Goal: Task Accomplishment & Management: Manage account settings

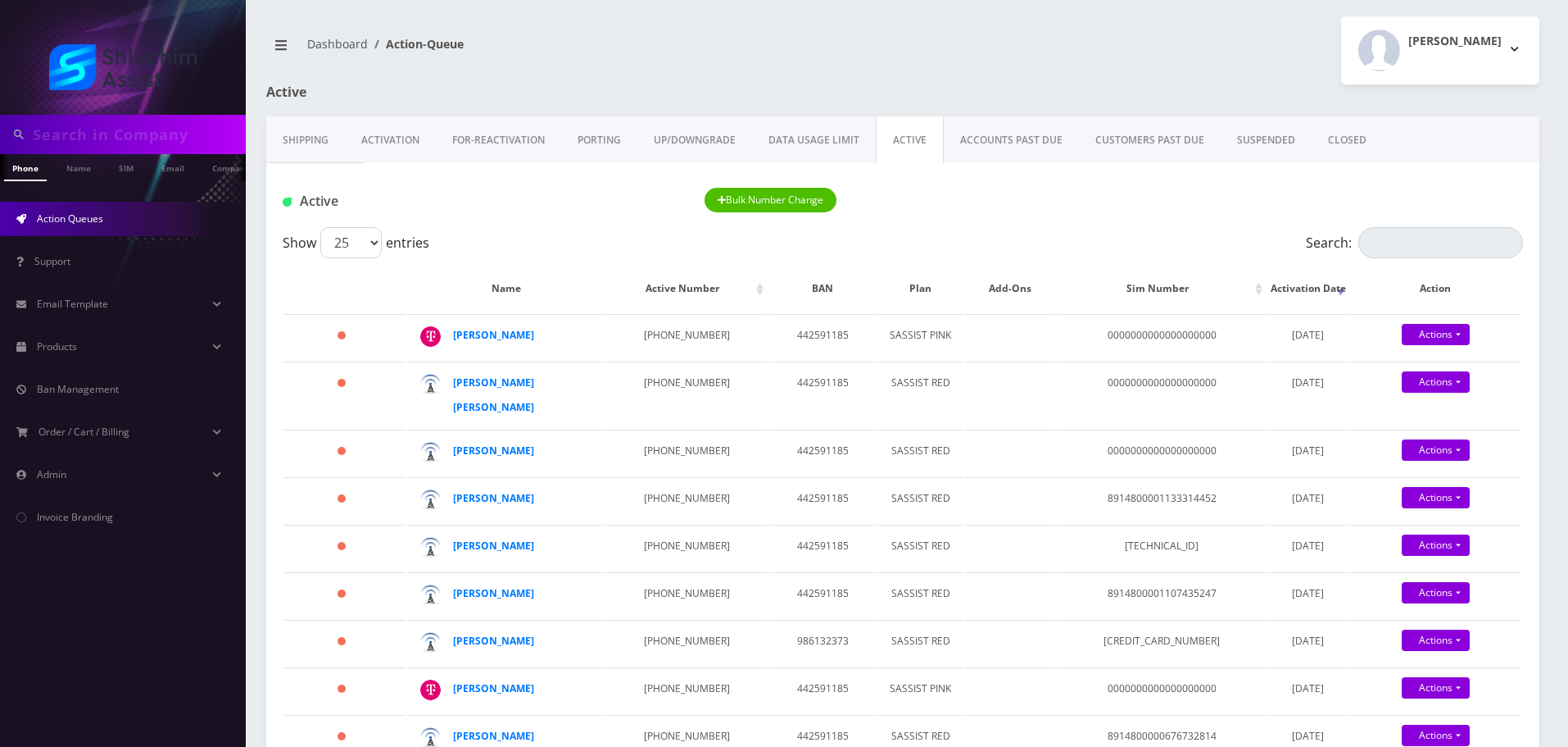
scroll to position [82, 0]
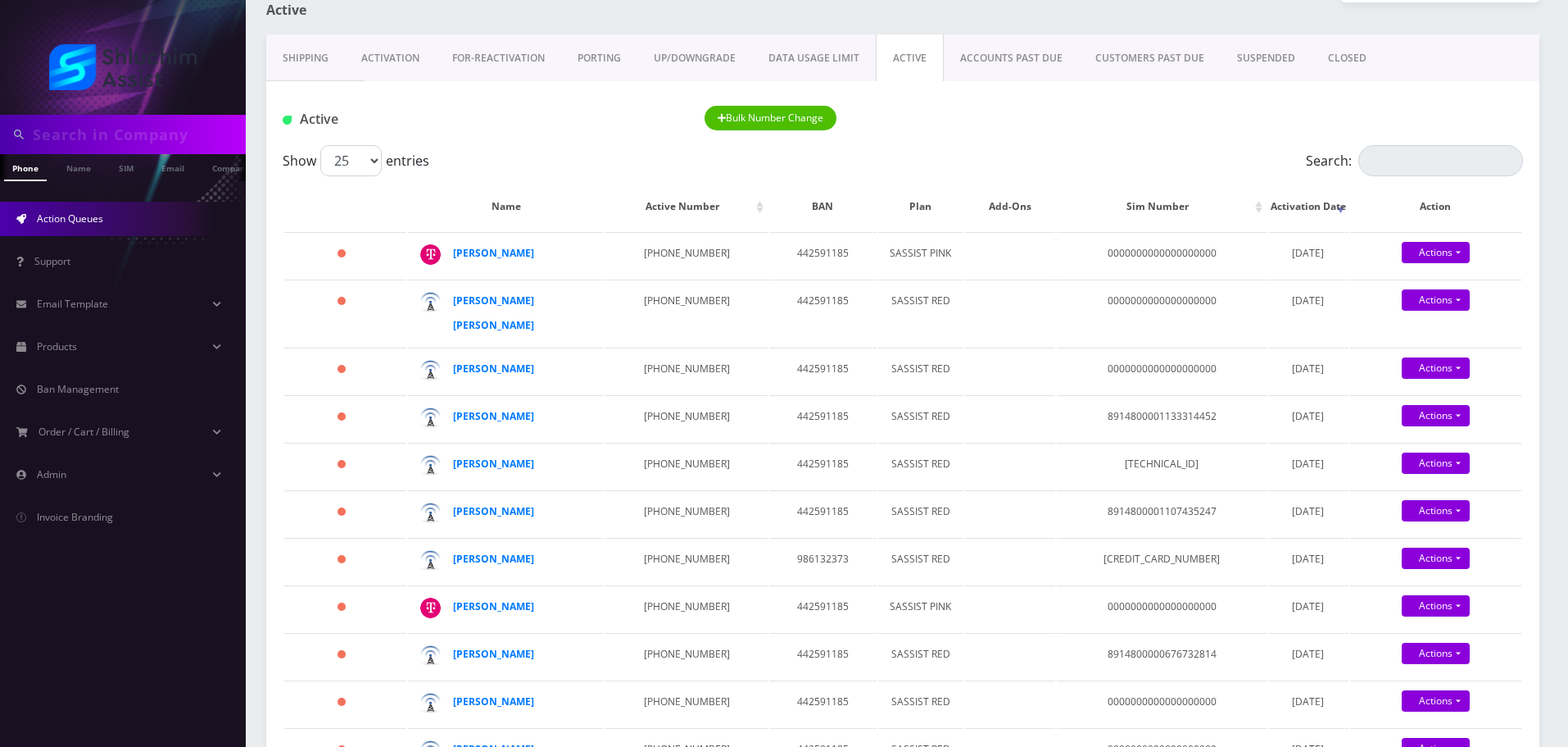
click at [153, 128] on input "text" at bounding box center [137, 134] width 209 height 31
paste input "Rivkaaviv19@gmail.com"
type input "Rivkaaviv19@gmail.com"
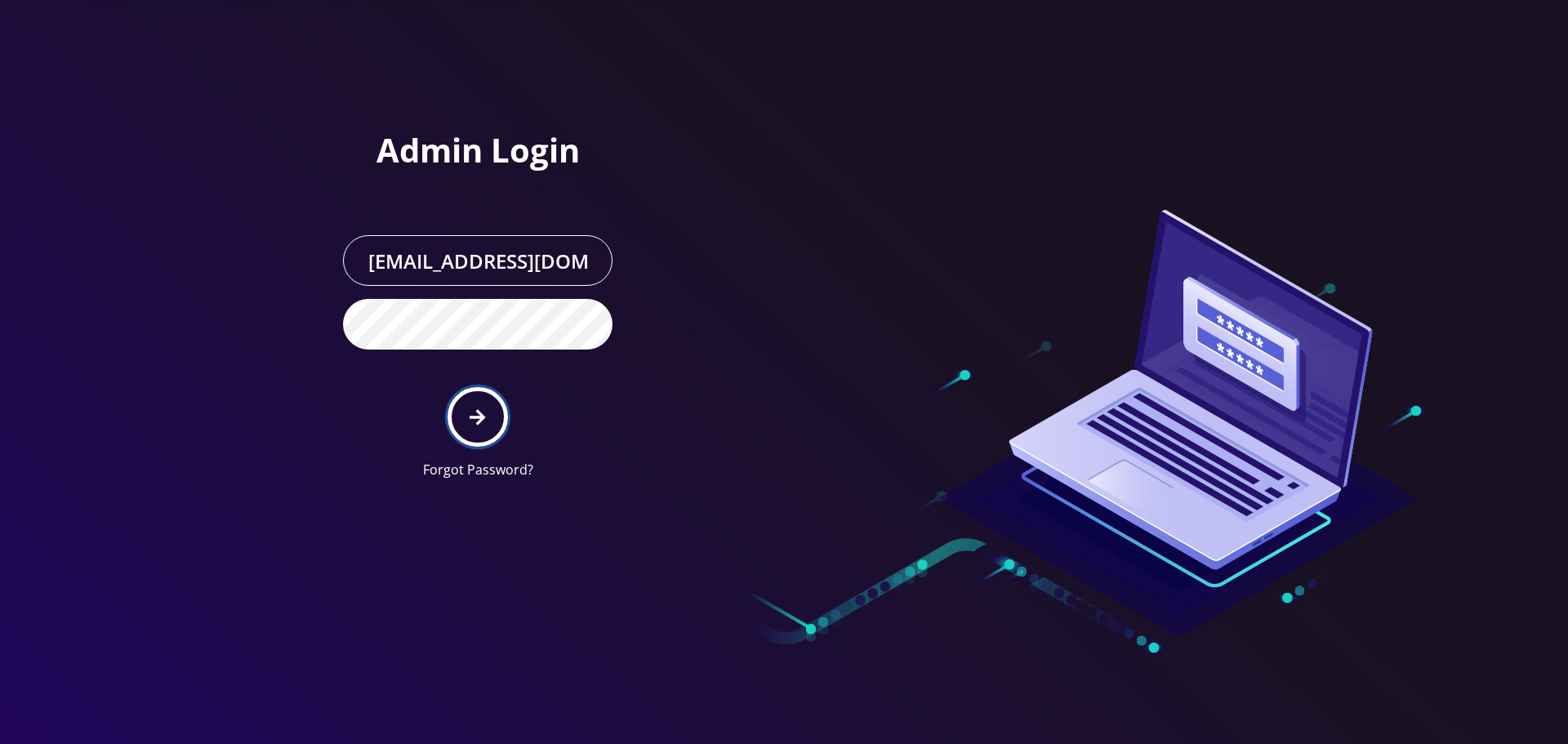
click at [490, 409] on button "submit" at bounding box center [478, 417] width 60 height 60
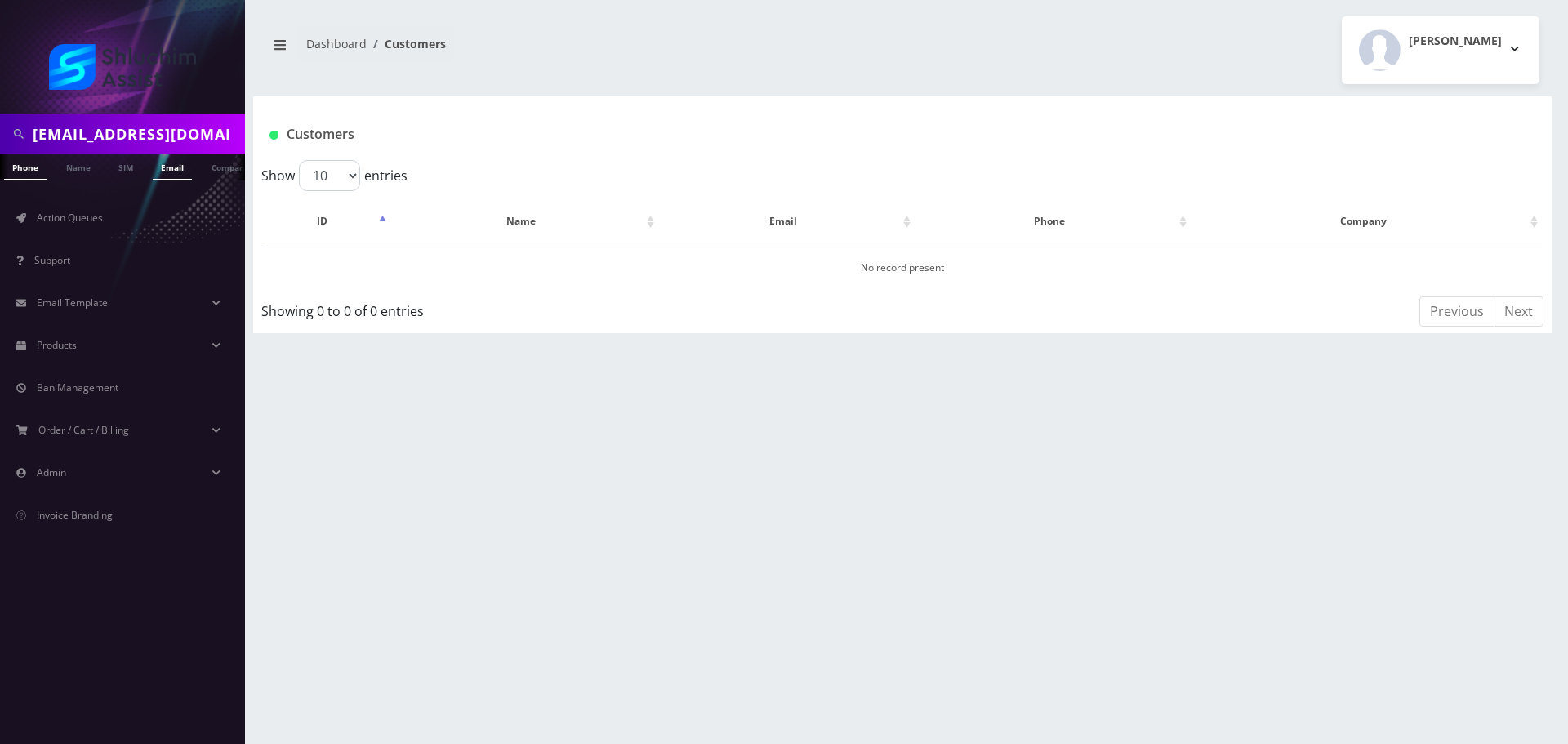
click at [174, 171] on link "Email" at bounding box center [172, 167] width 39 height 27
click at [530, 269] on link "Rivka Abayov" at bounding box center [518, 267] width 76 height 14
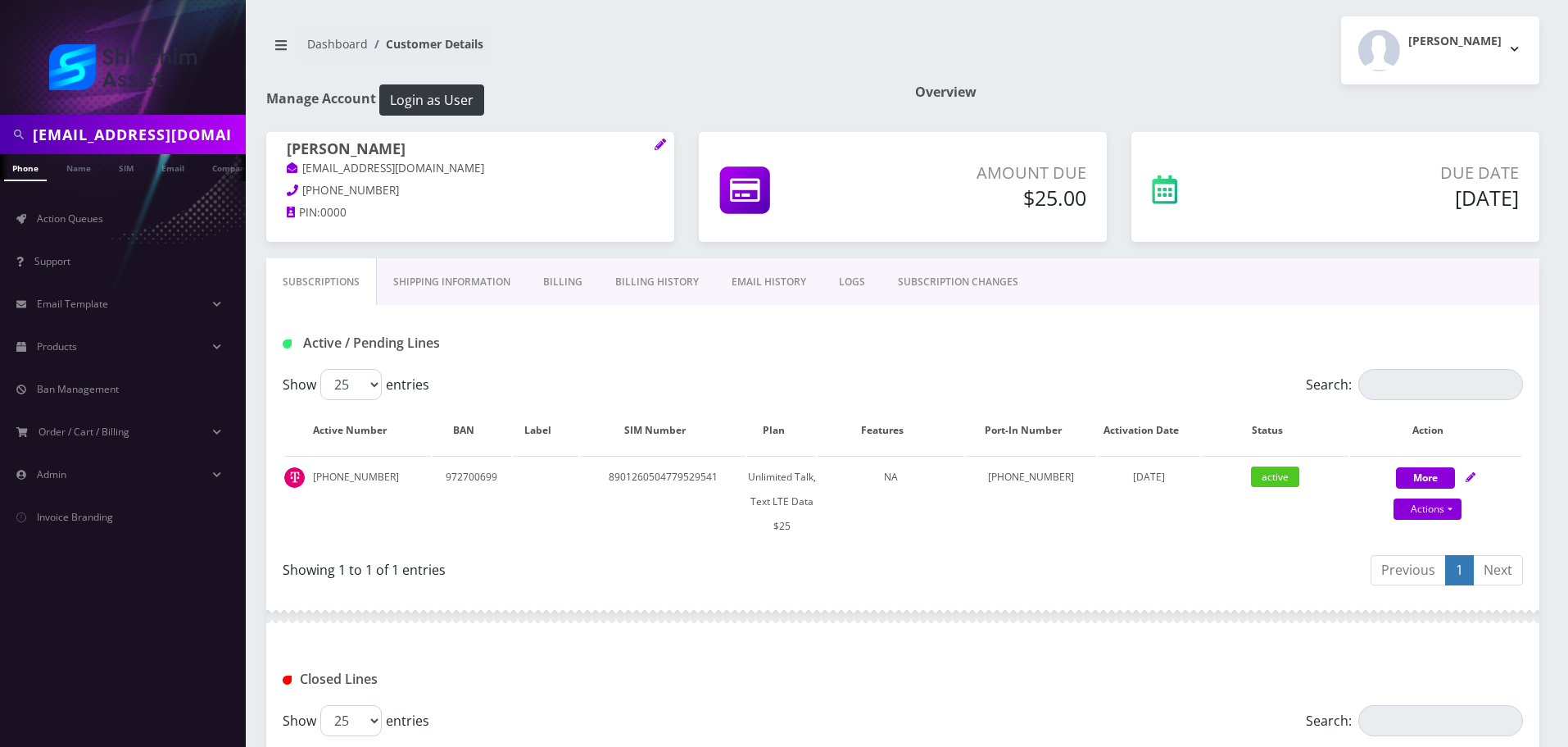
click at [642, 287] on link "Billing History" at bounding box center [657, 282] width 117 height 48
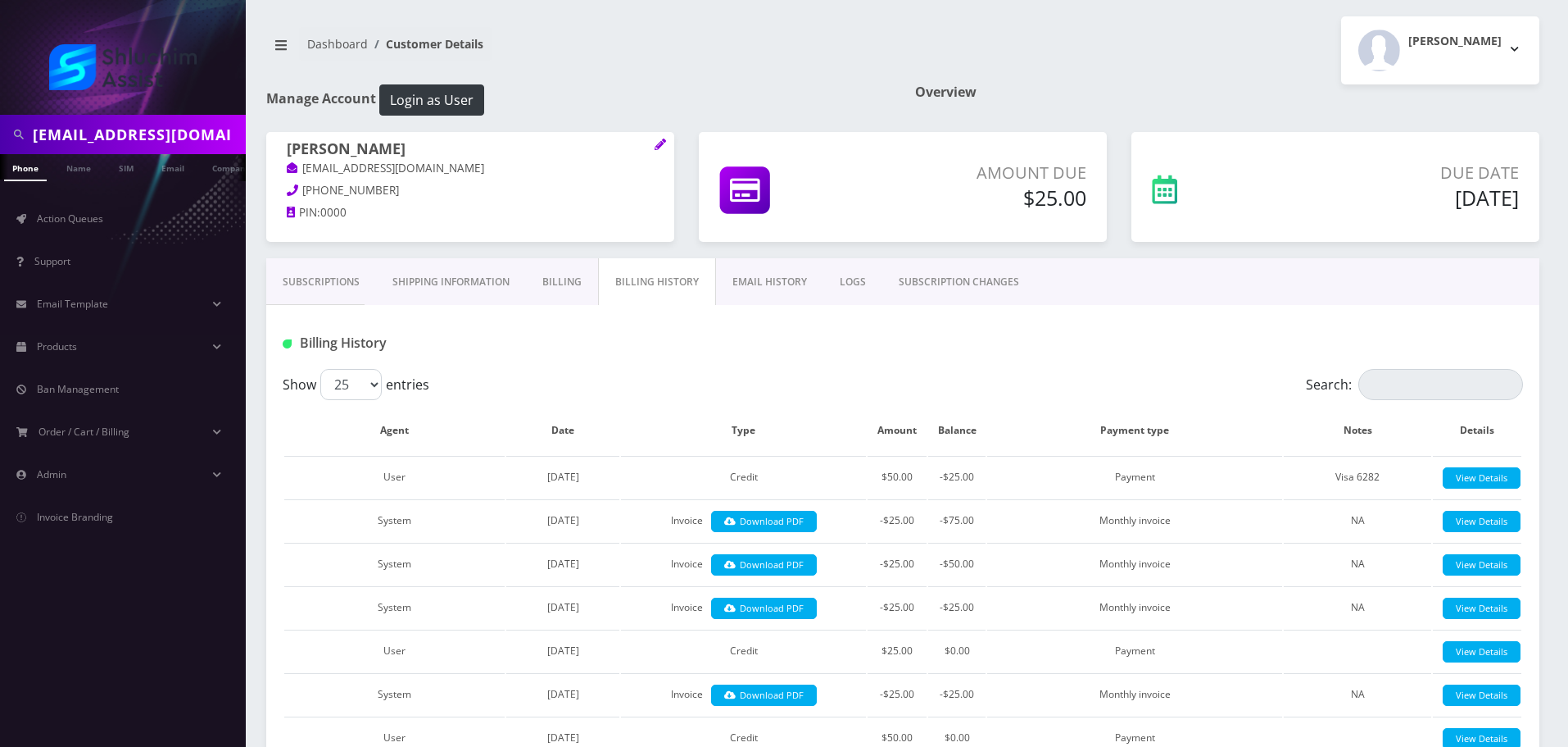
click at [334, 278] on link "Subscriptions" at bounding box center [322, 282] width 110 height 48
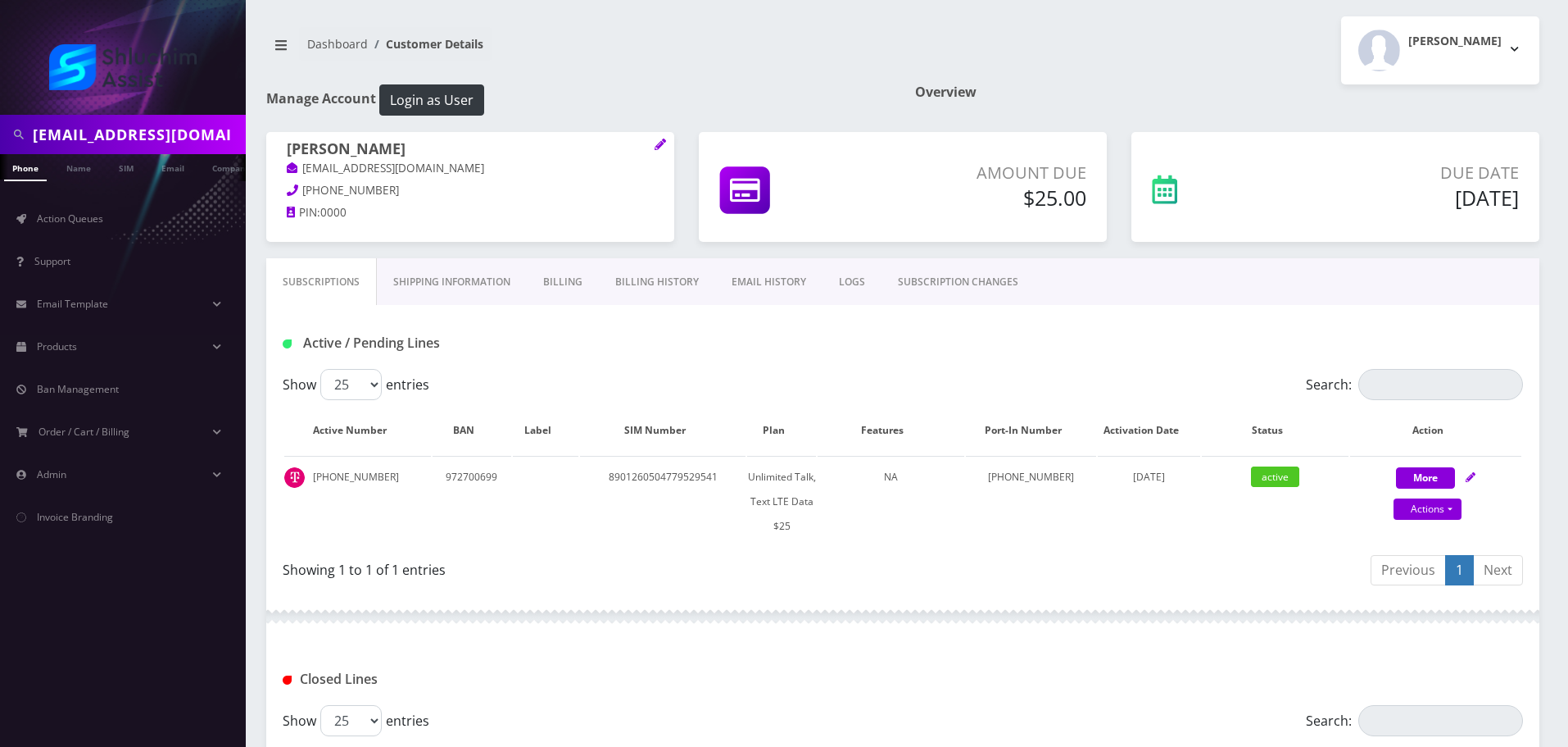
click at [644, 272] on link "Billing History" at bounding box center [657, 282] width 117 height 48
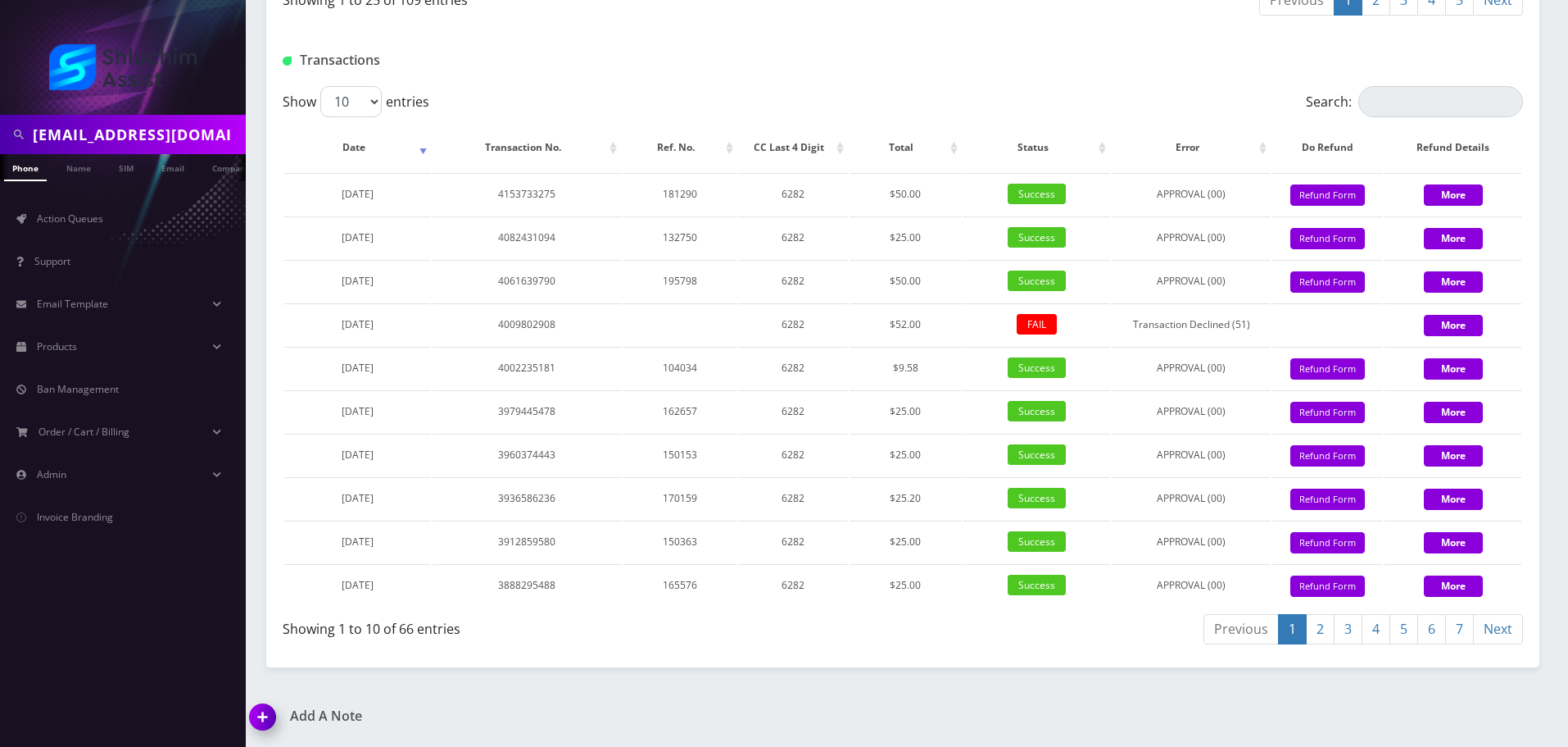
scroll to position [2178, 0]
drag, startPoint x: 886, startPoint y: 363, endPoint x: 934, endPoint y: 367, distance: 48.2
click at [934, 367] on td "$9.58" at bounding box center [906, 368] width 112 height 42
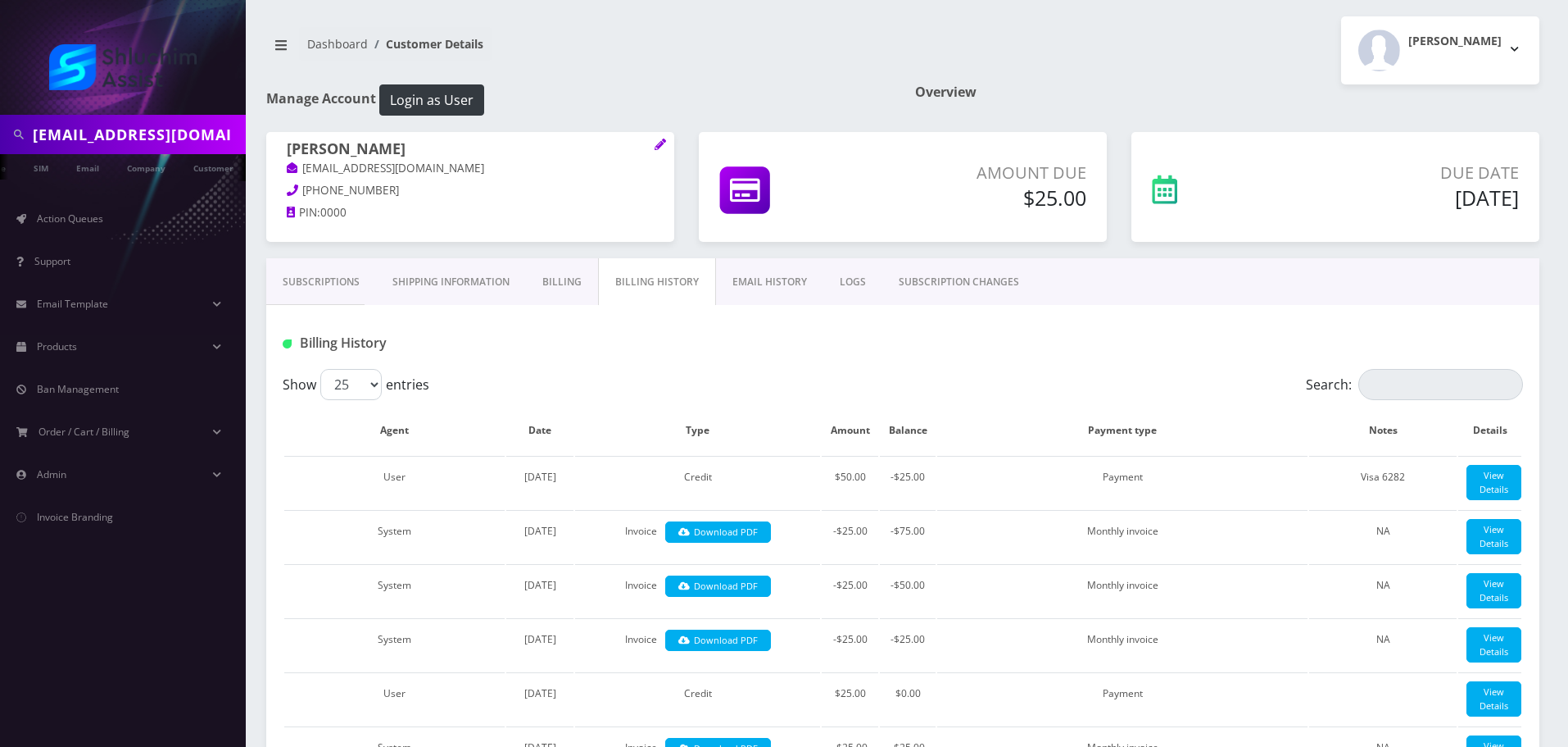
scroll to position [0, 90]
click at [310, 288] on link "Subscriptions" at bounding box center [322, 282] width 110 height 48
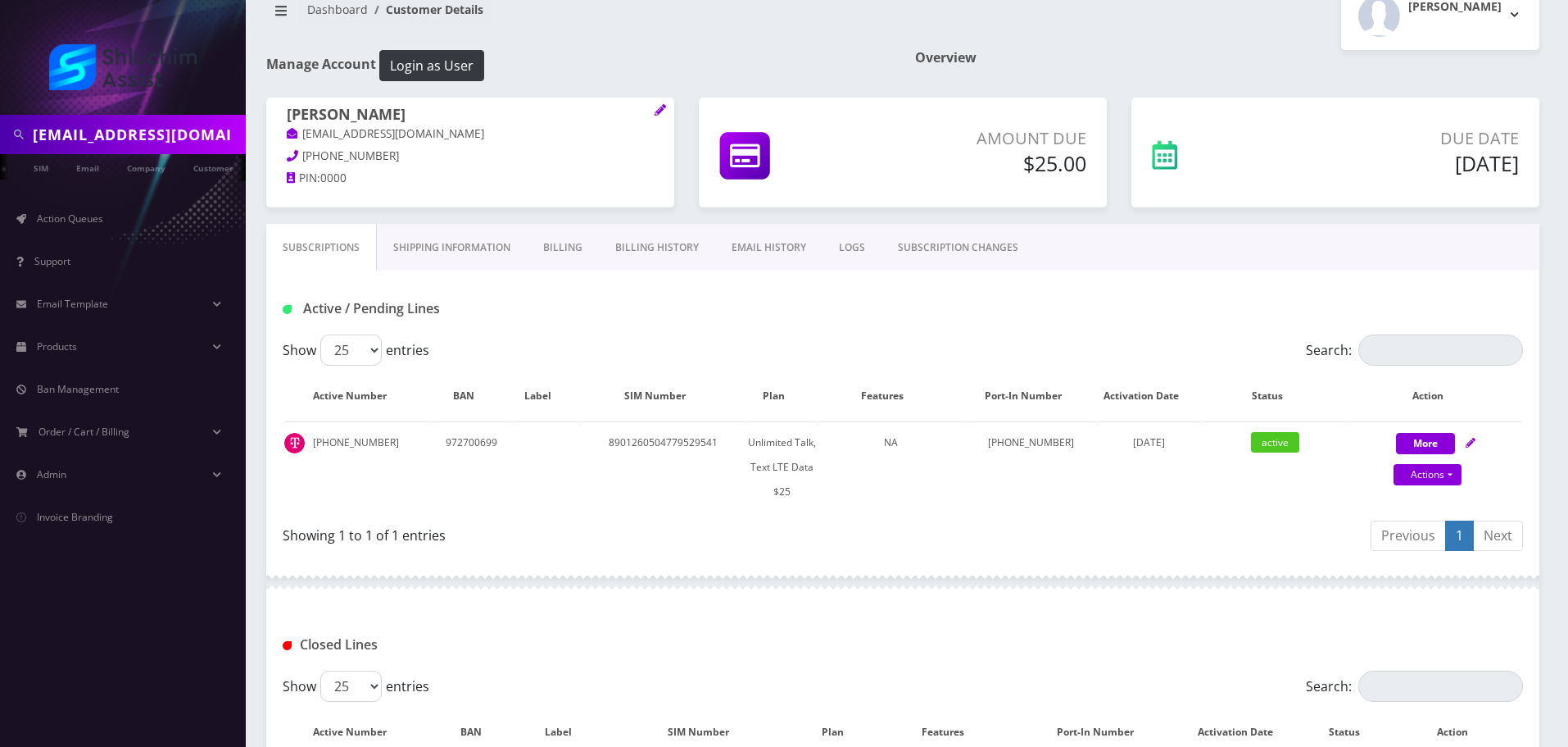
scroll to position [7, 0]
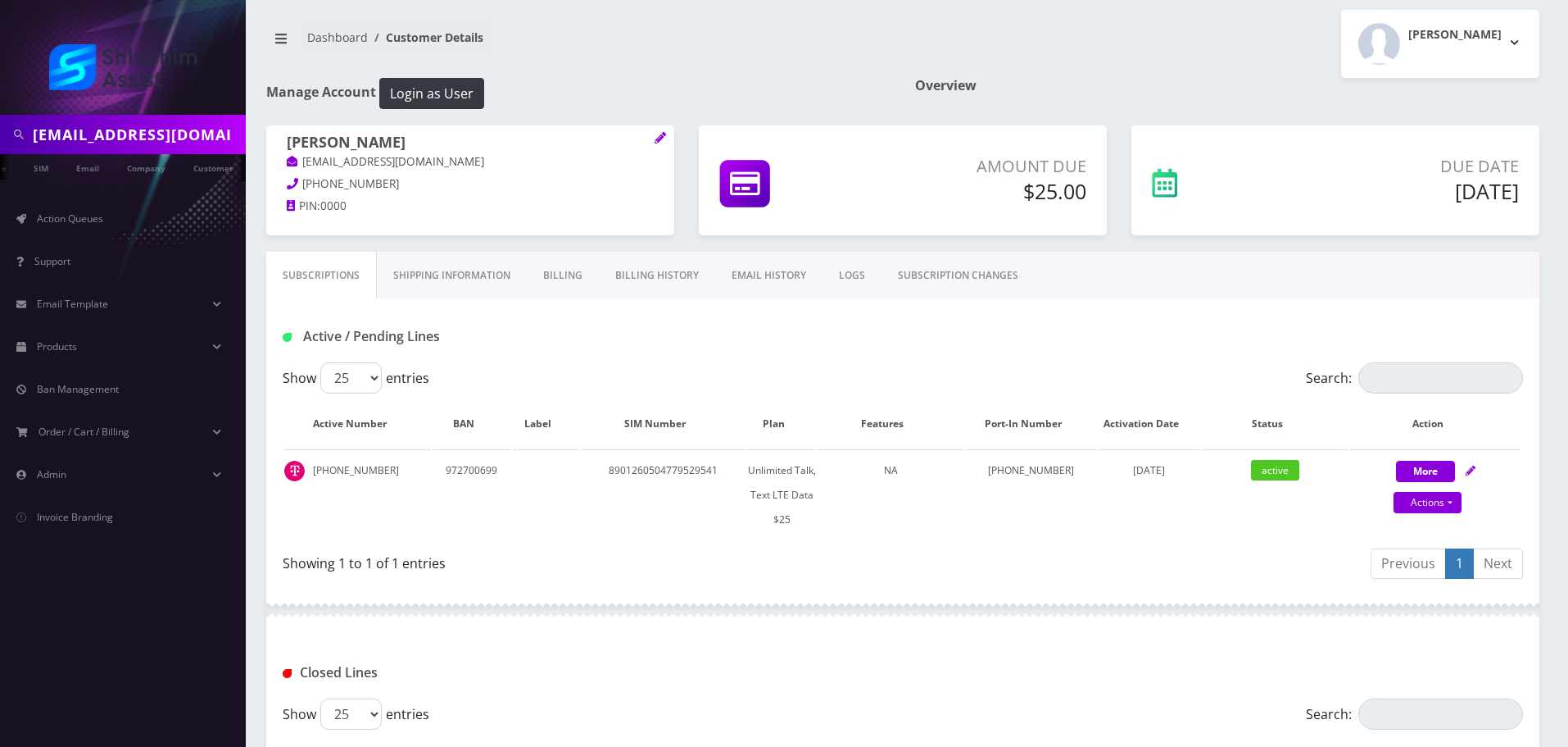
click at [655, 277] on link "Billing History" at bounding box center [657, 275] width 117 height 48
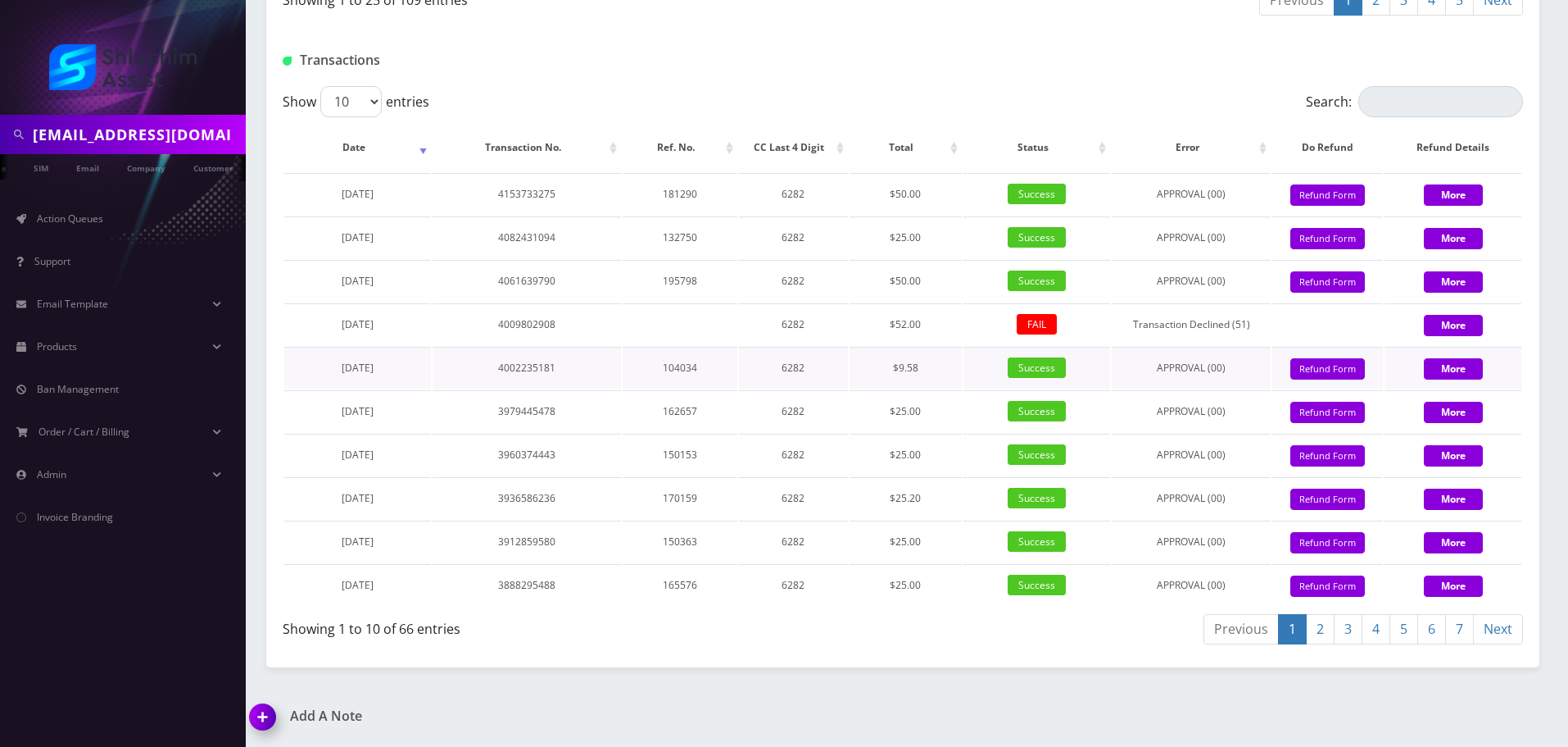
scroll to position [2178, 0]
click at [1341, 630] on link "3" at bounding box center [1348, 629] width 28 height 30
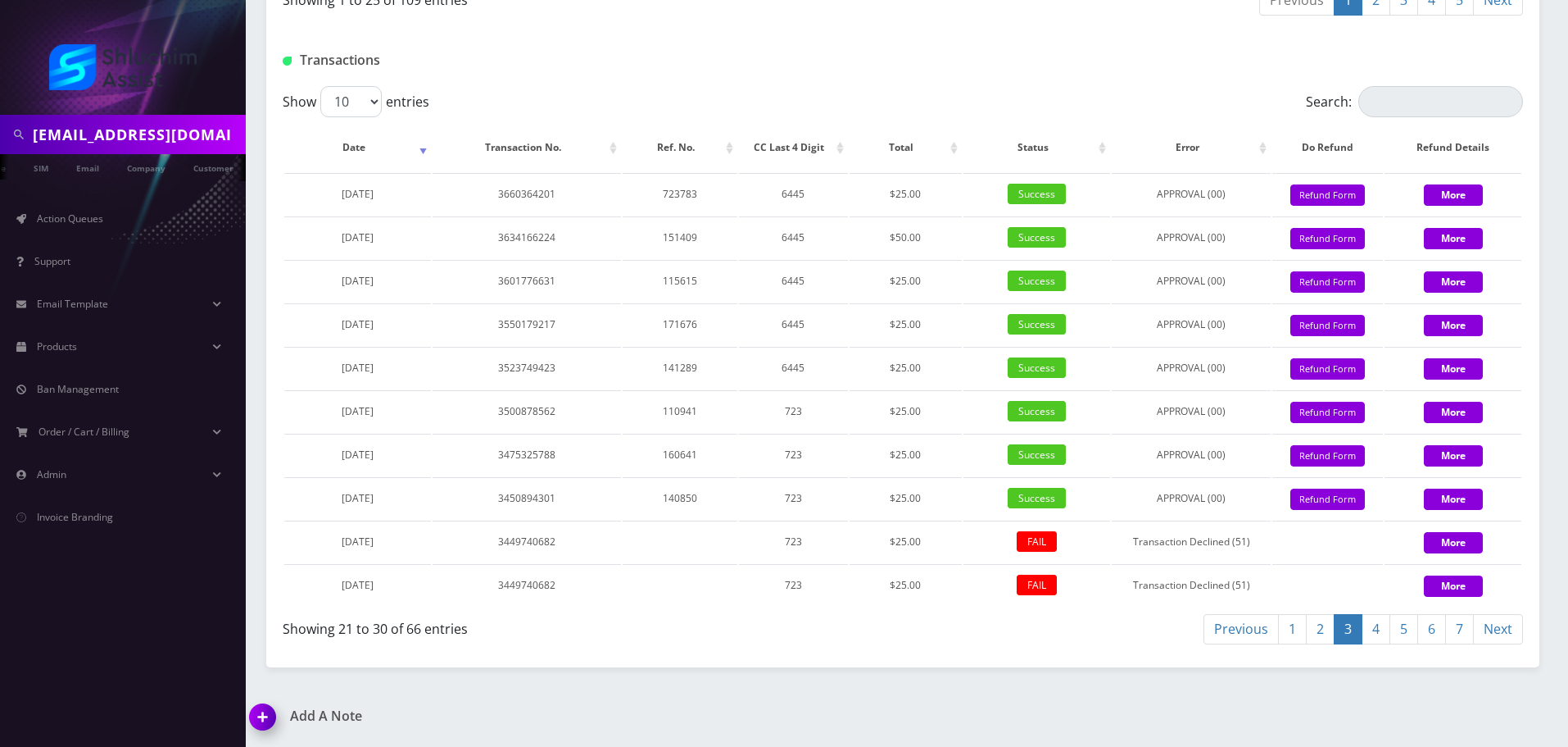
click at [1319, 627] on link "2" at bounding box center [1320, 629] width 28 height 30
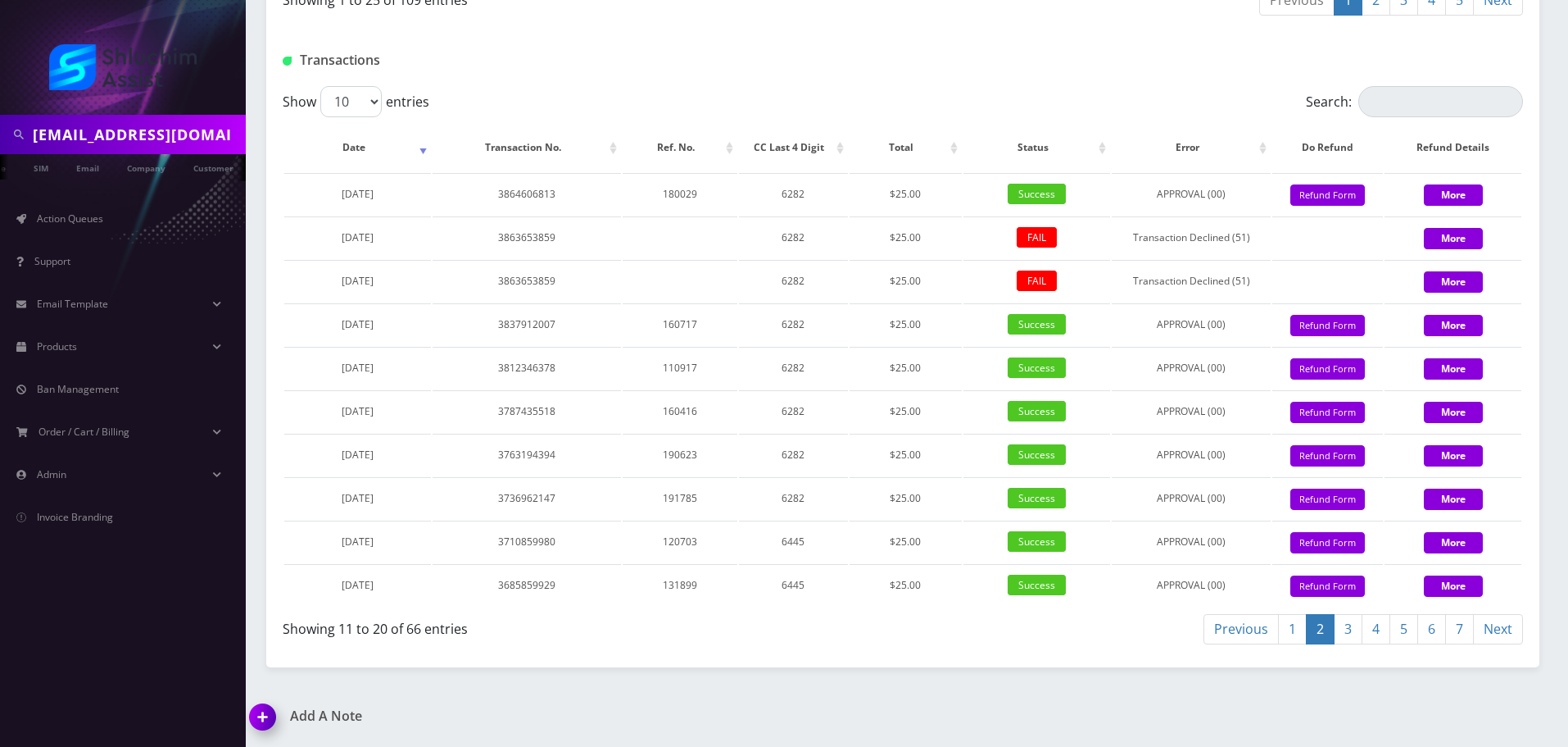
click at [1292, 634] on link "1" at bounding box center [1292, 629] width 28 height 30
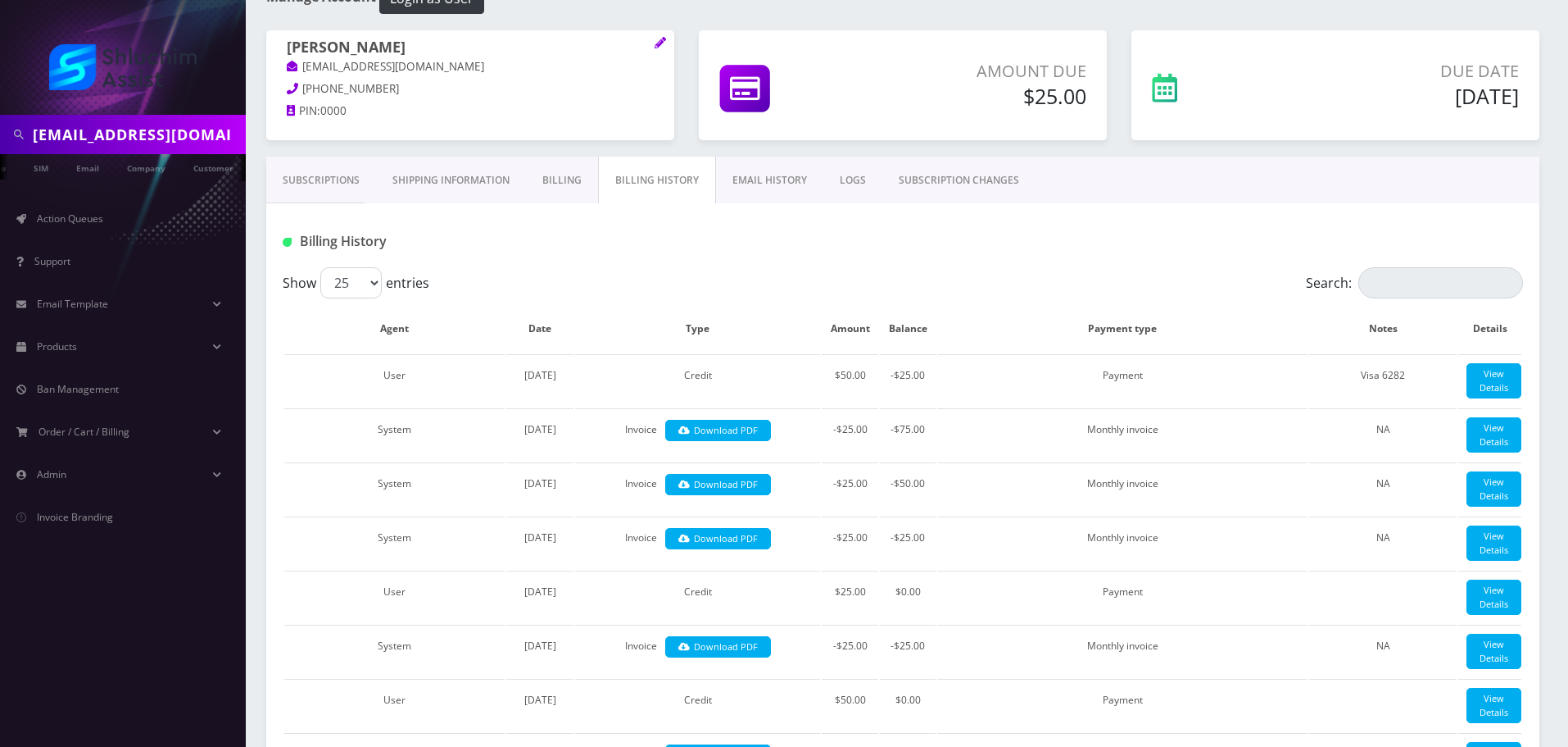
scroll to position [82, 0]
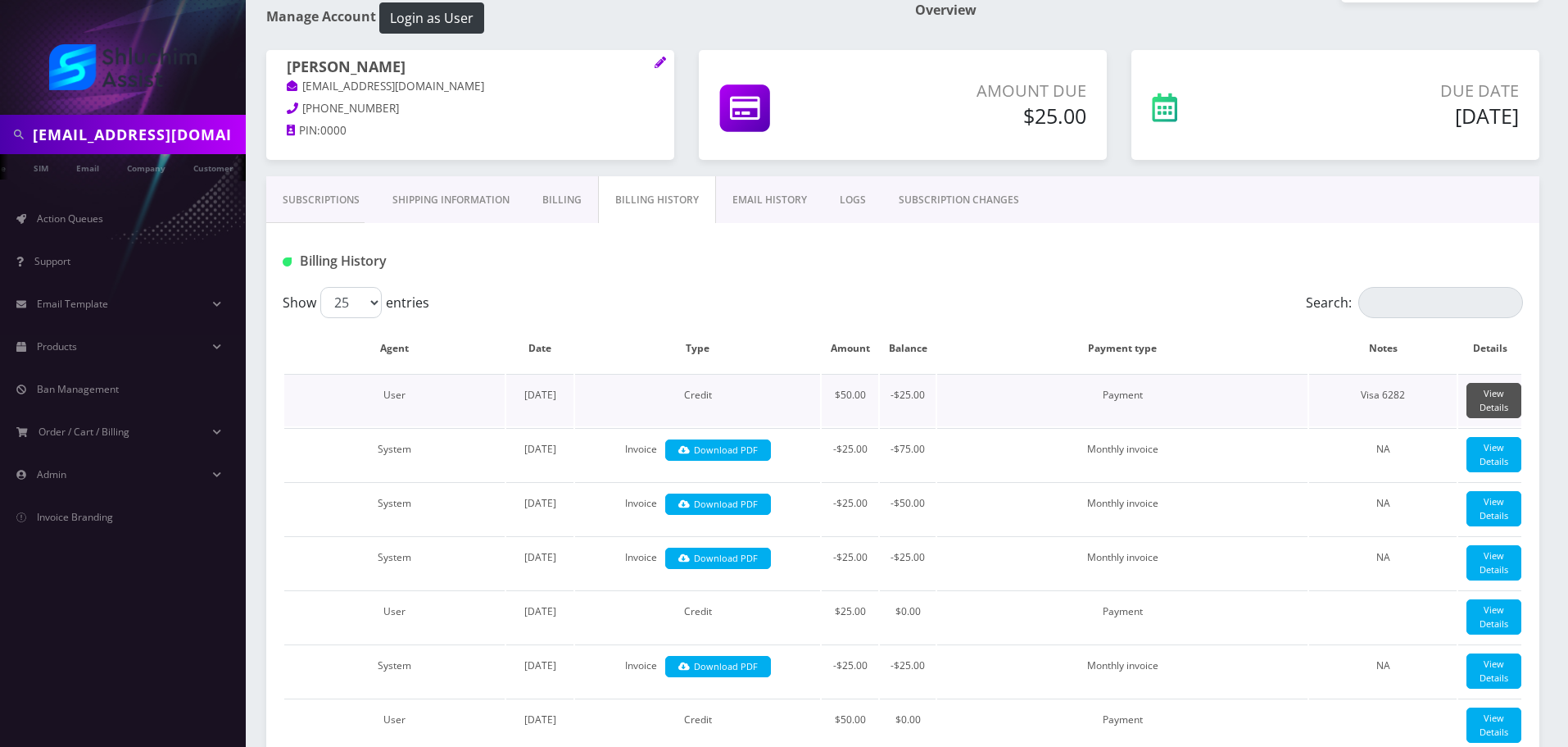
click at [1487, 406] on link "View Details" at bounding box center [1494, 400] width 55 height 35
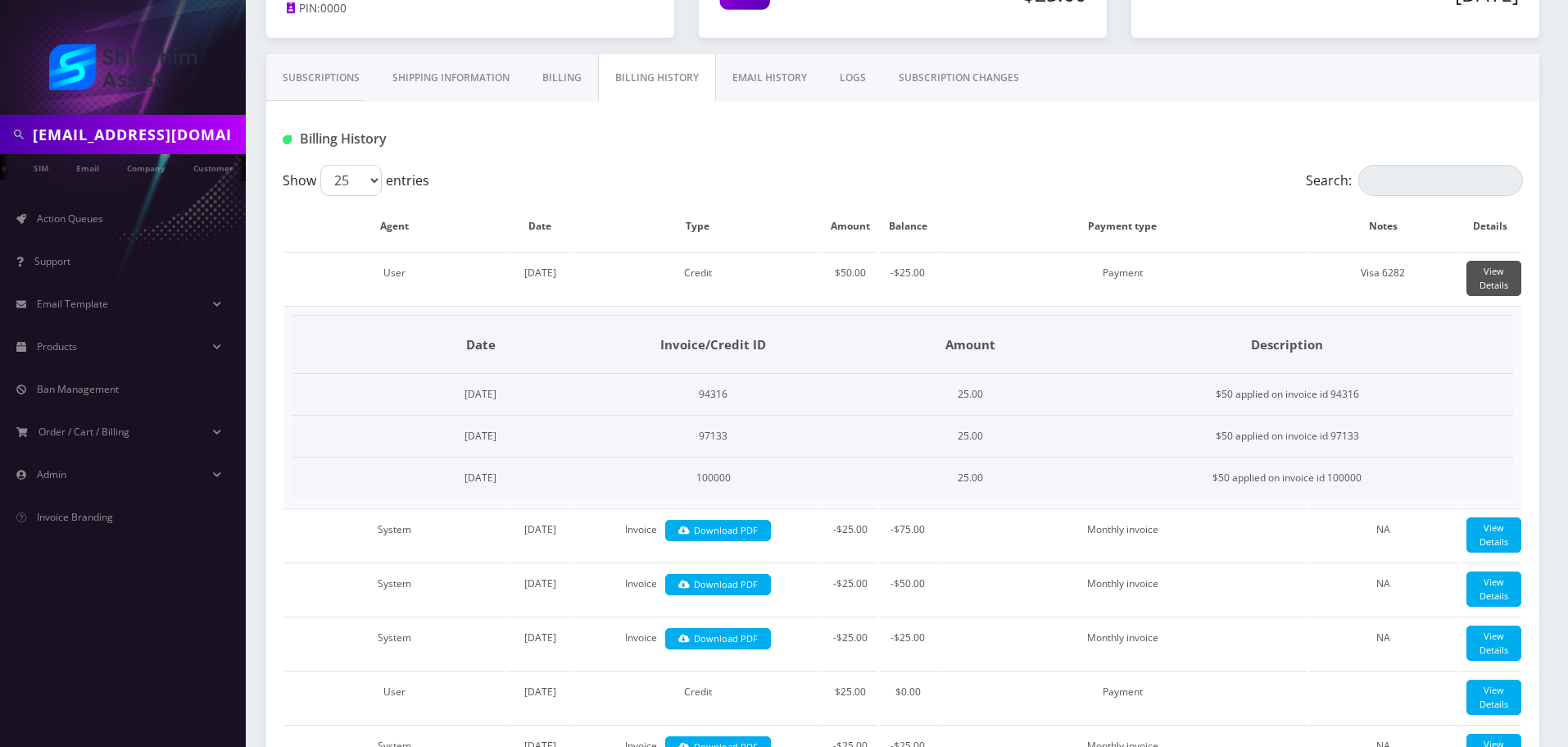
scroll to position [249, 0]
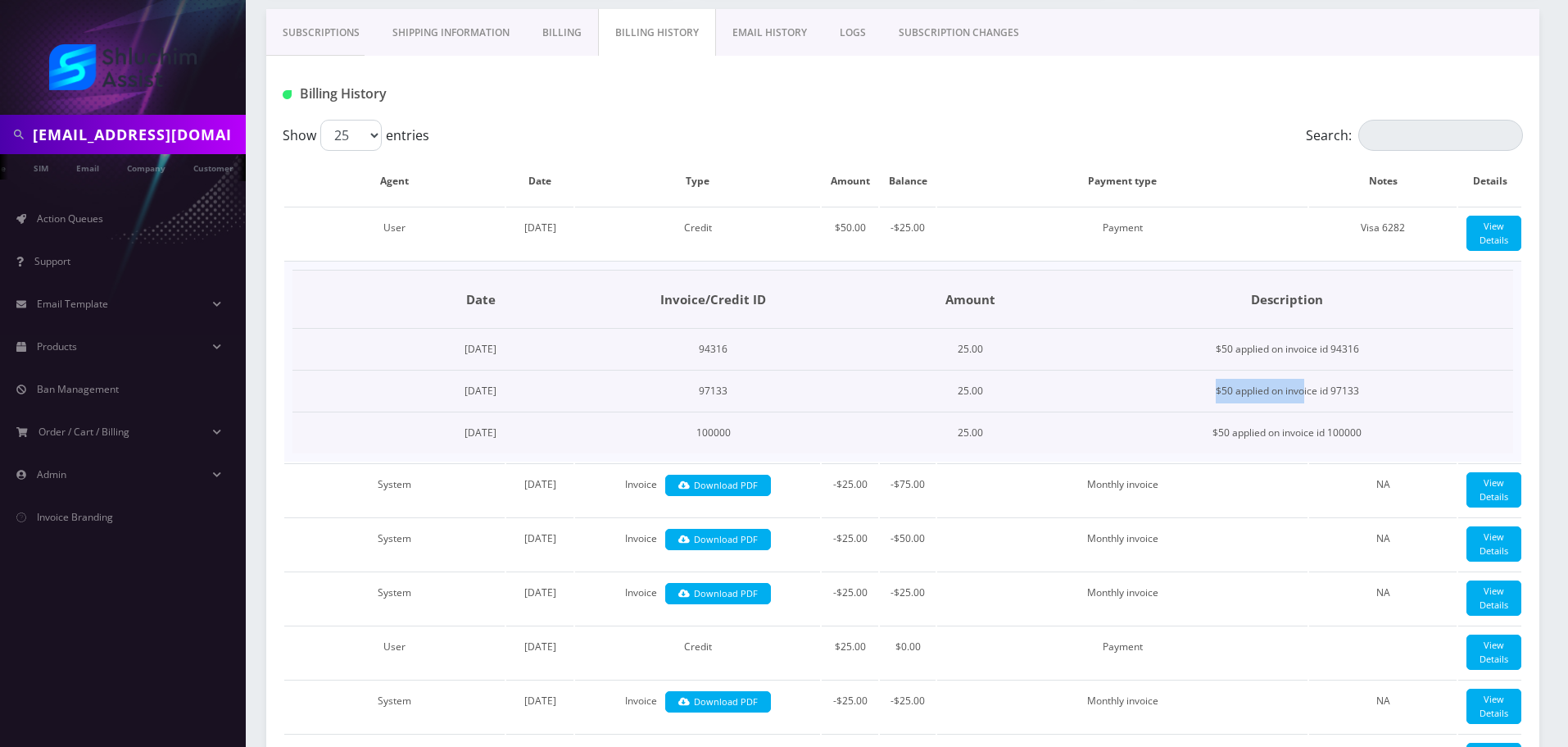
drag, startPoint x: 1196, startPoint y: 409, endPoint x: 1331, endPoint y: 409, distance: 135.0
click at [1331, 409] on tr "August 29, 2025 97133 25.00 $50 applied on invoice id 97133" at bounding box center [902, 391] width 1221 height 42
click at [1331, 409] on td "$50 applied on invoice id 97133" at bounding box center [1286, 391] width 452 height 42
drag, startPoint x: 1264, startPoint y: 408, endPoint x: 1346, endPoint y: 408, distance: 82.0
click at [1346, 408] on td "$50 applied on invoice id 97133" at bounding box center [1286, 391] width 452 height 42
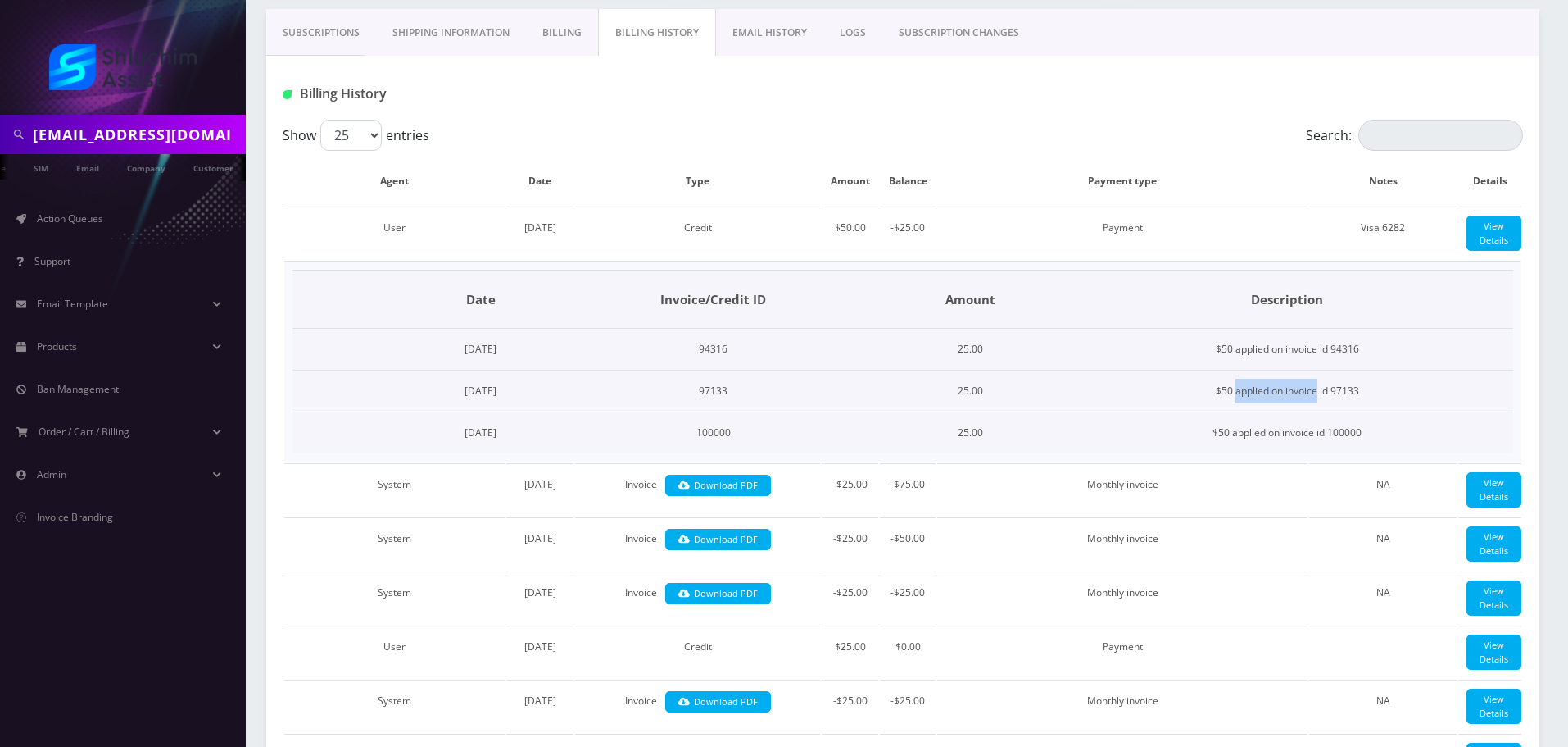
click at [1346, 408] on td "$50 applied on invoice id 97133" at bounding box center [1286, 391] width 452 height 42
click at [767, 497] on link "Download PDF" at bounding box center [717, 485] width 106 height 23
click at [320, 39] on link "Subscriptions" at bounding box center [322, 33] width 110 height 48
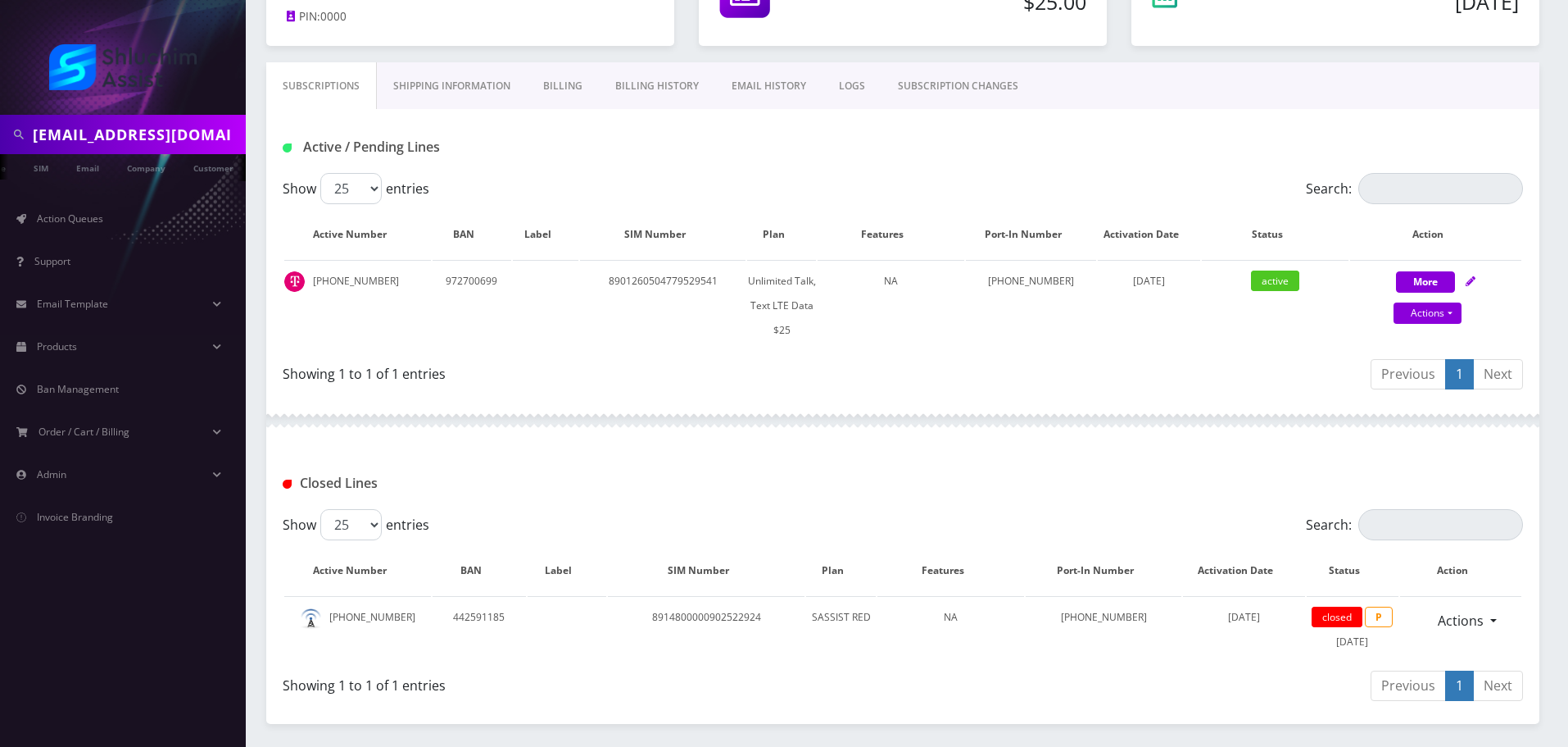
scroll to position [253, 0]
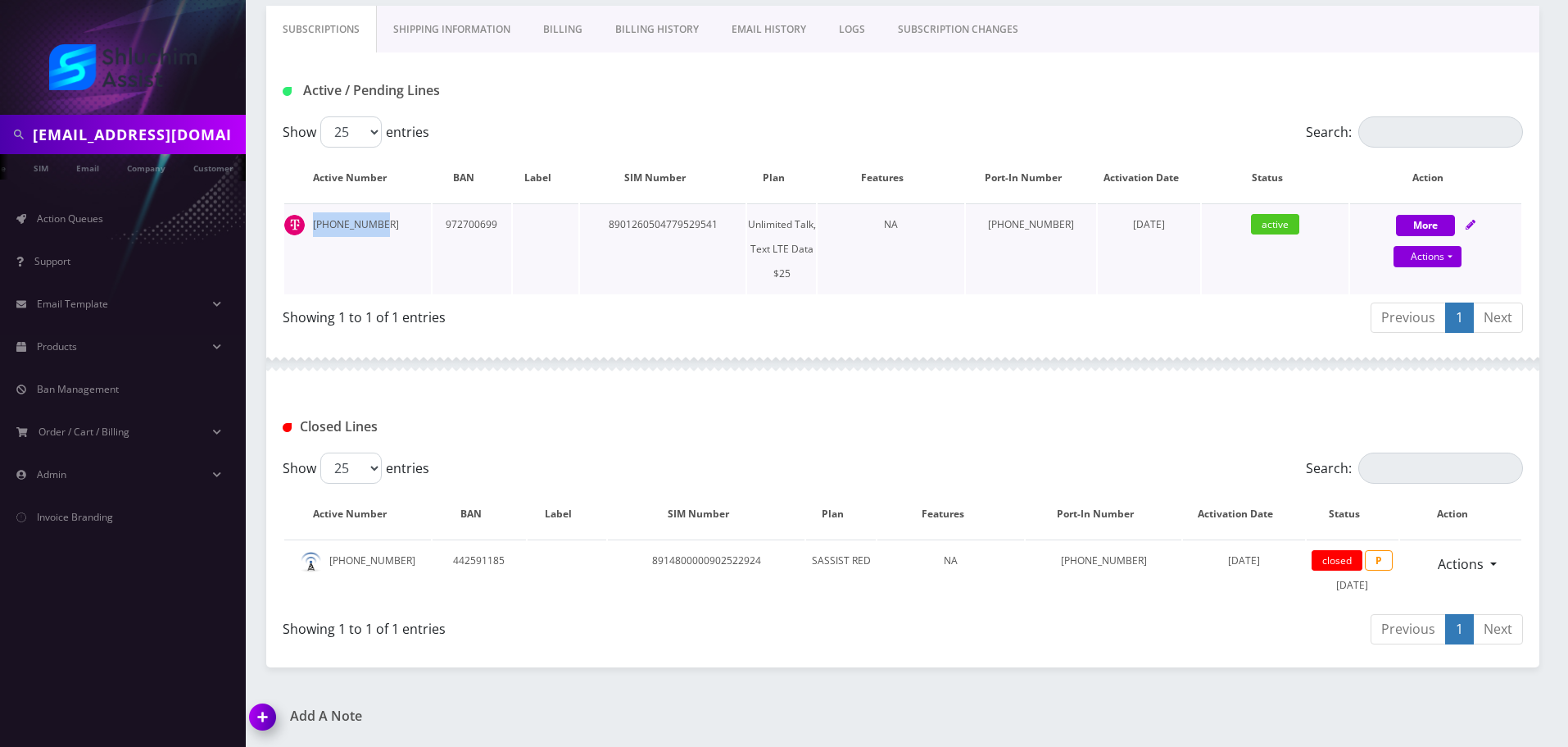
drag, startPoint x: 383, startPoint y: 226, endPoint x: 312, endPoint y: 226, distance: 71.0
click at [312, 226] on td "973-545-1277" at bounding box center [357, 248] width 147 height 91
copy td "973-545-1277"
click at [184, 133] on input "Rivkaaviv19@gmail.com" at bounding box center [137, 134] width 209 height 31
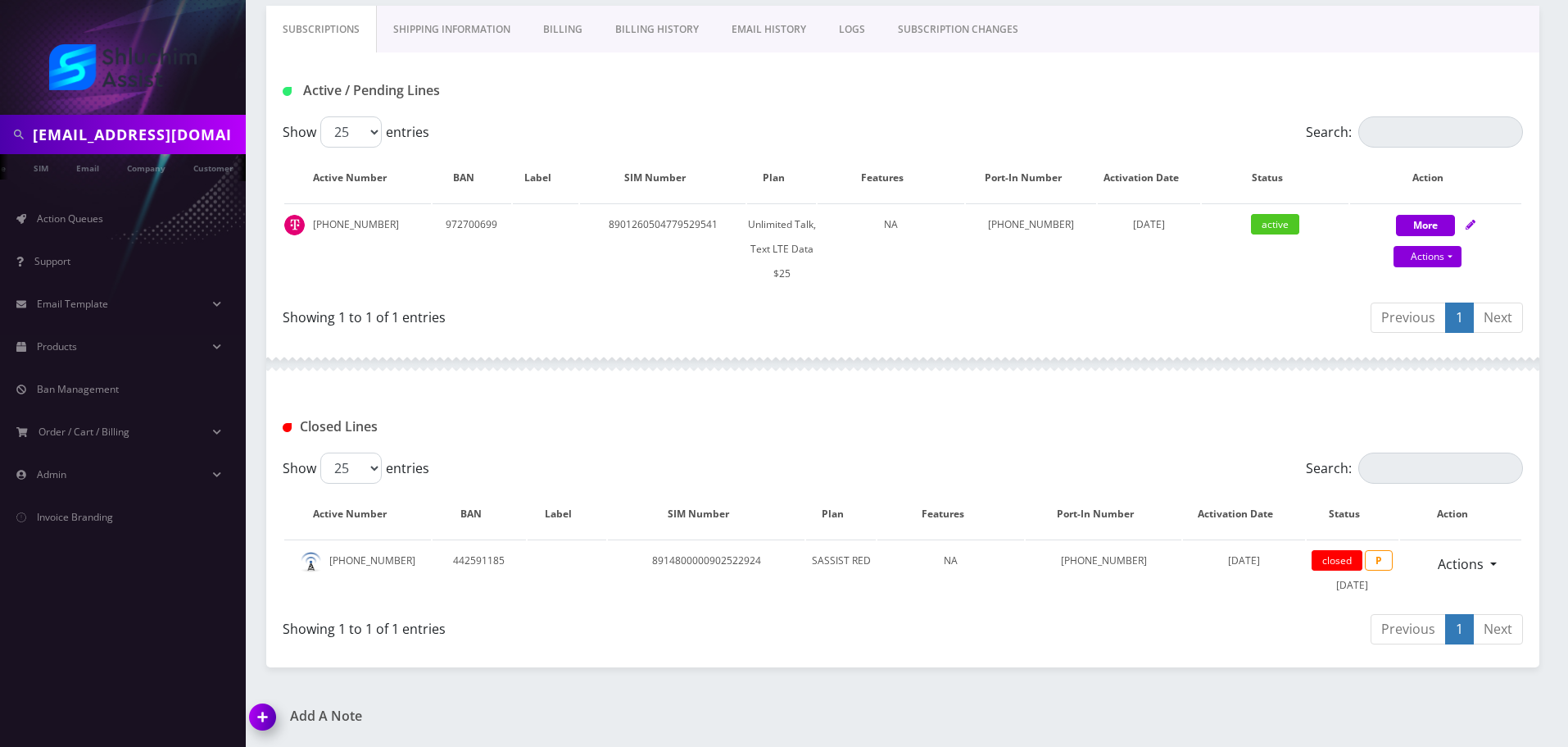
click at [184, 133] on input "Rivkaaviv19@gmail.com" at bounding box center [137, 134] width 209 height 31
paste input "yliberow824"
type input "yliberow824@gmail.com"
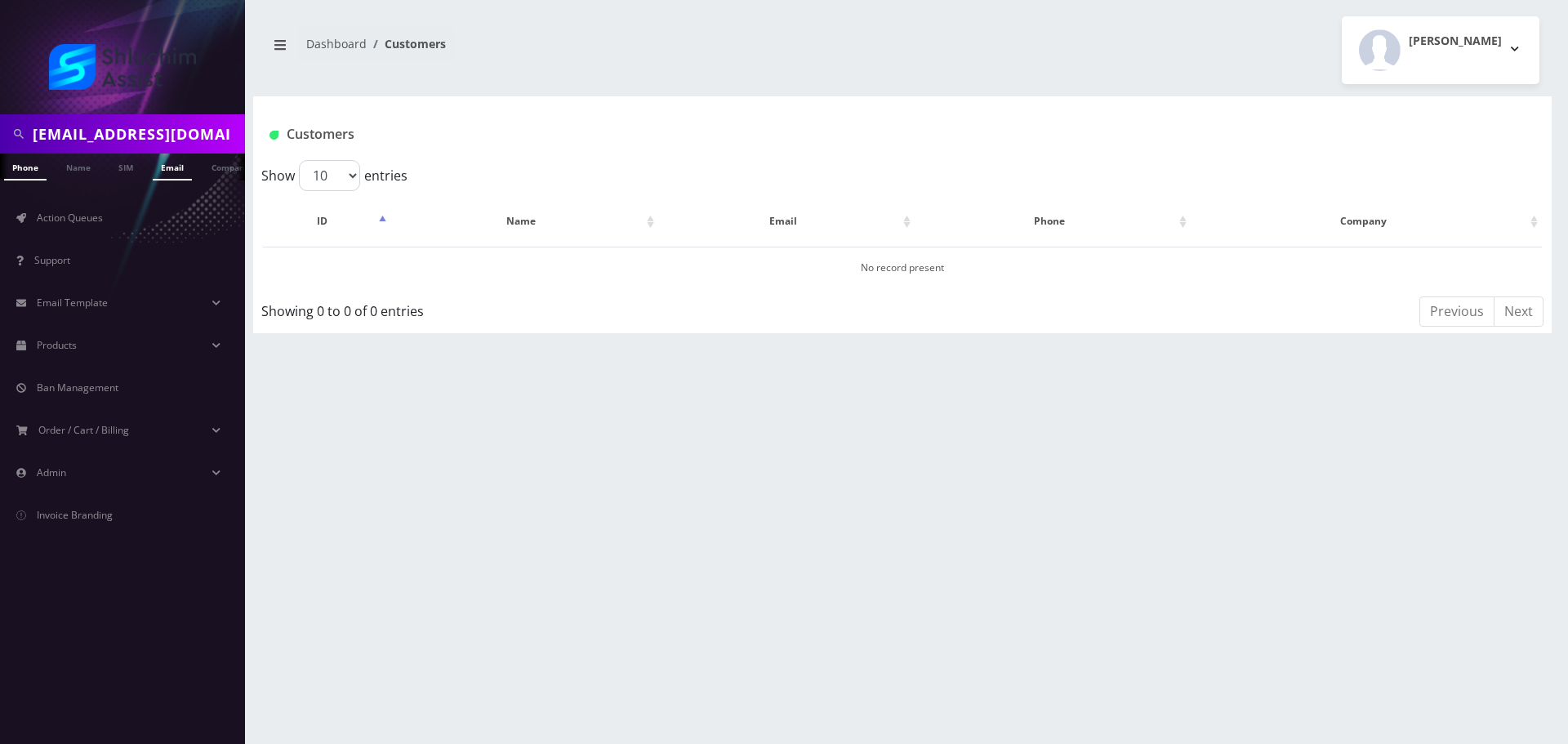
click at [169, 168] on link "Email" at bounding box center [172, 167] width 39 height 27
click at [537, 270] on link "[PERSON_NAME]" at bounding box center [530, 267] width 76 height 14
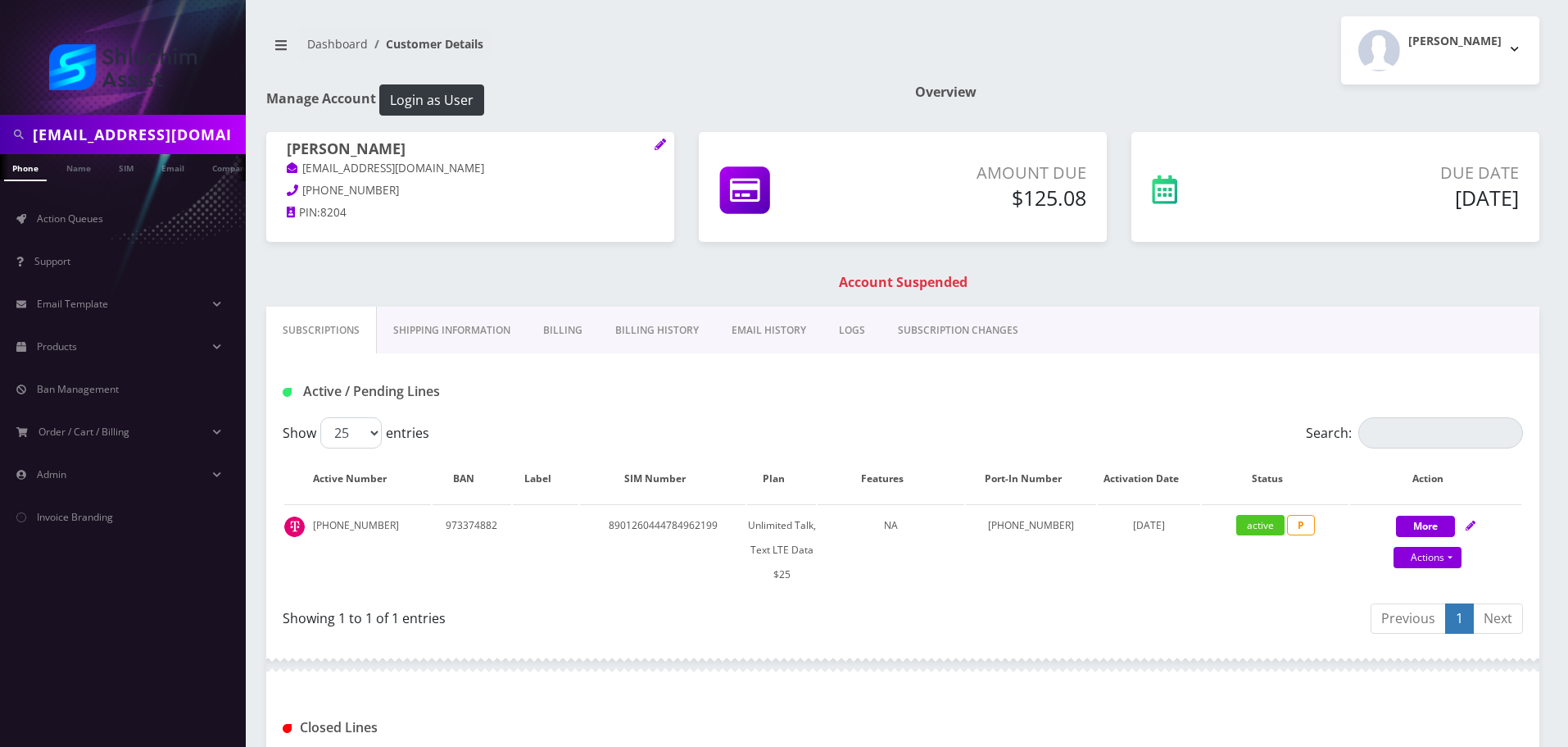
click at [642, 338] on link "Billing History" at bounding box center [657, 330] width 117 height 48
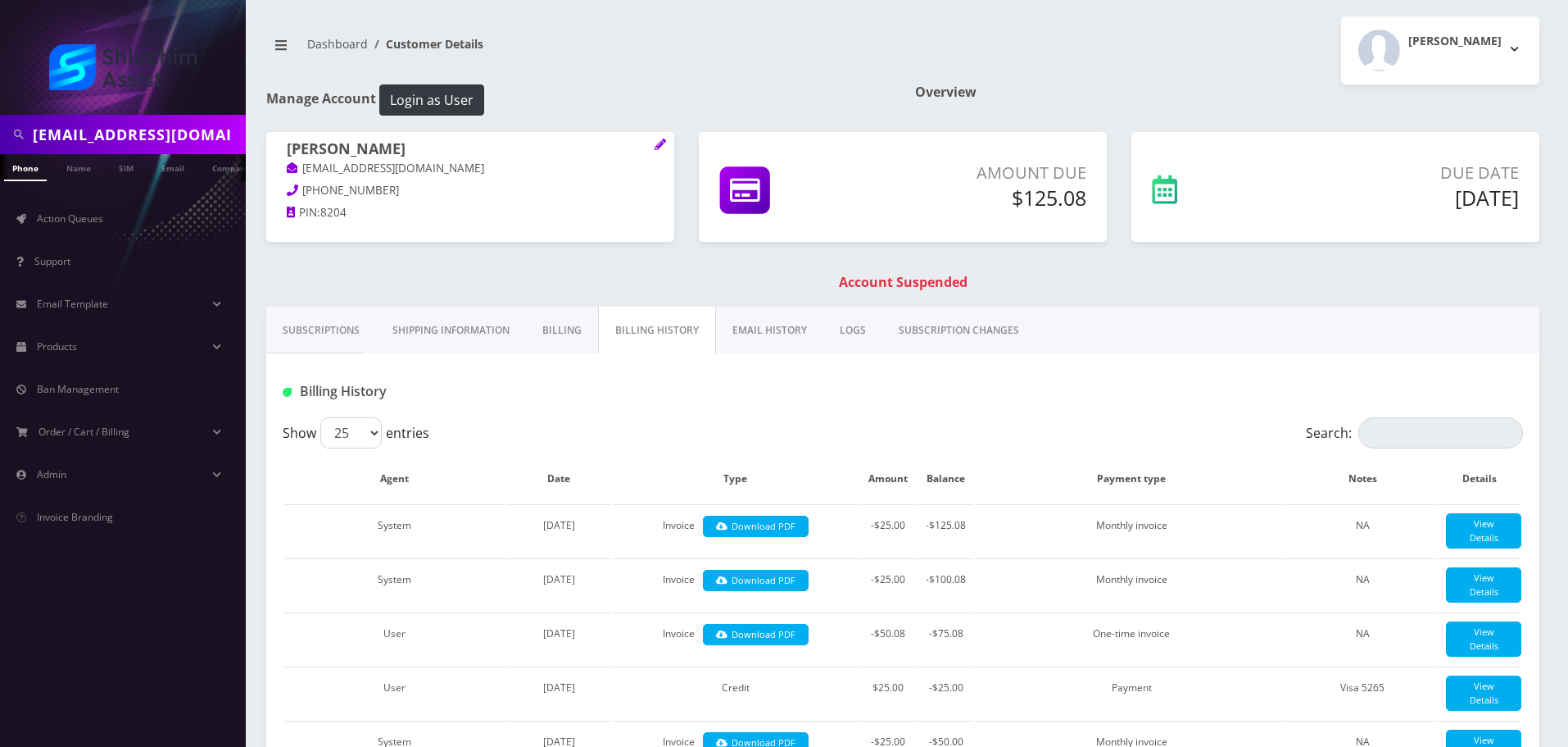
click at [320, 343] on link "Subscriptions" at bounding box center [322, 330] width 110 height 48
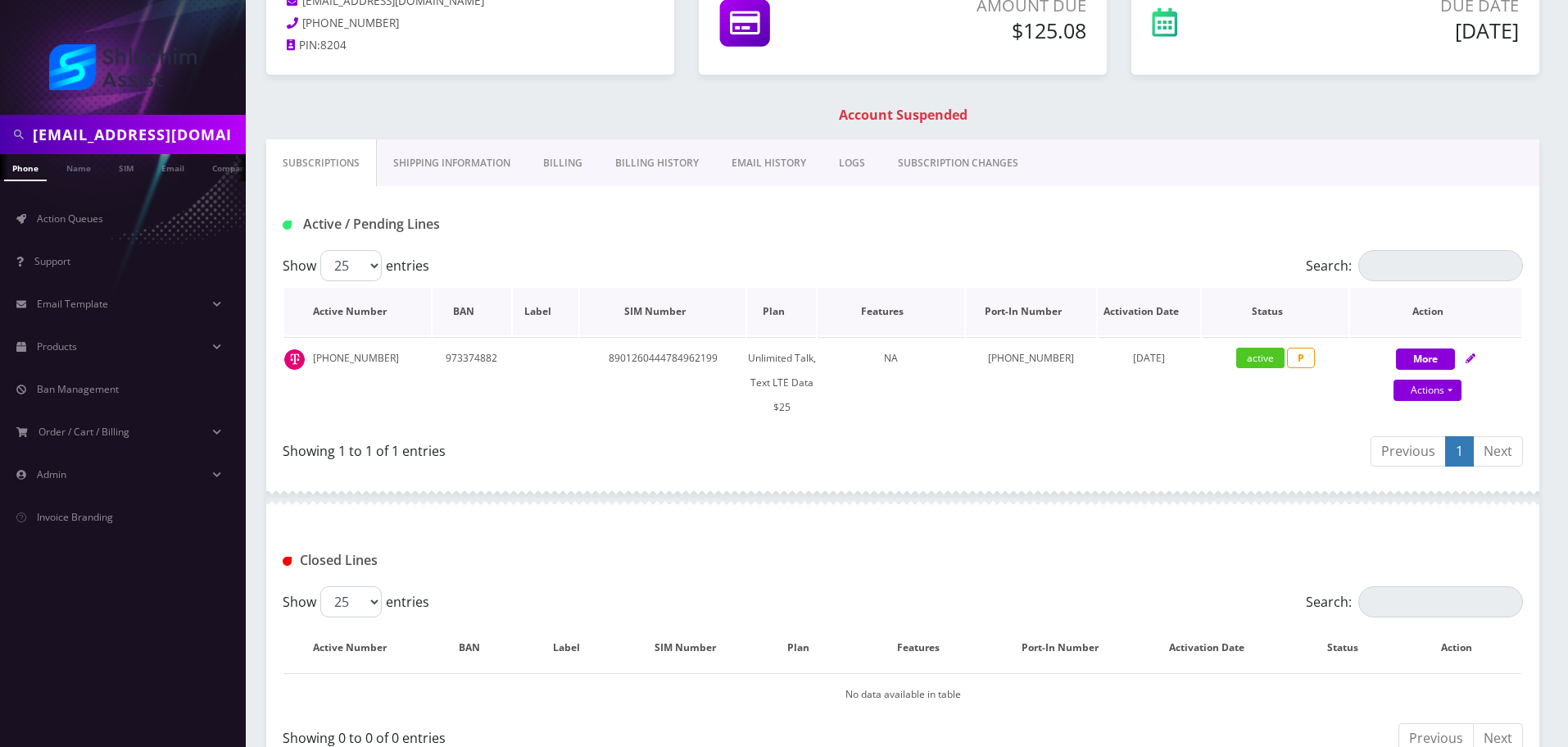
scroll to position [113, 0]
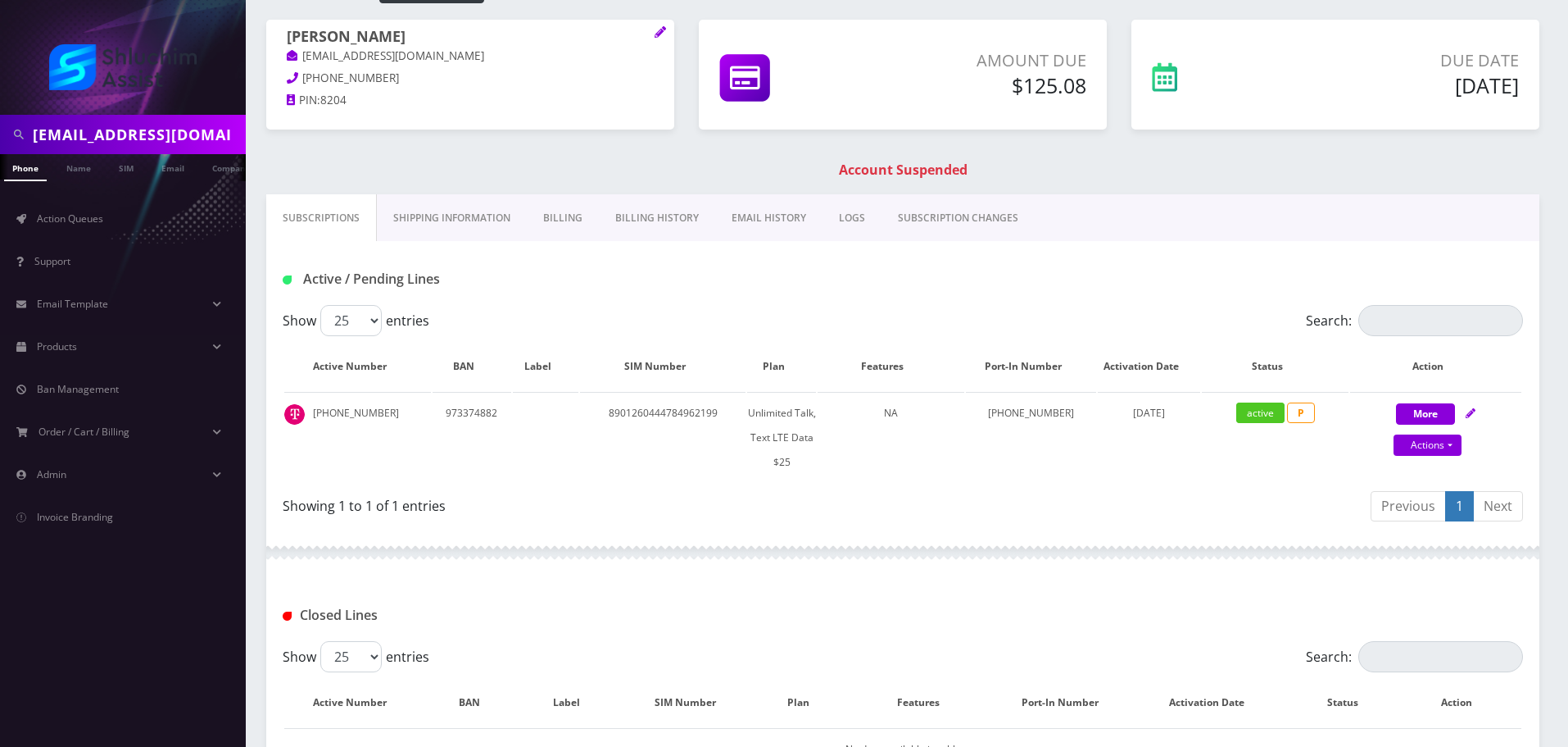
click at [153, 129] on input "yliberow824@gmail.com" at bounding box center [137, 134] width 209 height 31
paste input "347-247-1261."
type input "3472471261"
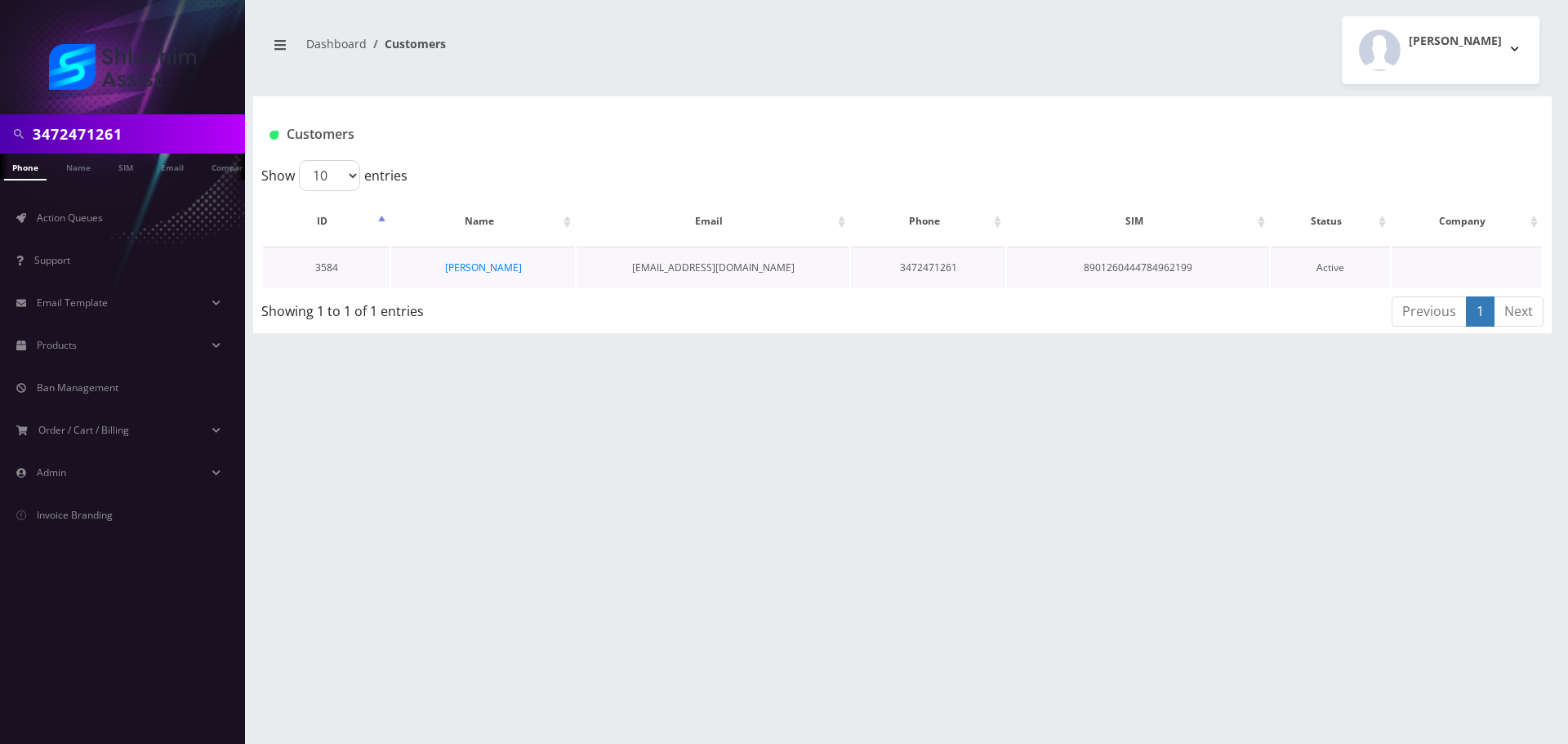
click at [508, 276] on td "[PERSON_NAME]" at bounding box center [483, 267] width 184 height 42
click at [508, 270] on link "[PERSON_NAME]" at bounding box center [483, 267] width 76 height 14
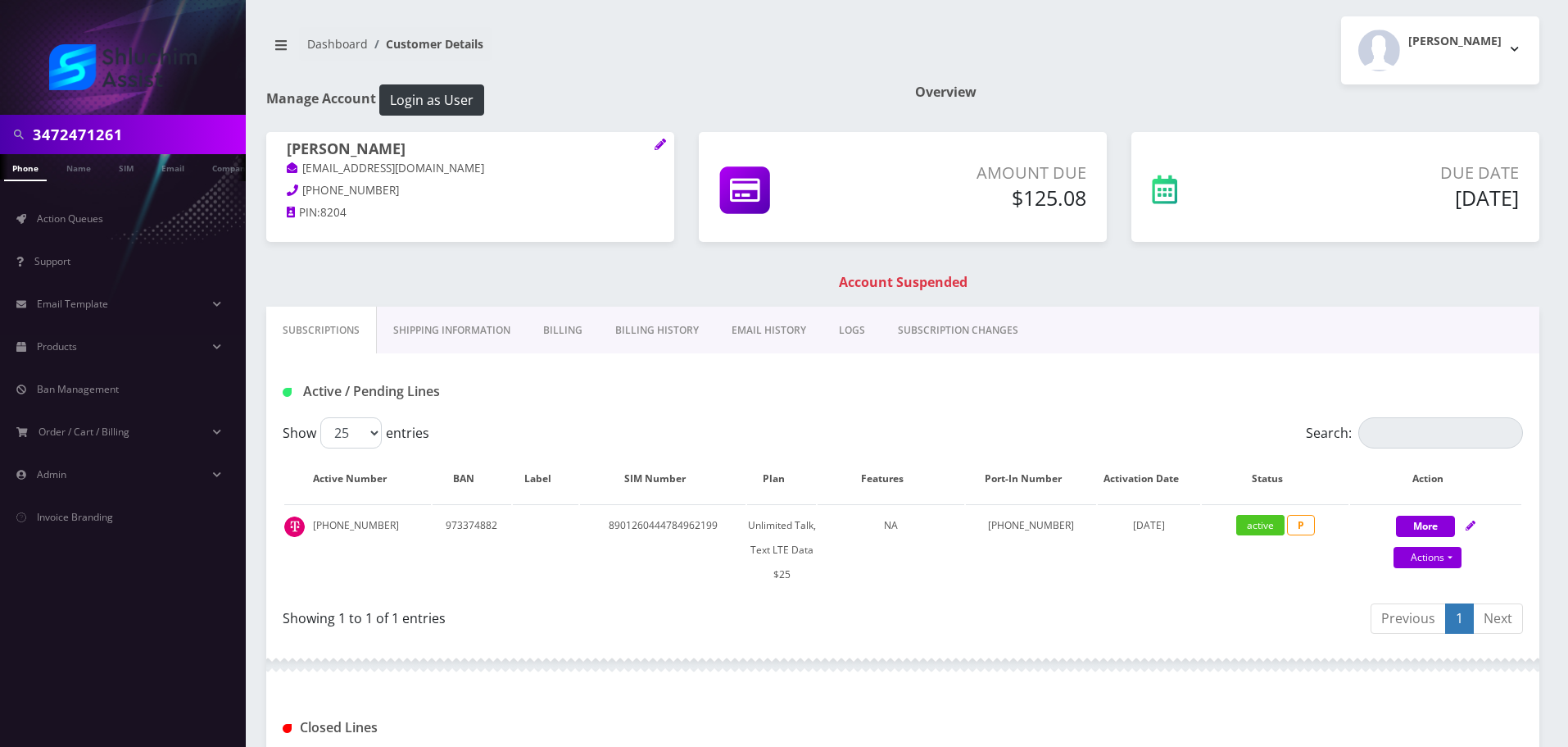
click at [91, 153] on div "3472471261" at bounding box center [122, 134] width 246 height 39
click at [101, 137] on input "3472471261" at bounding box center [137, 134] width 209 height 31
click at [101, 136] on input "3472471261" at bounding box center [137, 134] width 209 height 31
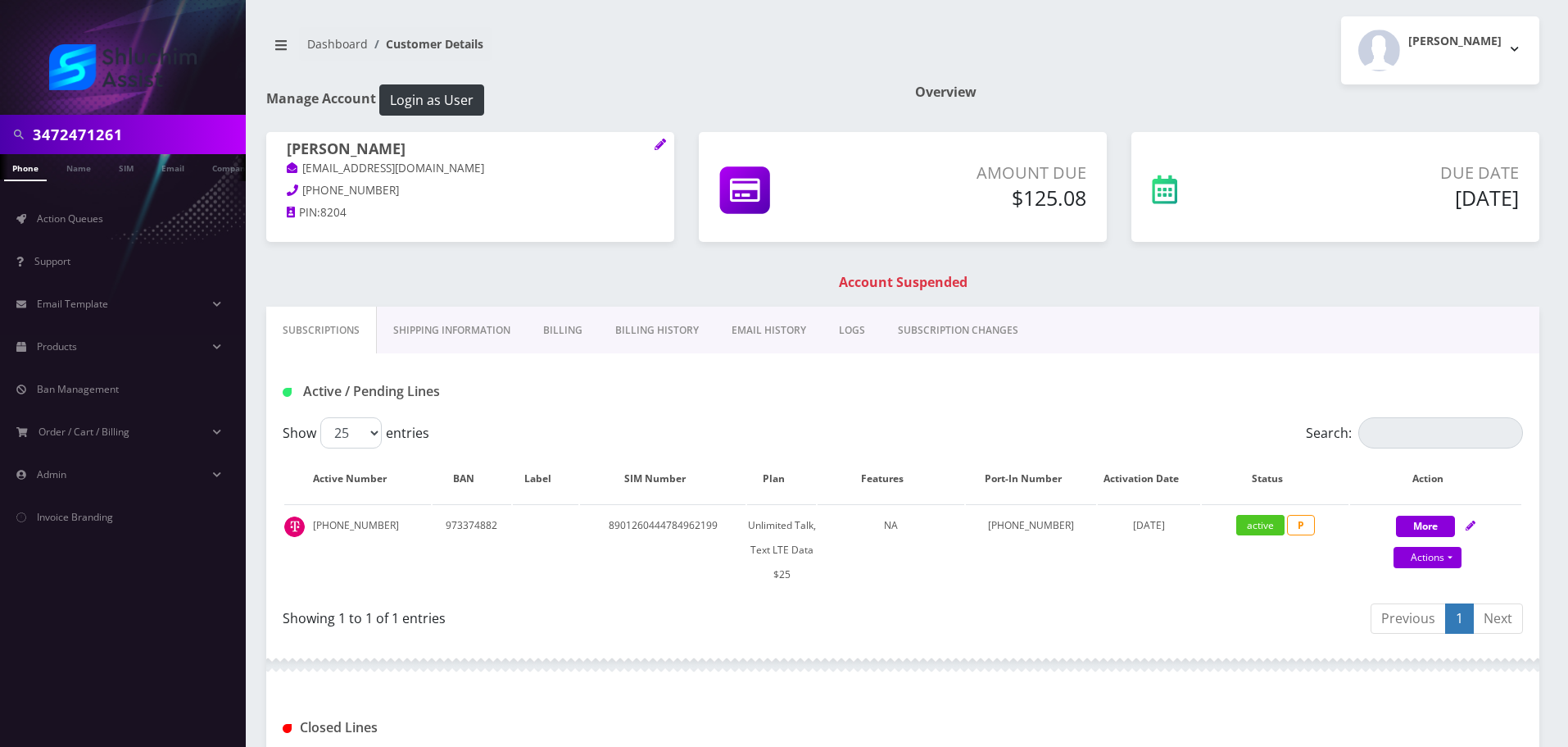
paste input "Yossef Wolf"
type input "Yossef Wolf"
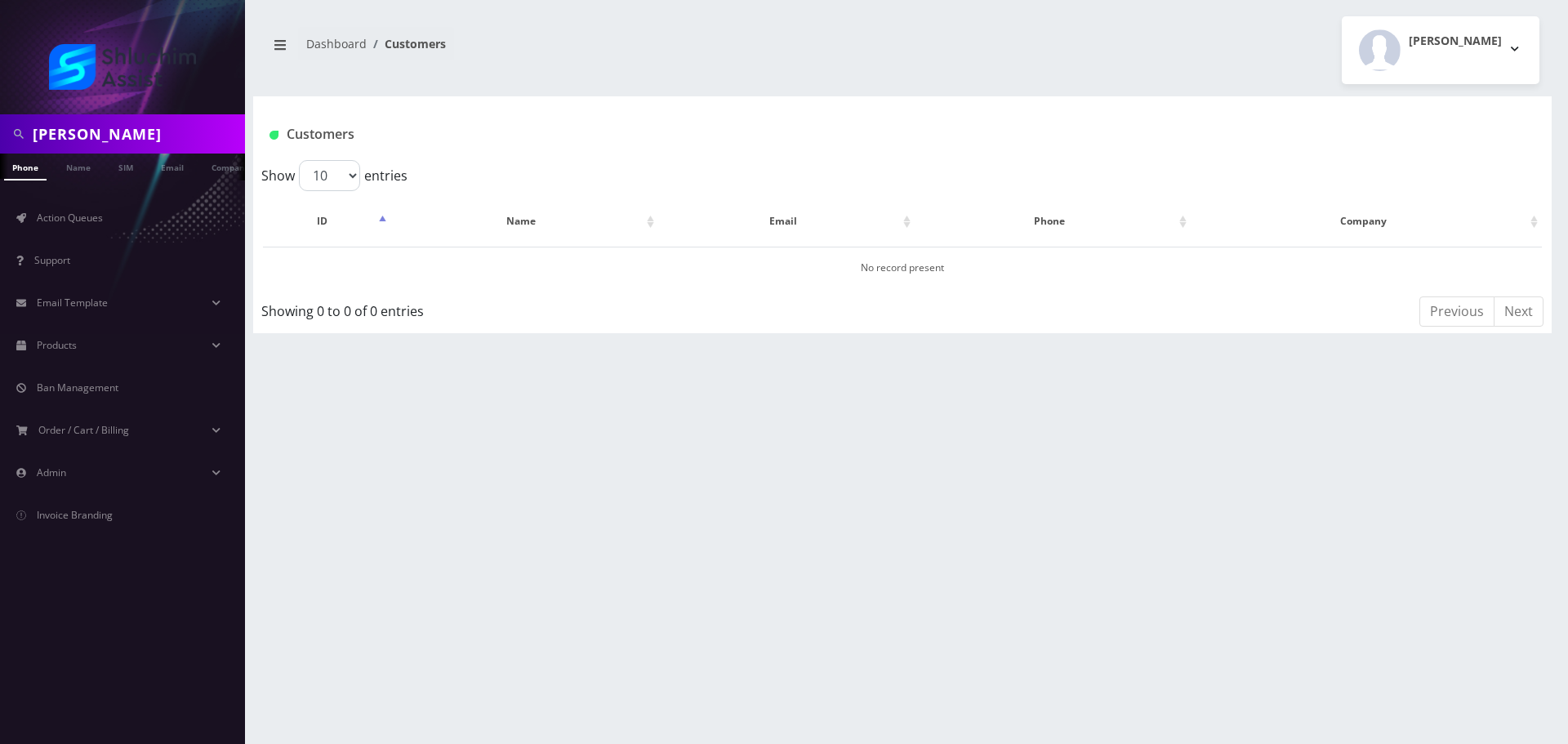
click at [88, 166] on link "Name" at bounding box center [78, 166] width 41 height 25
click at [142, 133] on input "[PERSON_NAME]" at bounding box center [136, 134] width 208 height 31
click at [113, 132] on input "[PERSON_NAME]" at bounding box center [136, 134] width 208 height 31
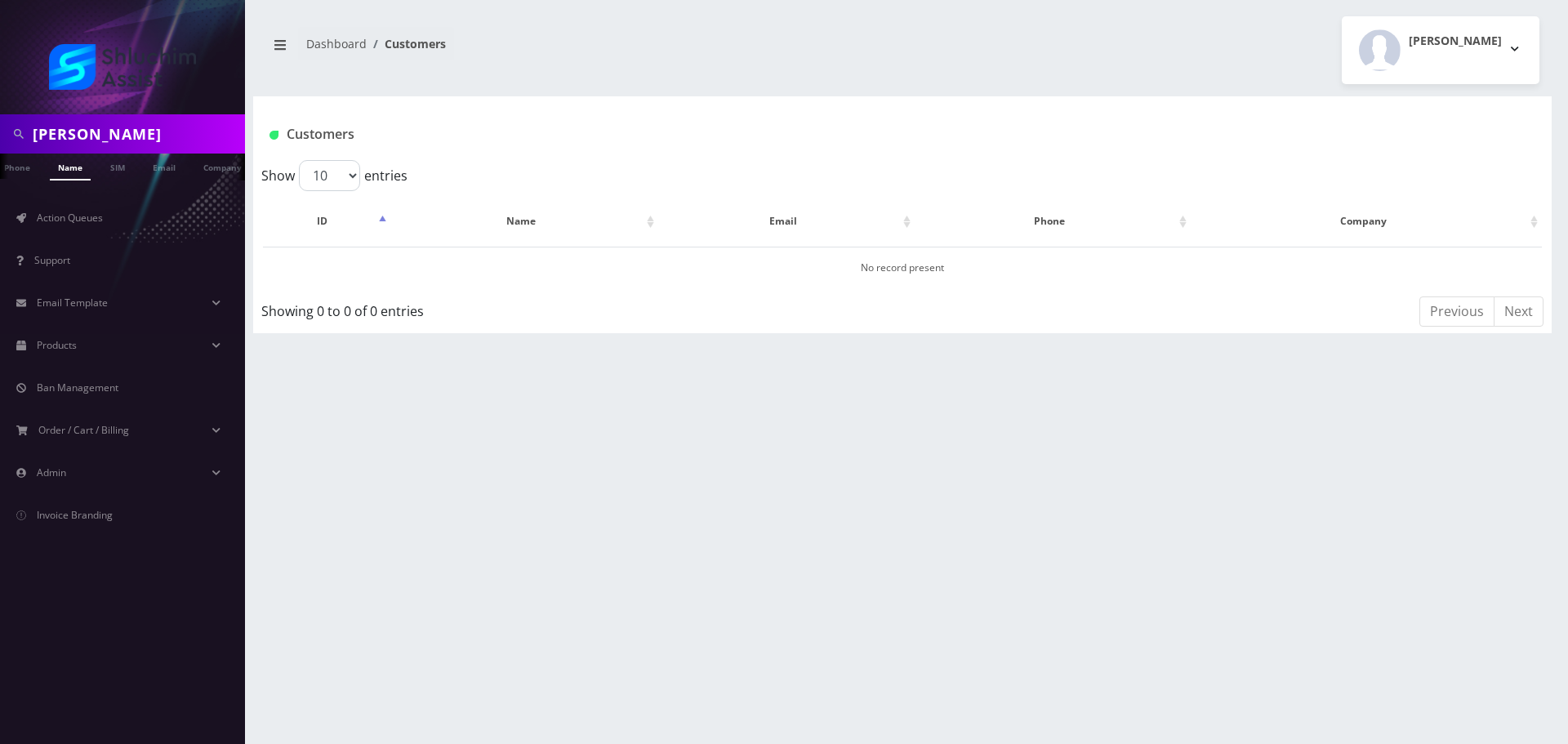
click at [113, 132] on input "[PERSON_NAME]" at bounding box center [136, 134] width 208 height 31
type input "[PERSON_NAME]"
click at [160, 134] on input "[PERSON_NAME]" at bounding box center [136, 134] width 208 height 31
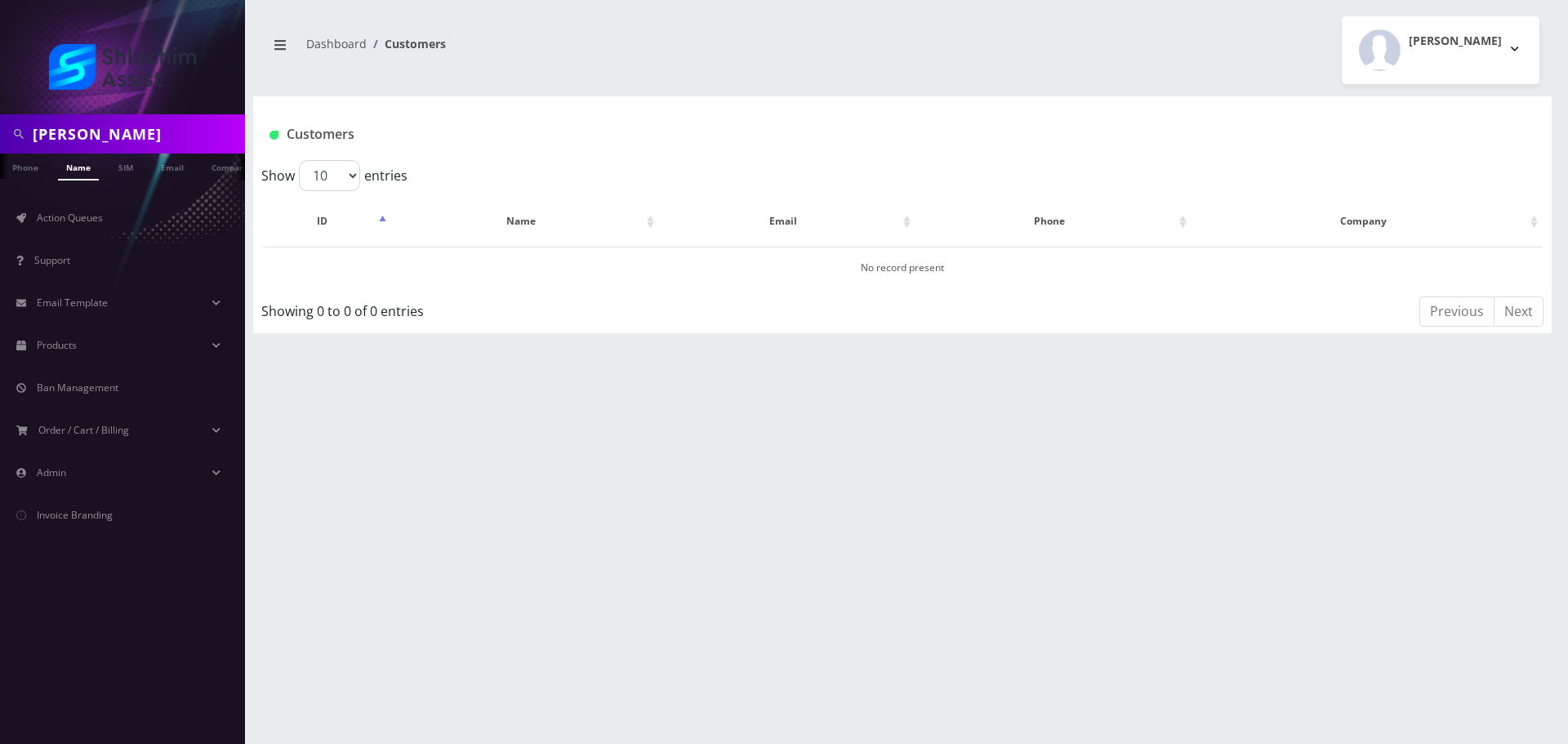
paste input "[PHONE_NUMBER]"
click at [114, 134] on input "[PHONE_NUMBER]" at bounding box center [136, 134] width 208 height 31
type input "7735620104"
click at [174, 166] on link "Email" at bounding box center [172, 167] width 39 height 27
click at [122, 169] on link "SIM" at bounding box center [125, 167] width 31 height 27
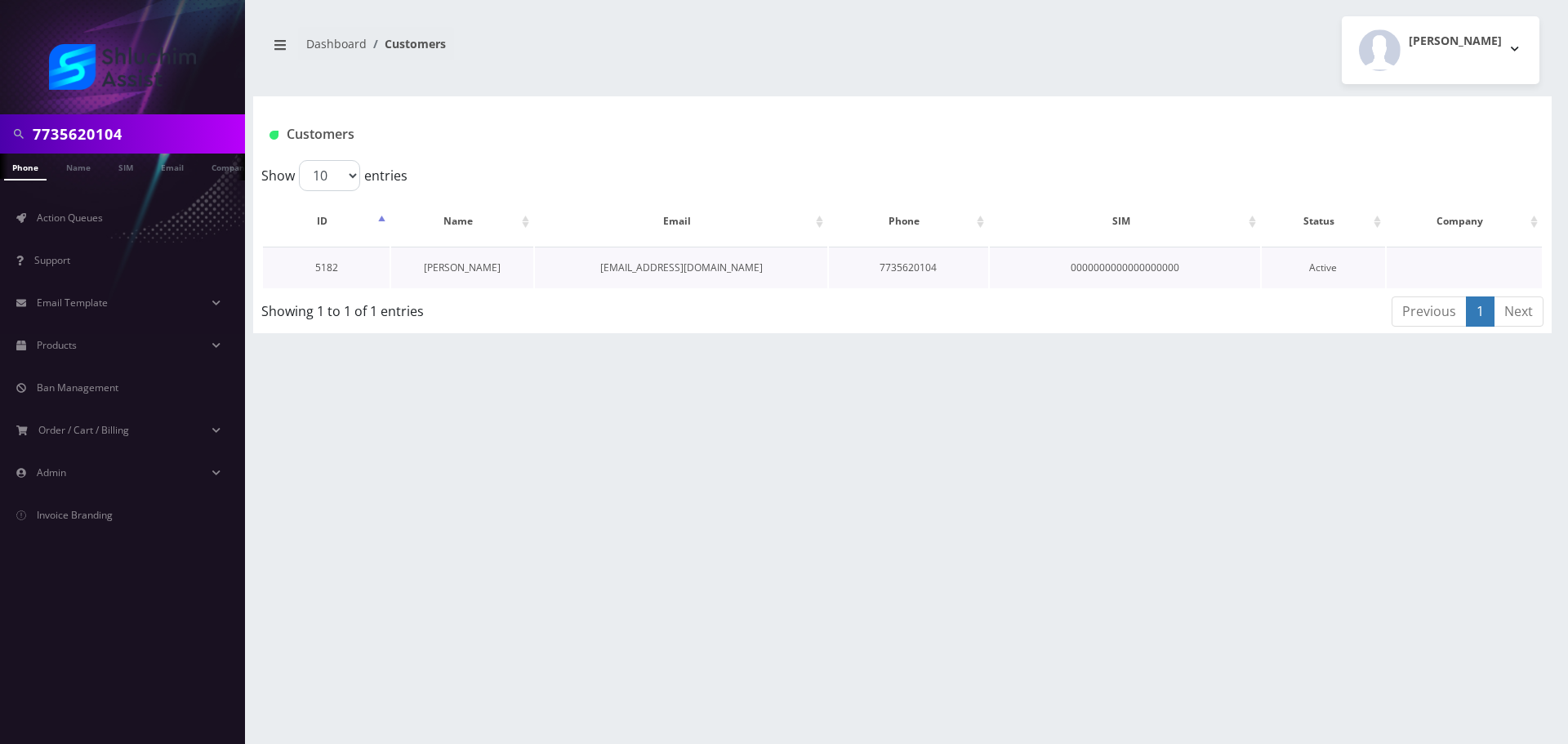
click at [470, 267] on link "[PERSON_NAME]" at bounding box center [462, 267] width 76 height 14
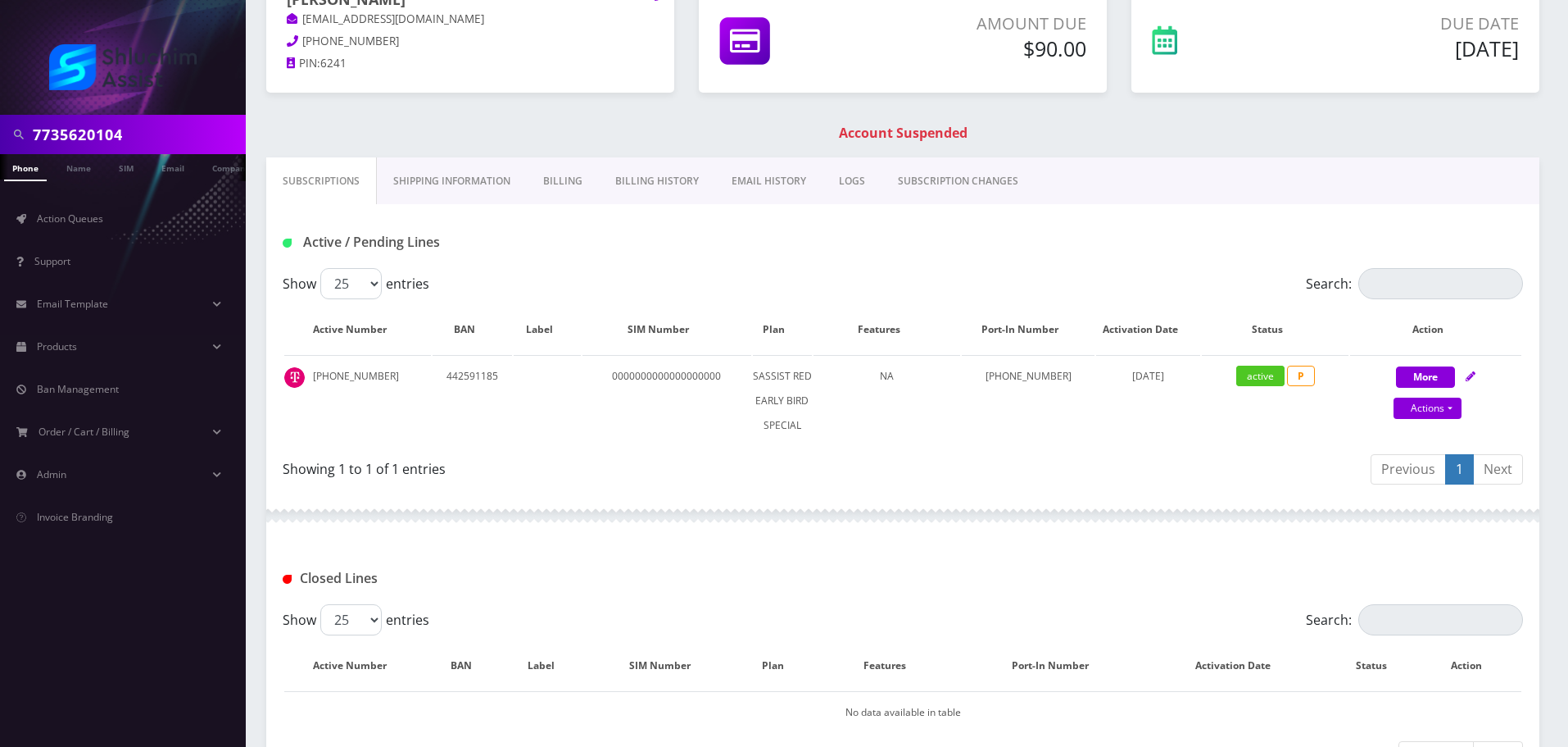
scroll to position [113, 0]
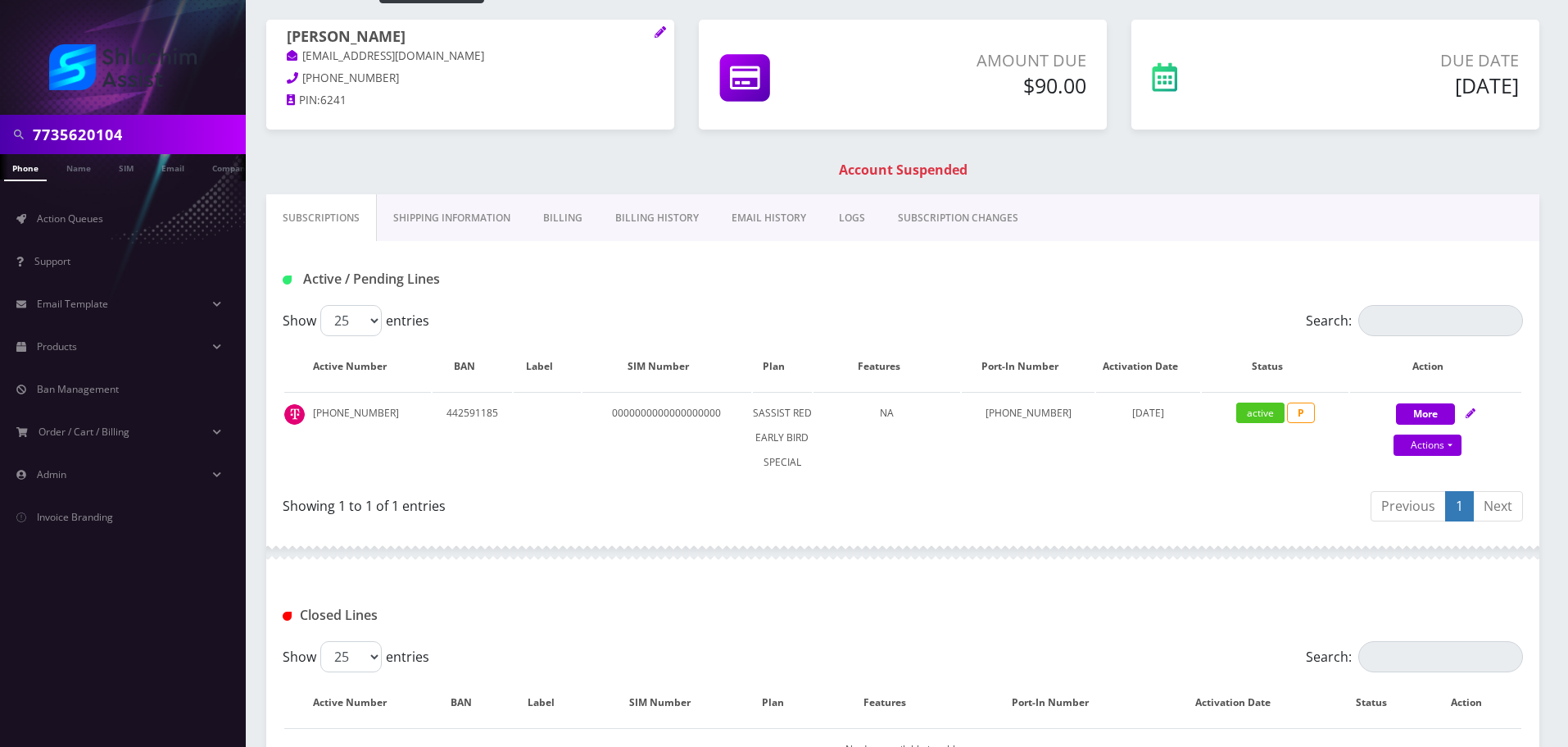
click at [572, 198] on link "Billing" at bounding box center [562, 218] width 72 height 48
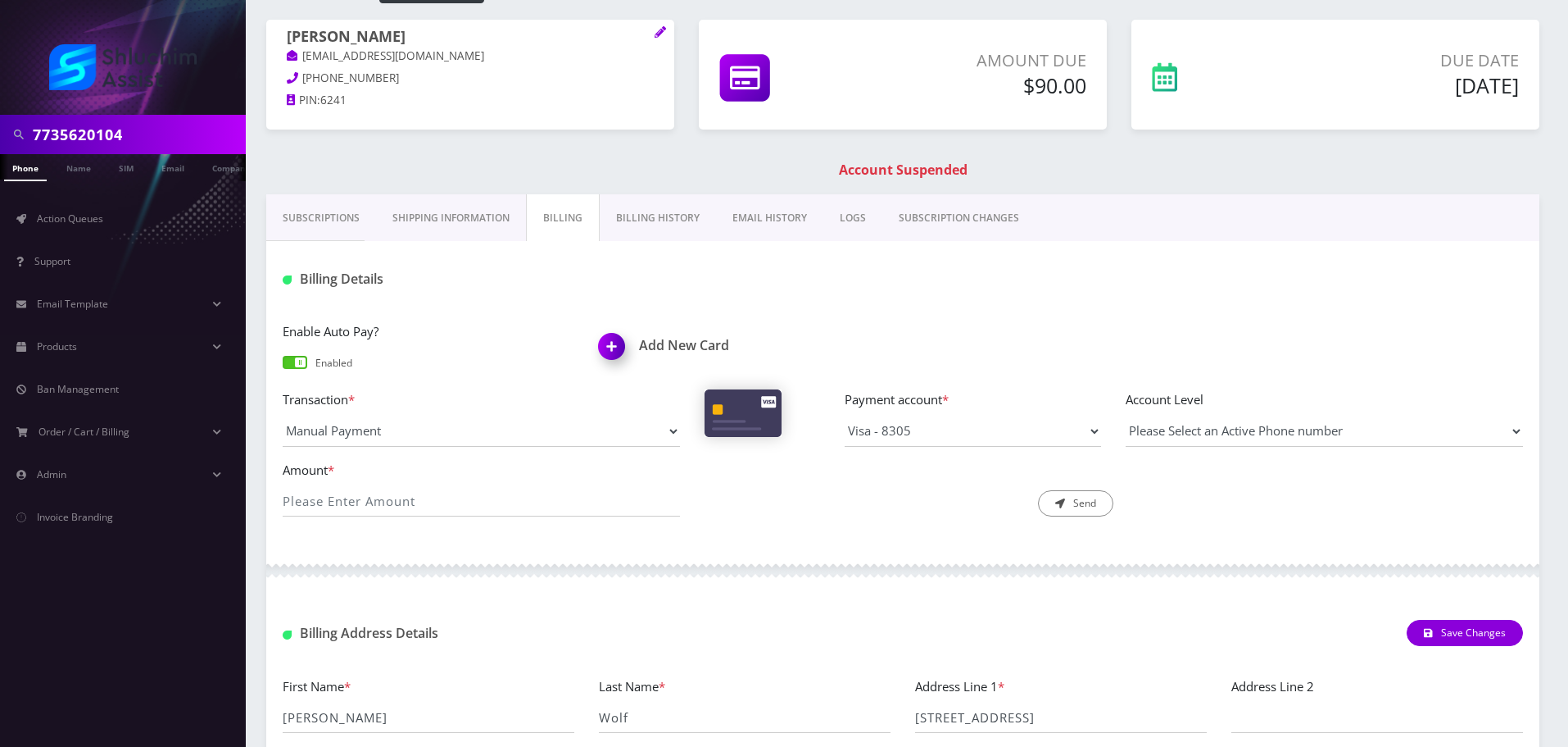
click at [658, 218] on link "Billing History" at bounding box center [658, 218] width 117 height 48
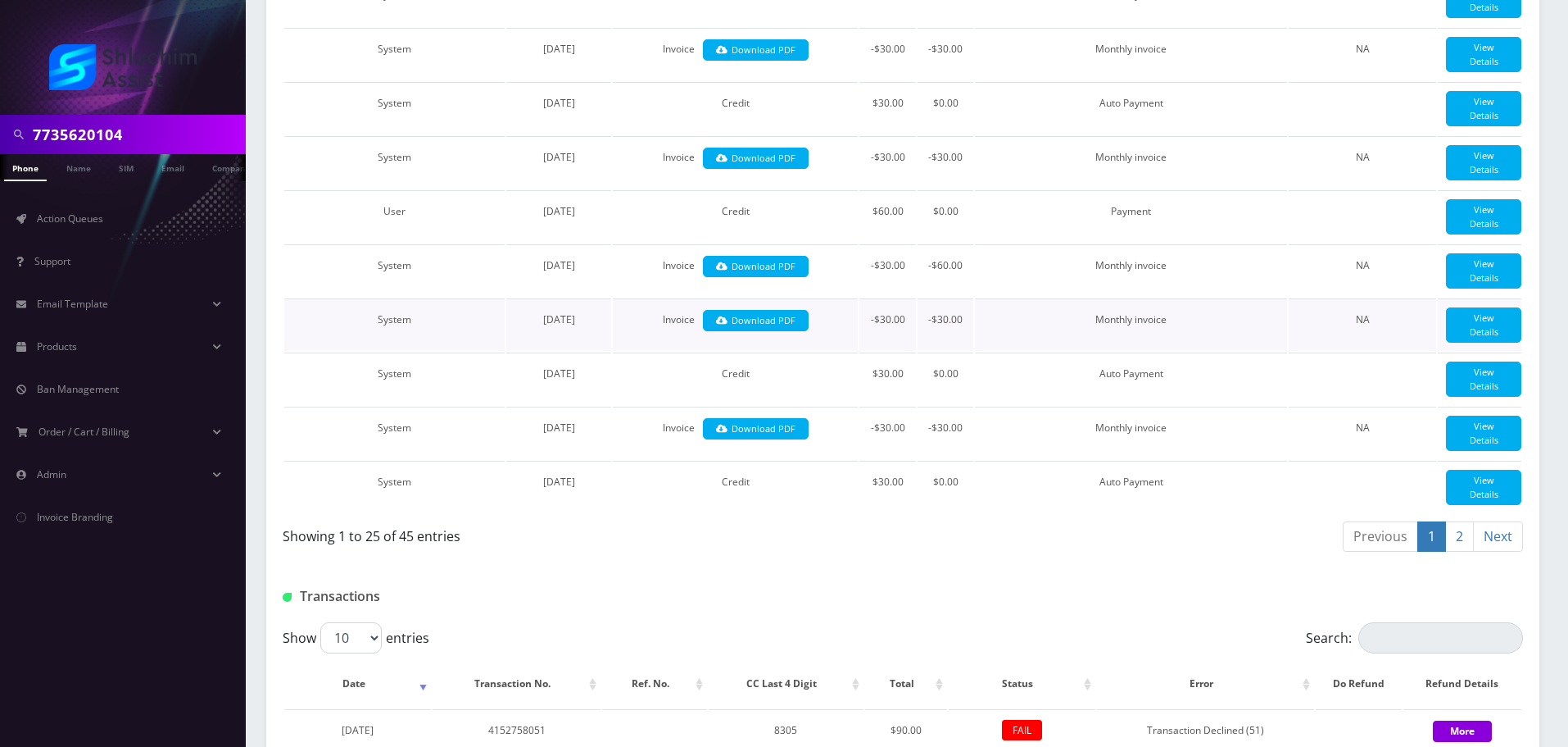
scroll to position [1916, 0]
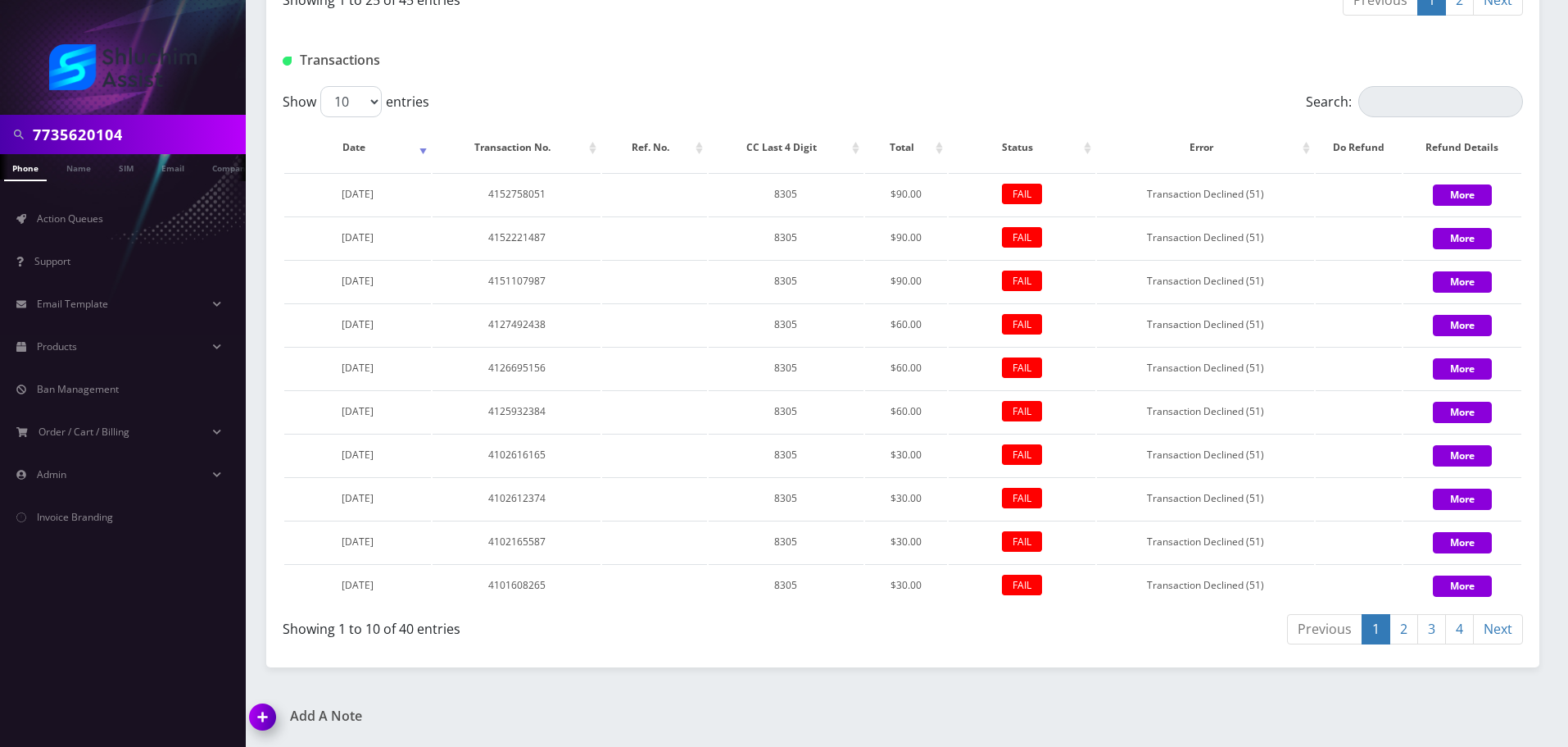
click at [1419, 644] on link "3" at bounding box center [1431, 629] width 28 height 30
click at [1404, 644] on link "2" at bounding box center [1404, 629] width 28 height 30
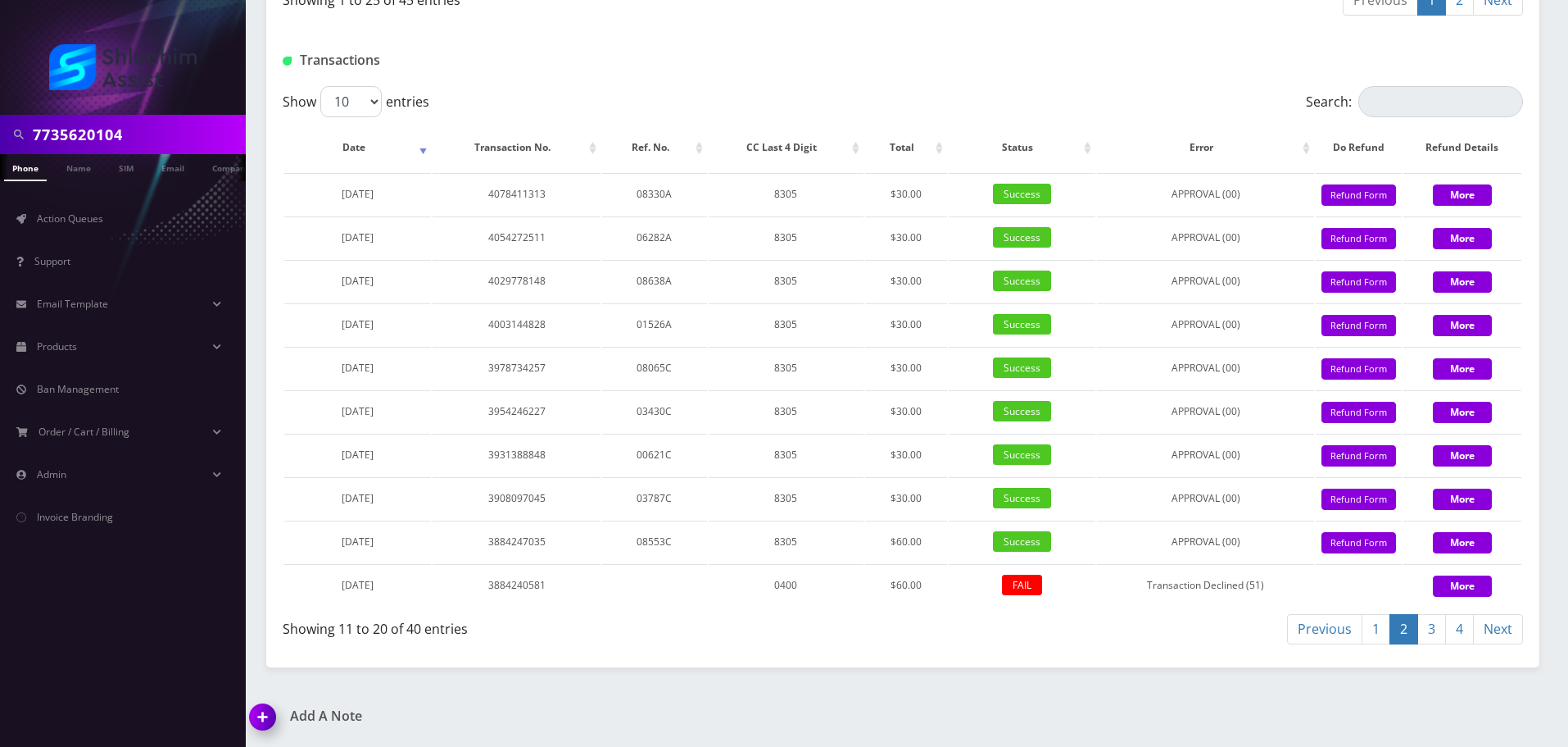
scroll to position [1962, 0]
click at [184, 124] on input "7735620104" at bounding box center [137, 134] width 209 height 31
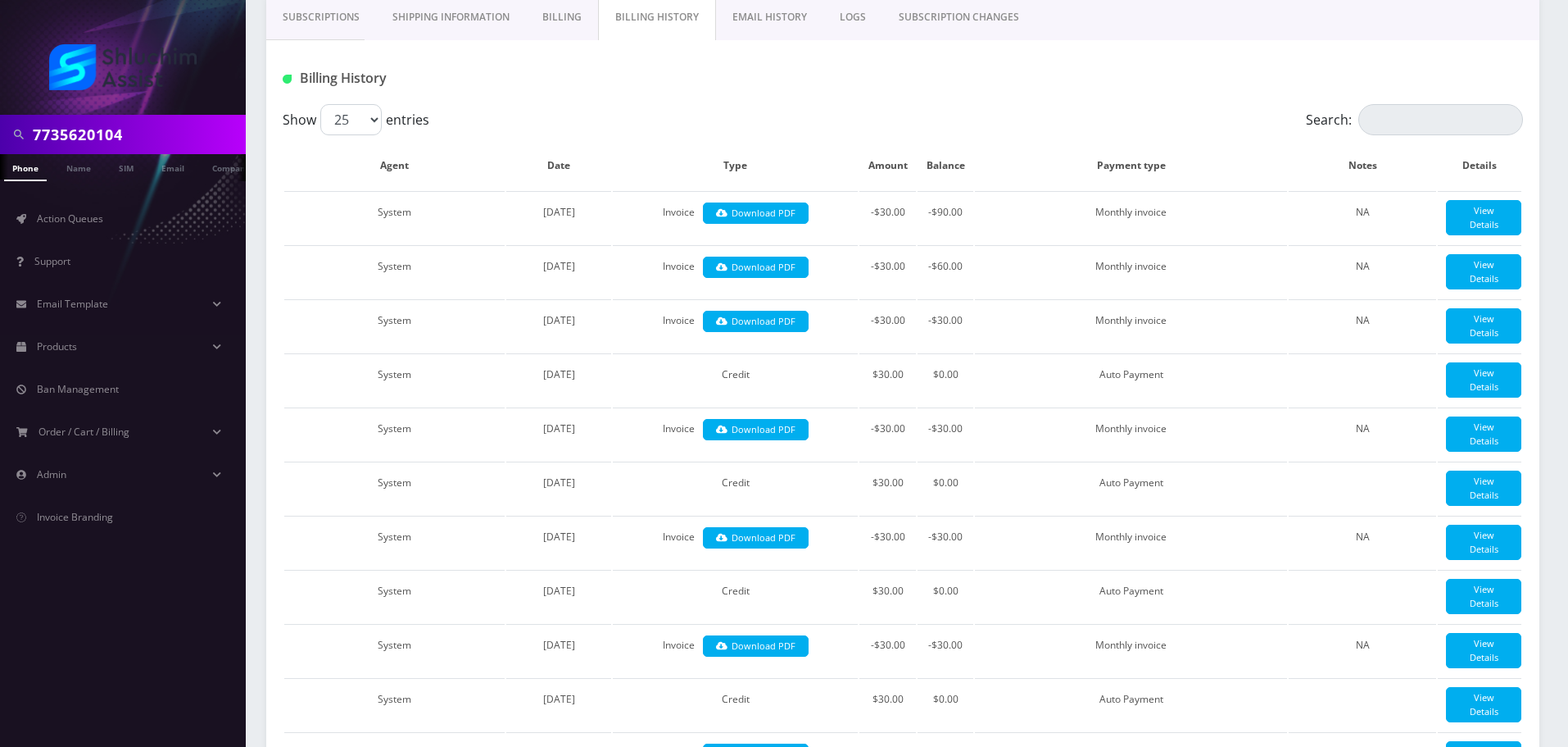
scroll to position [0, 0]
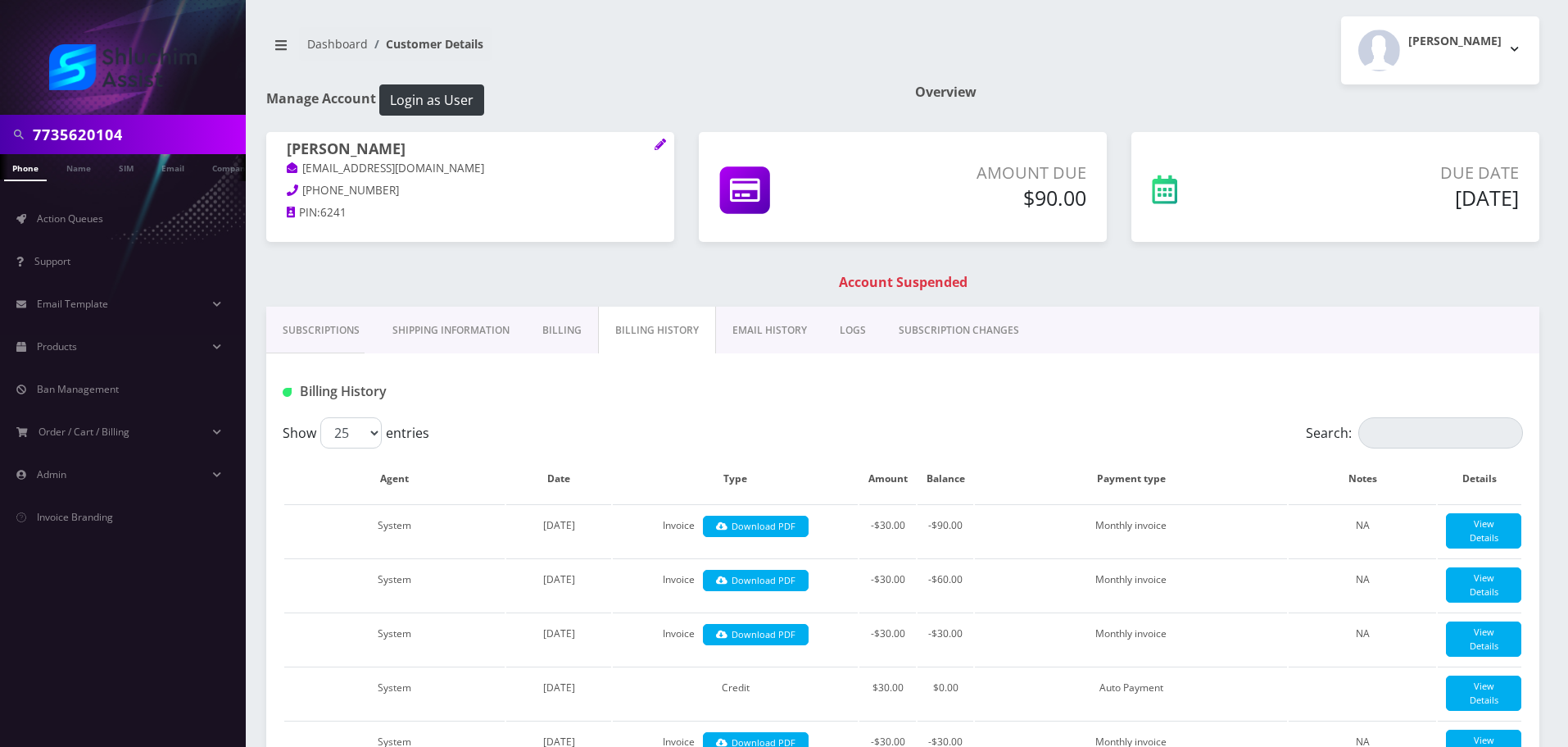
click at [322, 346] on link "Subscriptions" at bounding box center [322, 330] width 110 height 48
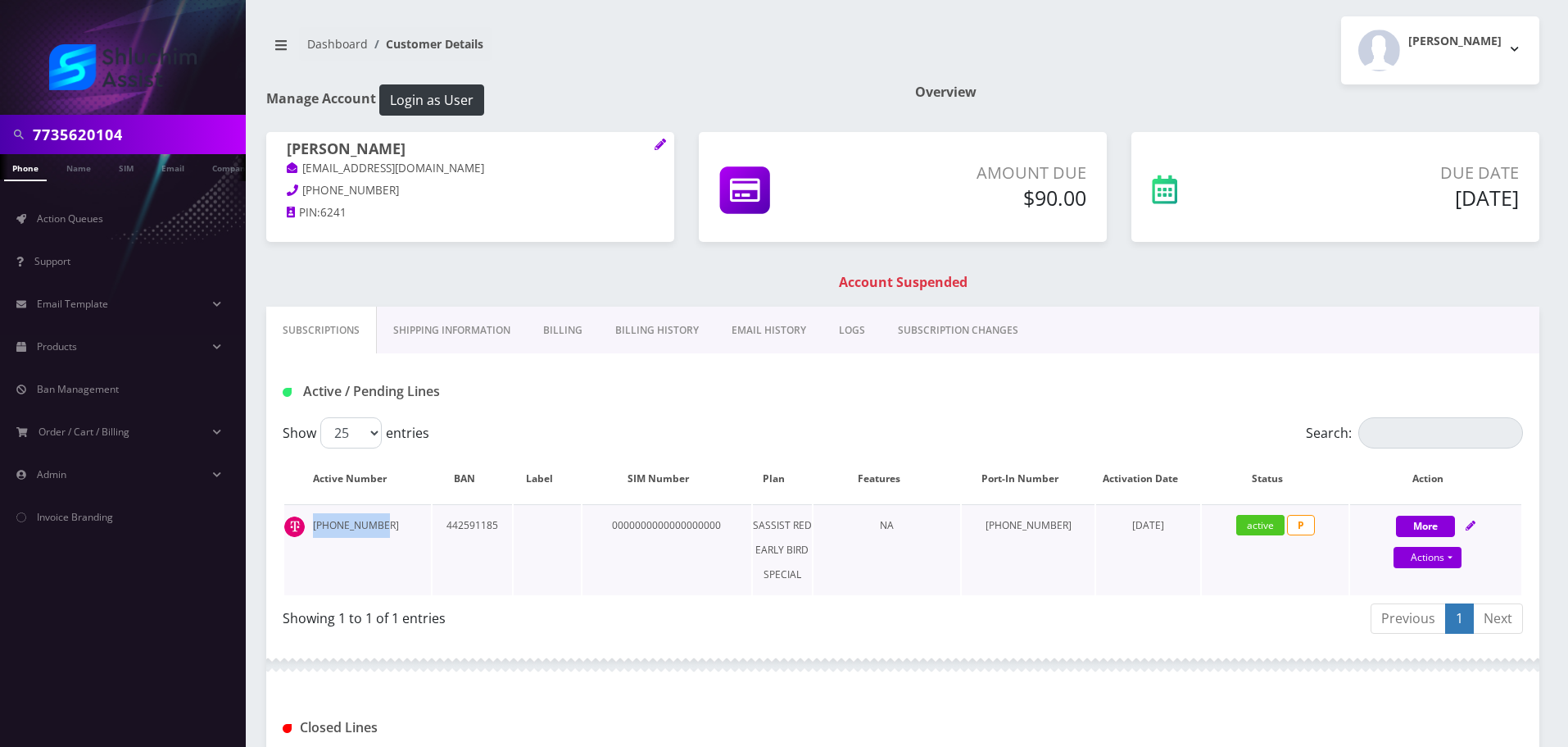
drag, startPoint x: 386, startPoint y: 525, endPoint x: 309, endPoint y: 525, distance: 77.0
click at [309, 525] on td "773-562-0104" at bounding box center [357, 549] width 147 height 91
copy td "773-562-0104"
click at [149, 127] on input "7735620104" at bounding box center [137, 134] width 209 height 31
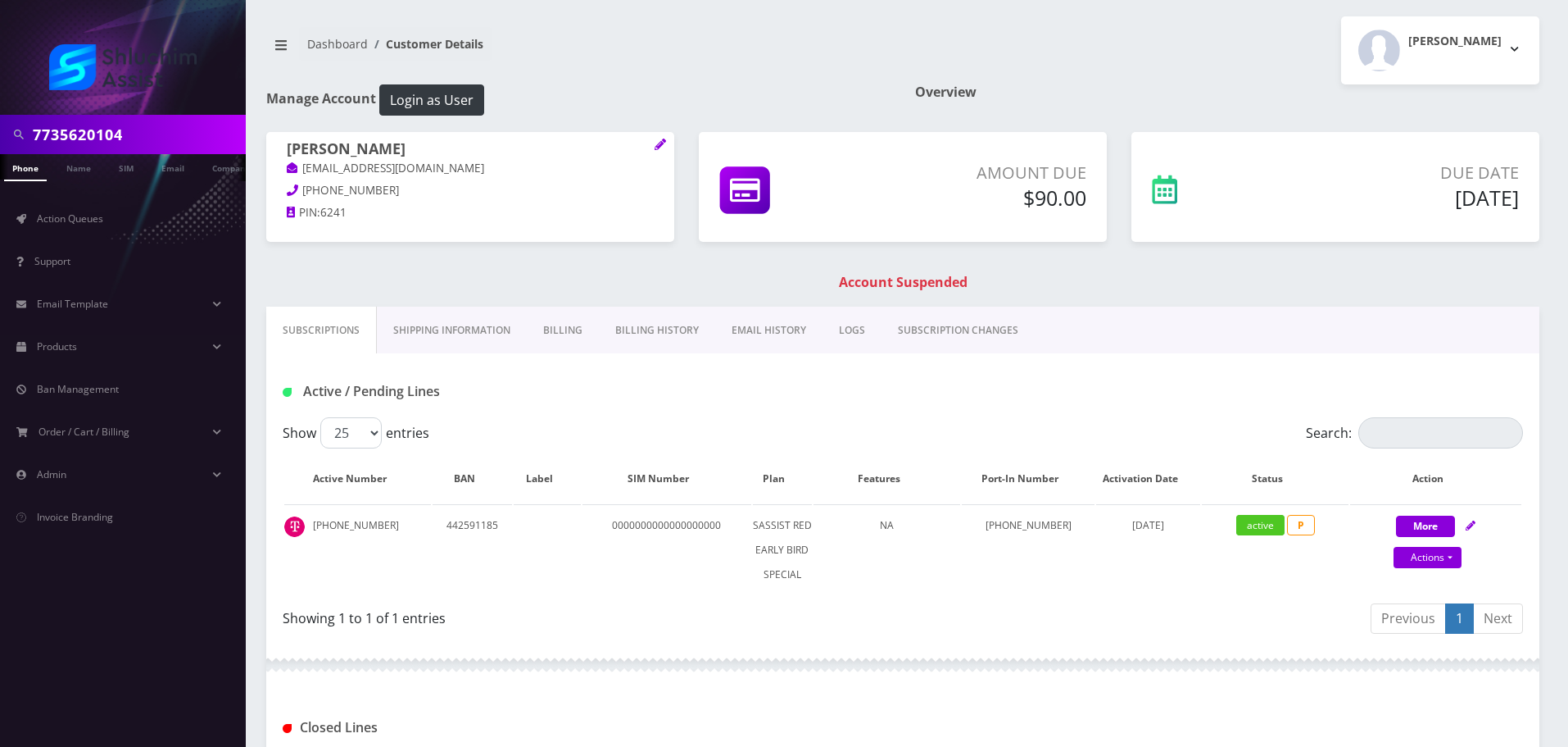
click at [149, 127] on input "7735620104" at bounding box center [137, 134] width 209 height 31
paste input "9295638415"
type input "9295638415"
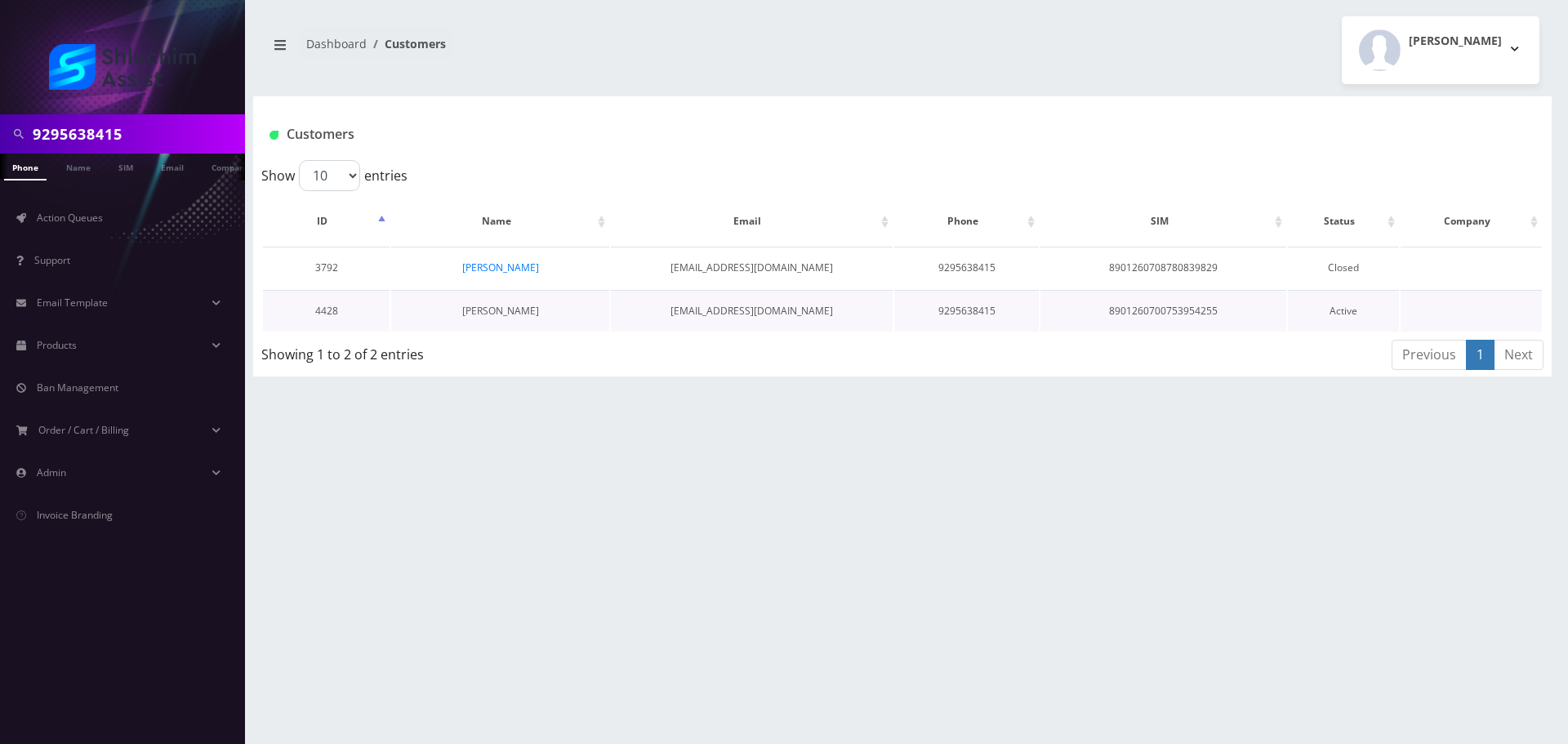
click at [484, 308] on link "Mendel Shusterman" at bounding box center [501, 311] width 76 height 14
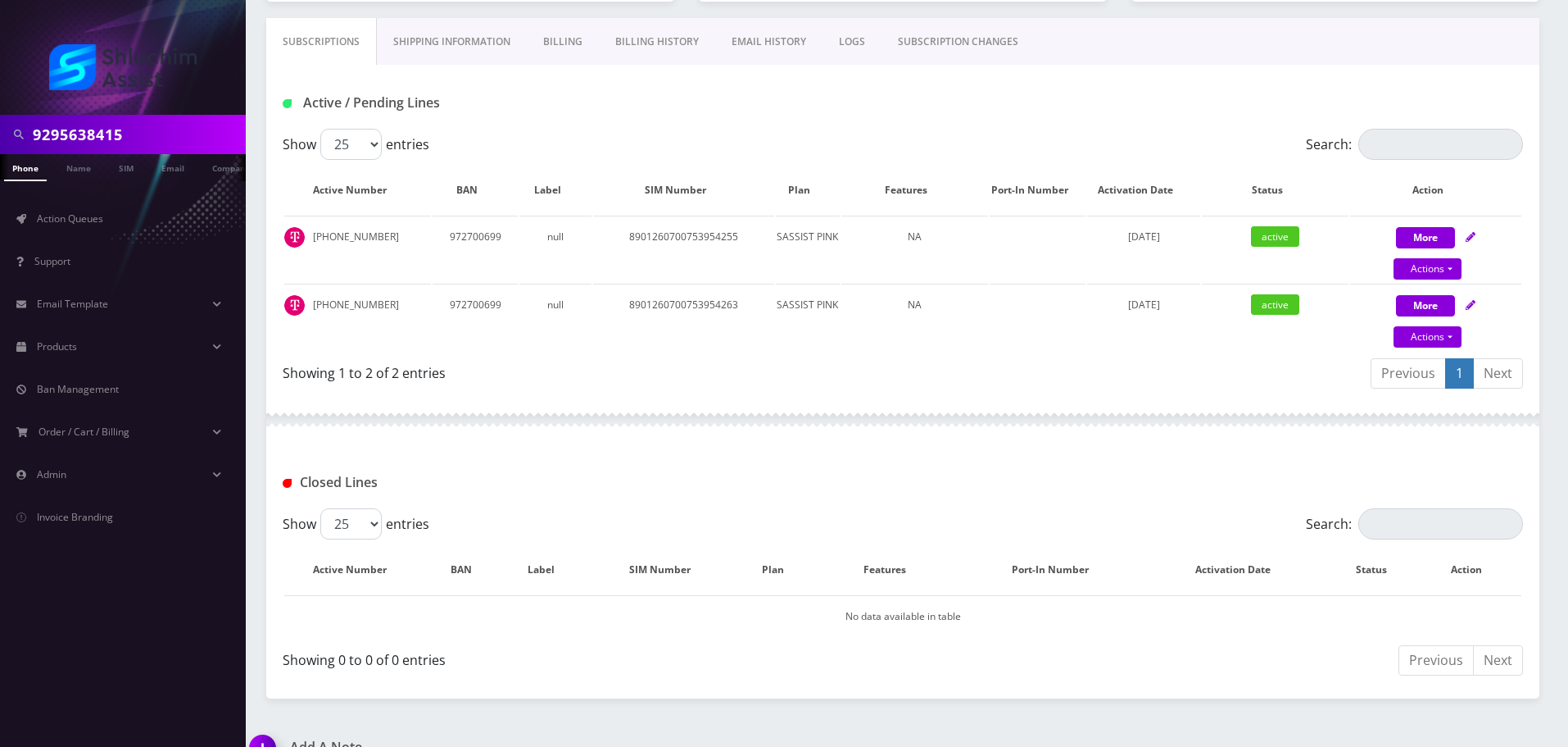
scroll to position [246, 0]
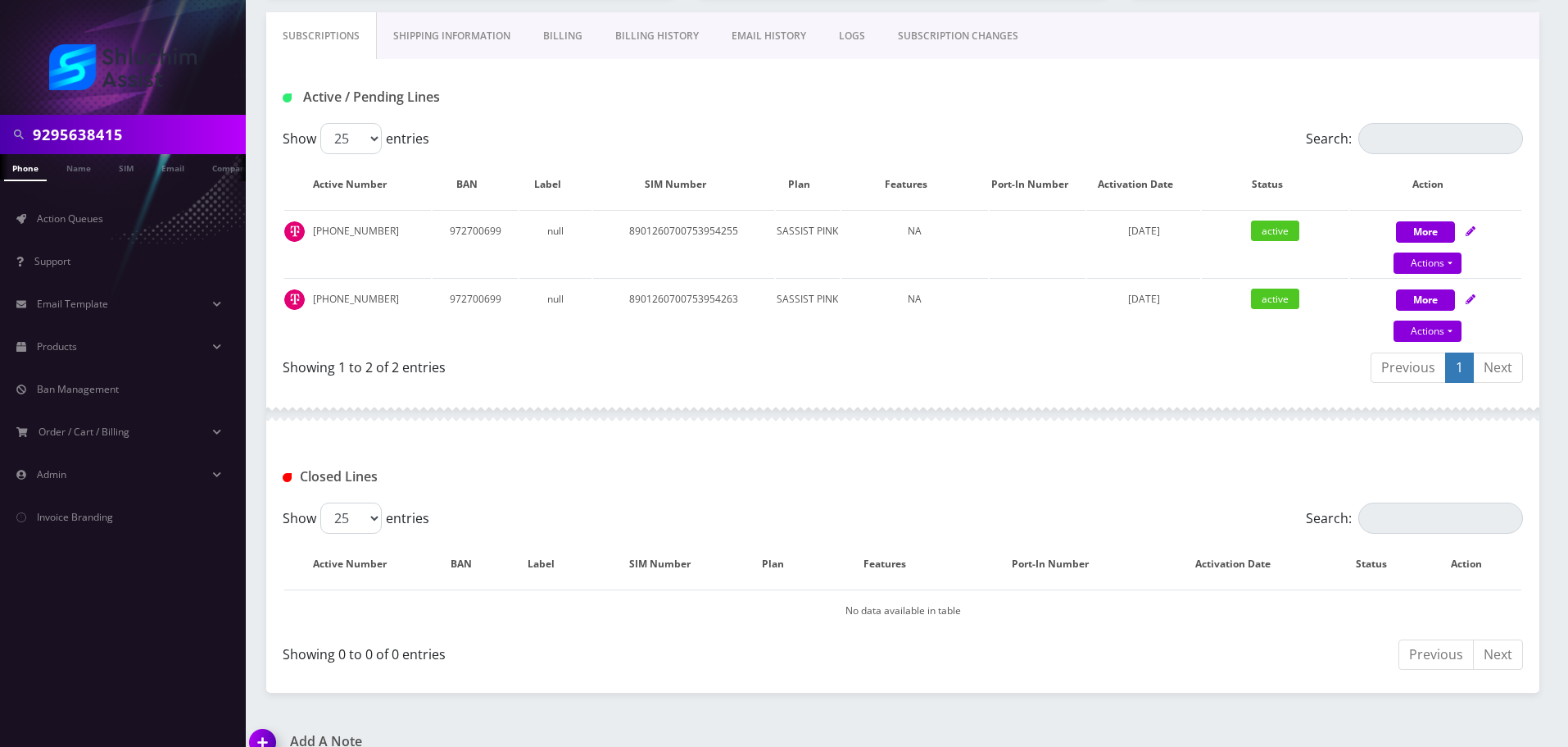
click at [948, 405] on div at bounding box center [903, 414] width 1273 height 49
click at [1434, 265] on link "Actions" at bounding box center [1428, 263] width 68 height 22
select select "Sim Card"
select select "74"
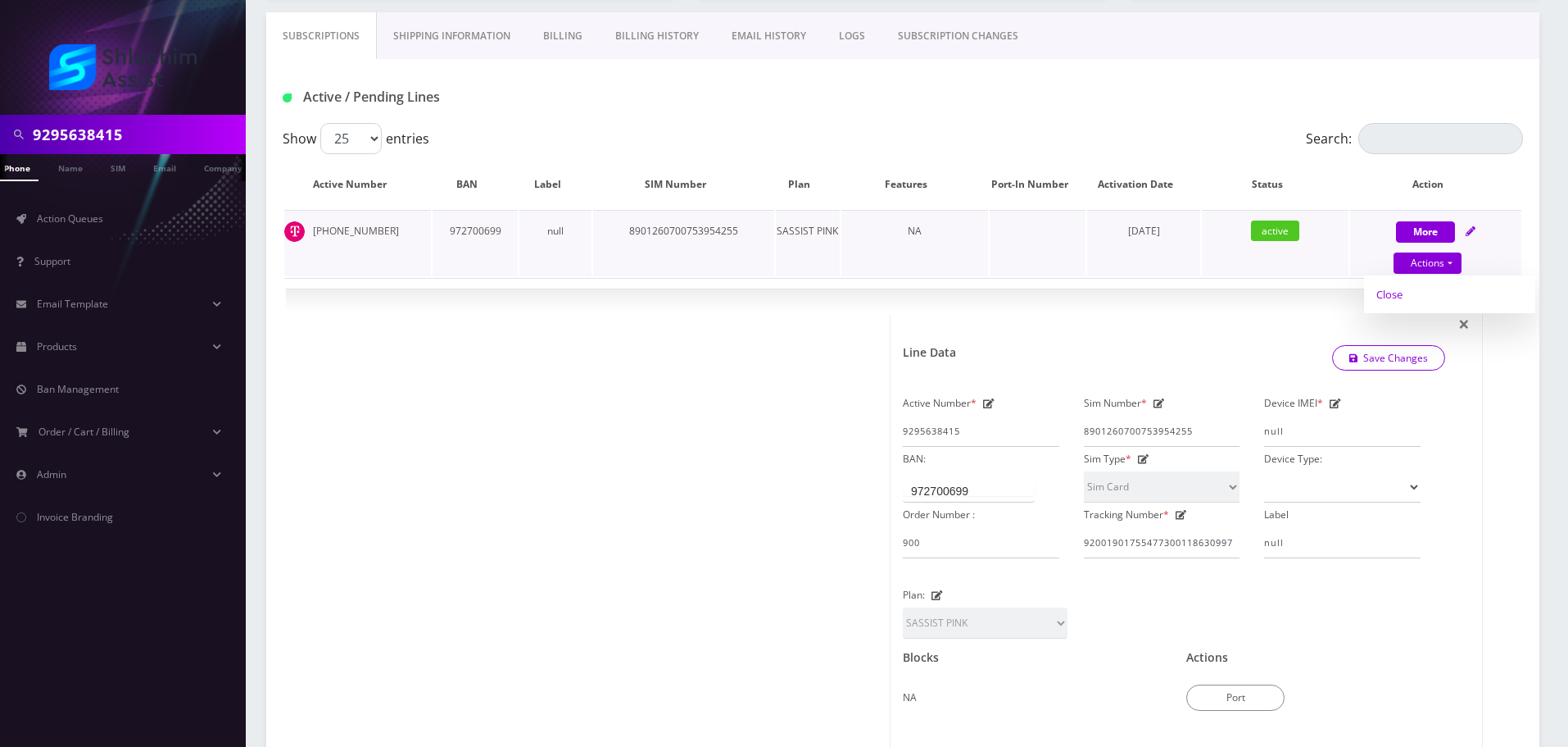
click at [1418, 297] on link "Close" at bounding box center [1450, 293] width 172 height 24
type input "[DATE]"
select select "Sim Card"
select select "74"
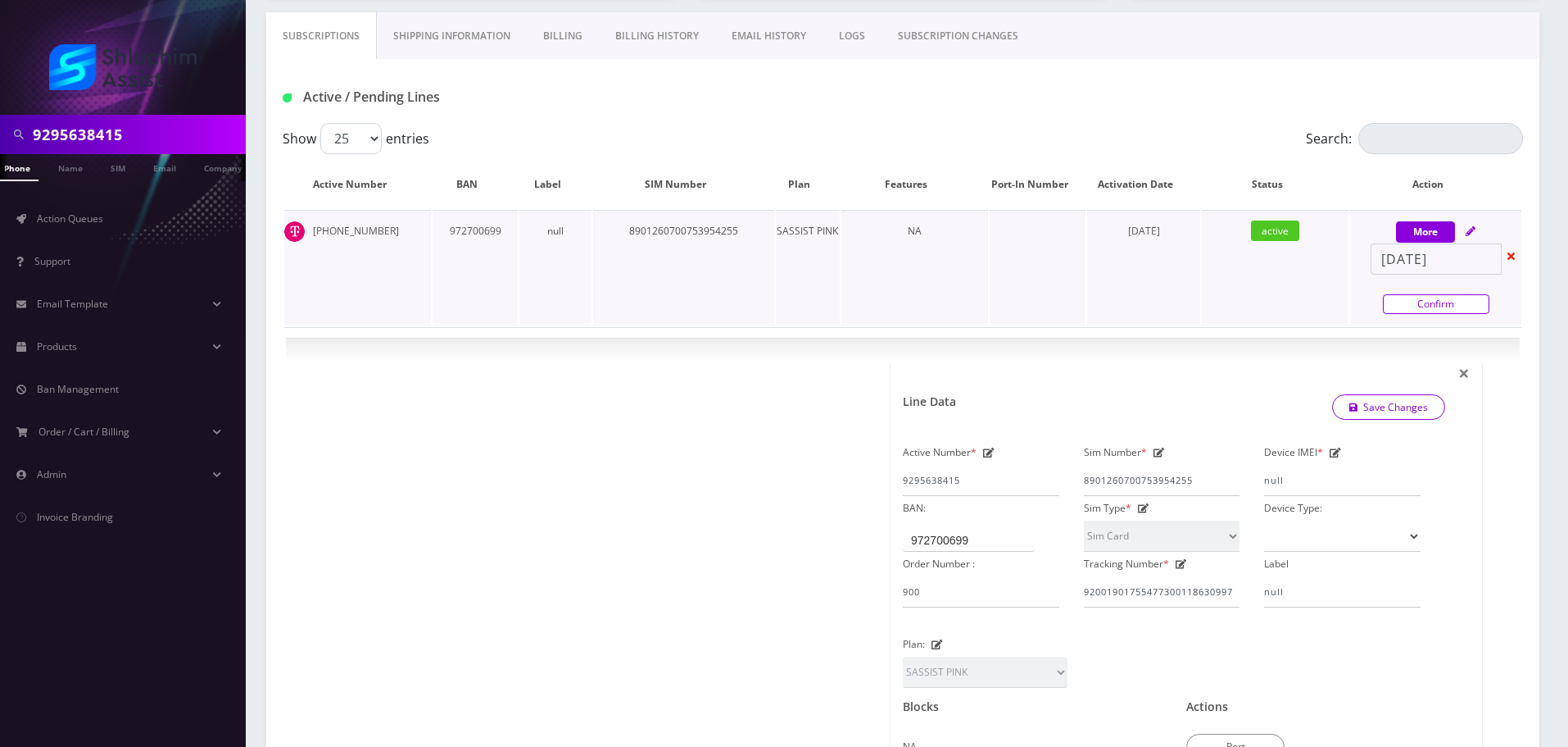
click at [1422, 310] on link "Confirm" at bounding box center [1436, 304] width 107 height 20
select select "Sim Card"
select select "74"
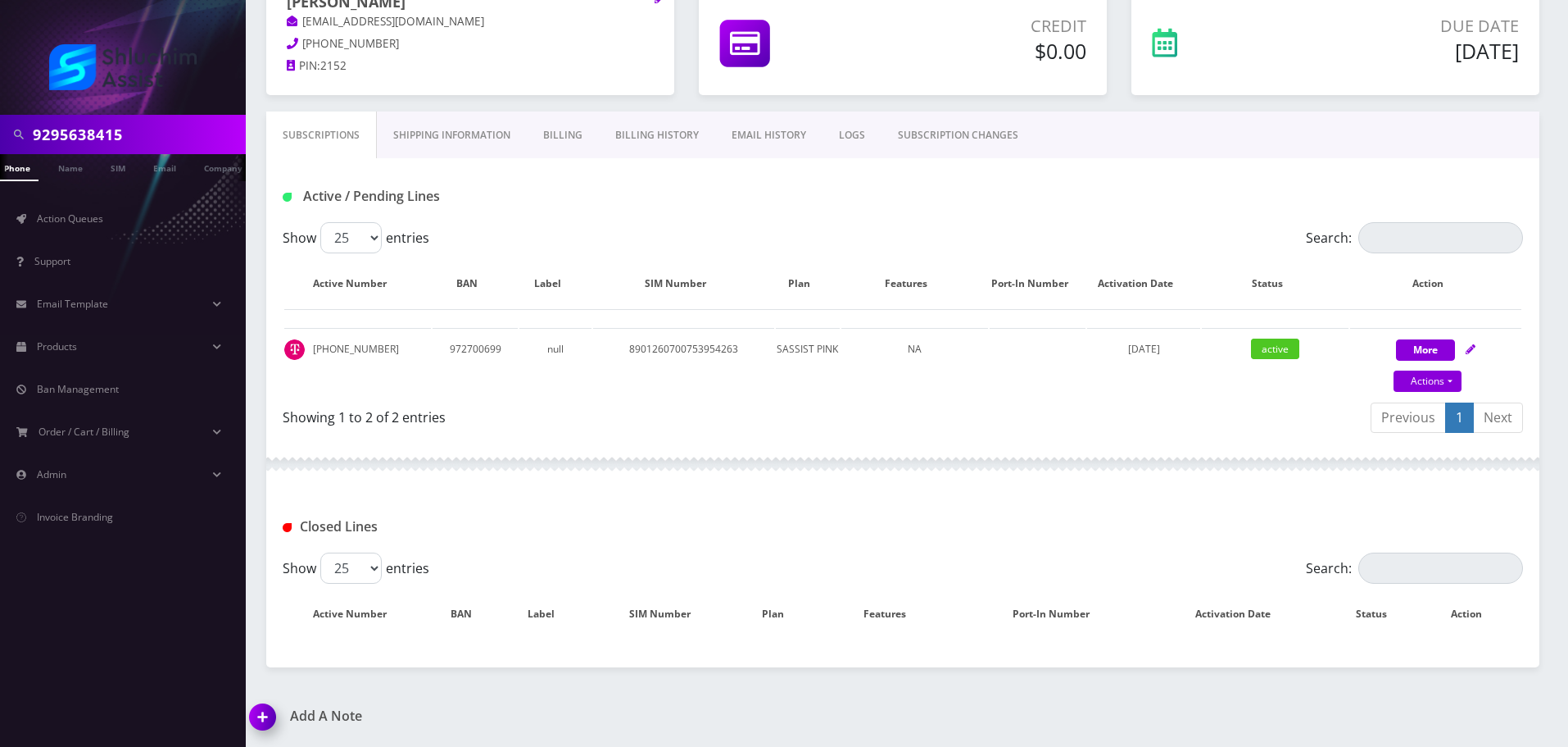
scroll to position [246, 0]
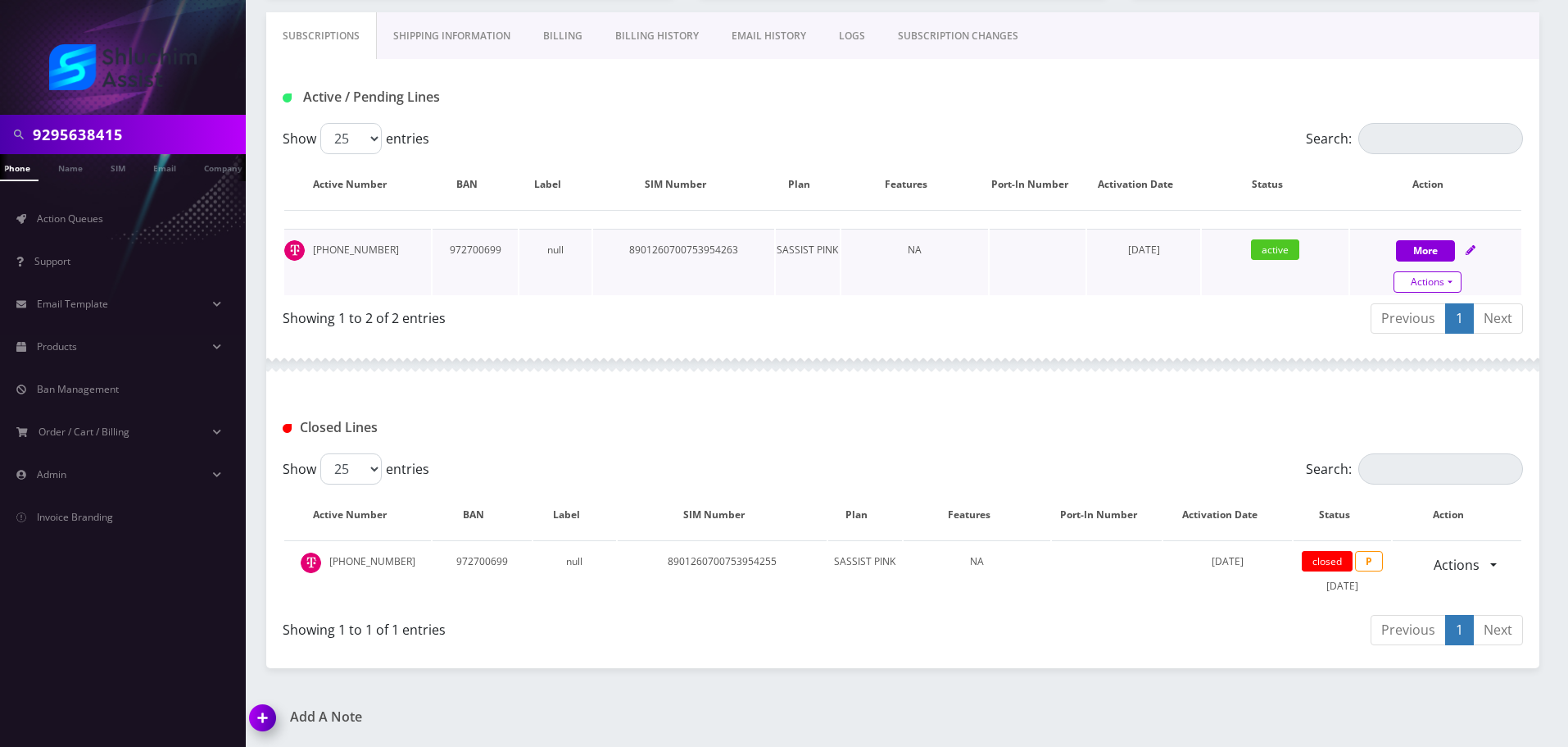
click at [1425, 285] on link "Actions" at bounding box center [1428, 282] width 68 height 22
select select "Sim Card"
select select "74"
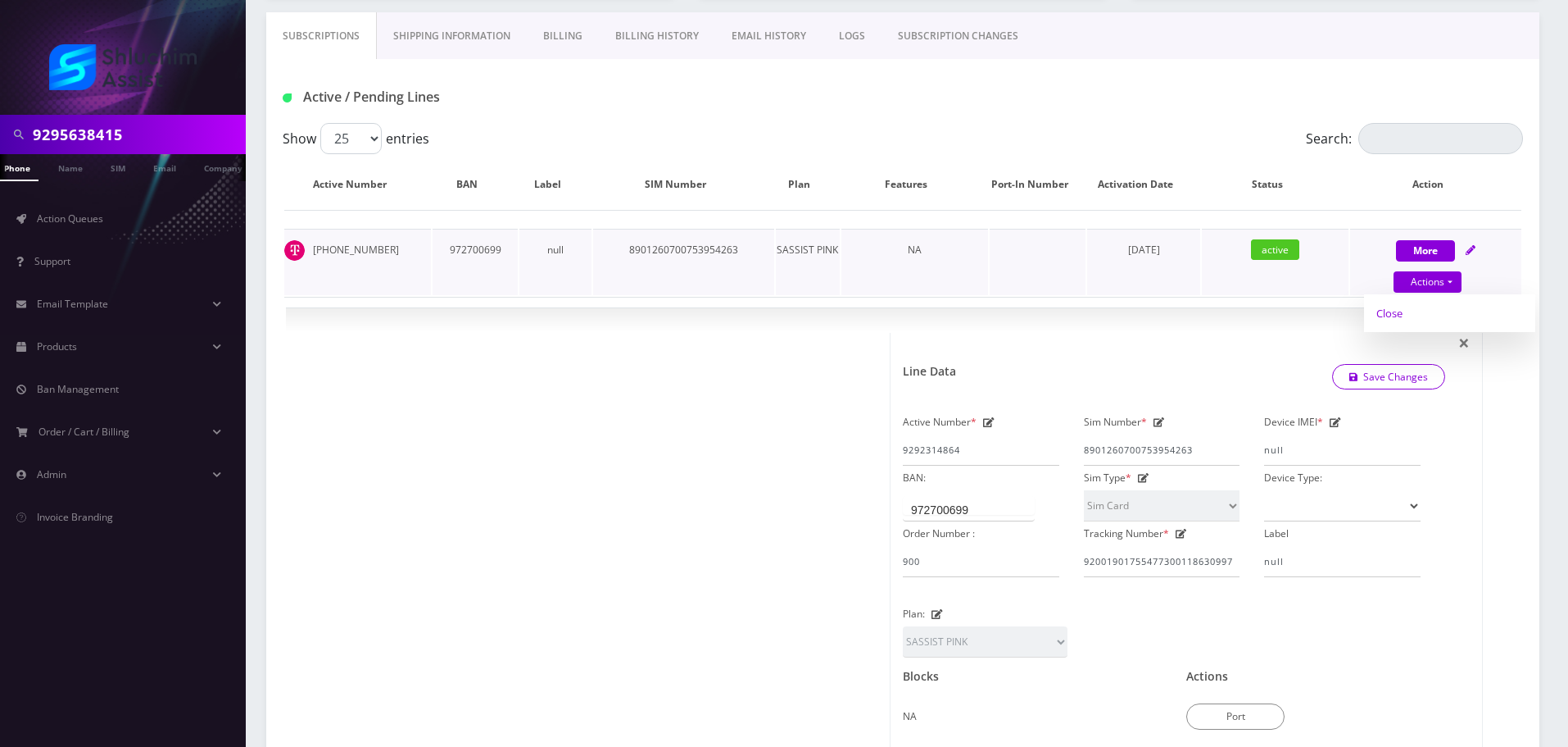
click at [1413, 313] on link "Close" at bounding box center [1450, 313] width 172 height 24
type input "[DATE]"
select select "Sim Card"
select select "74"
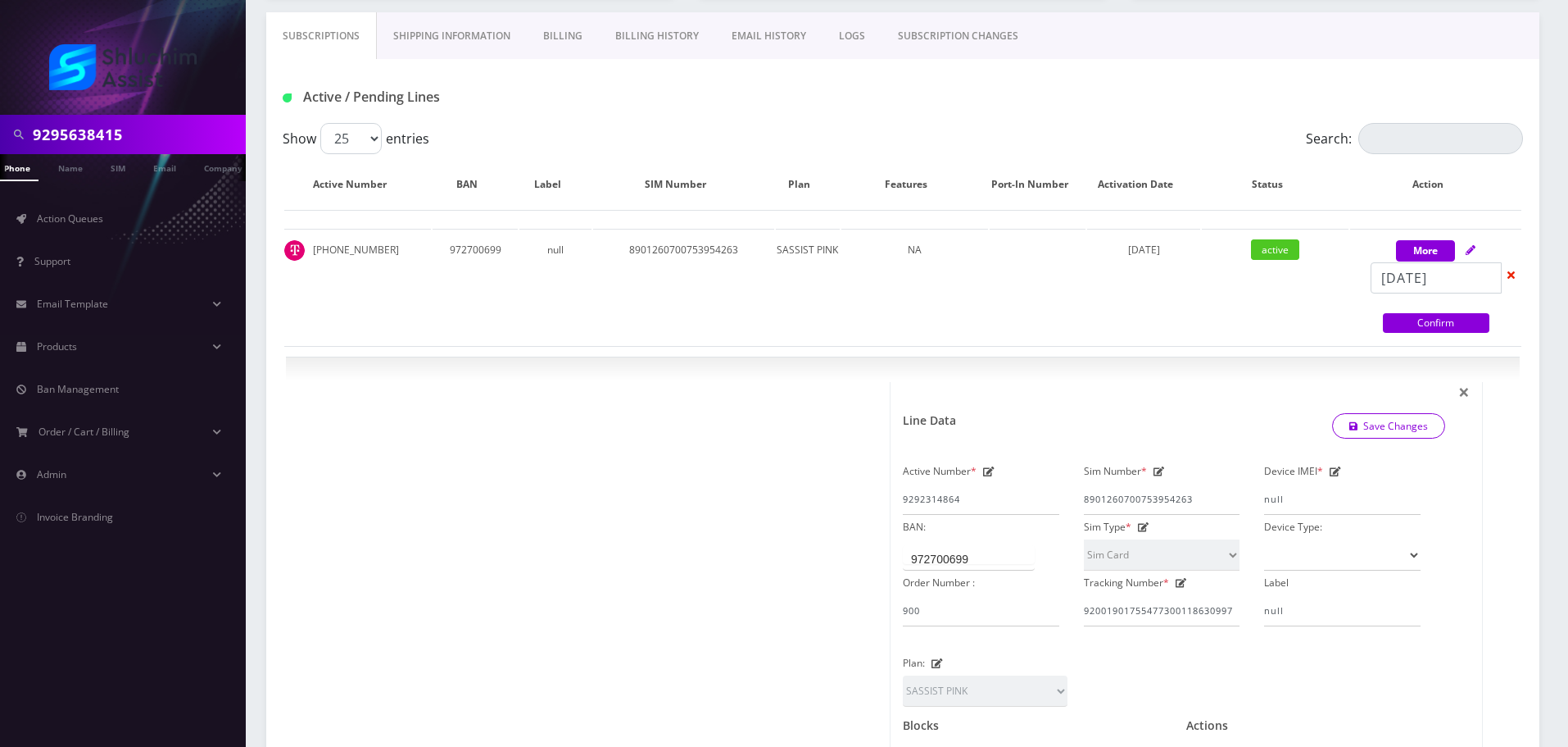
click at [1421, 321] on link "Confirm" at bounding box center [1436, 323] width 107 height 20
select select "Sim Card"
select select "74"
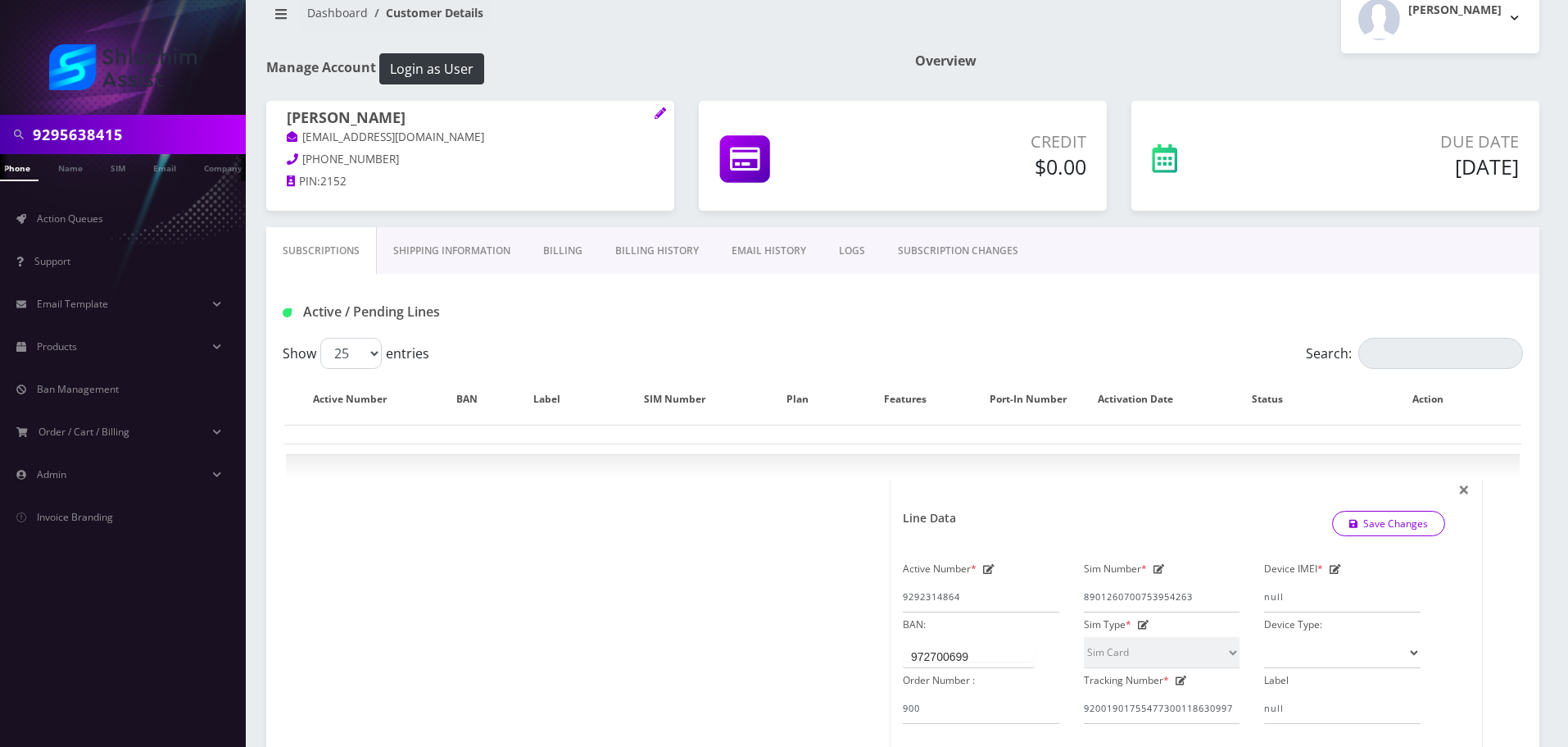
scroll to position [0, 0]
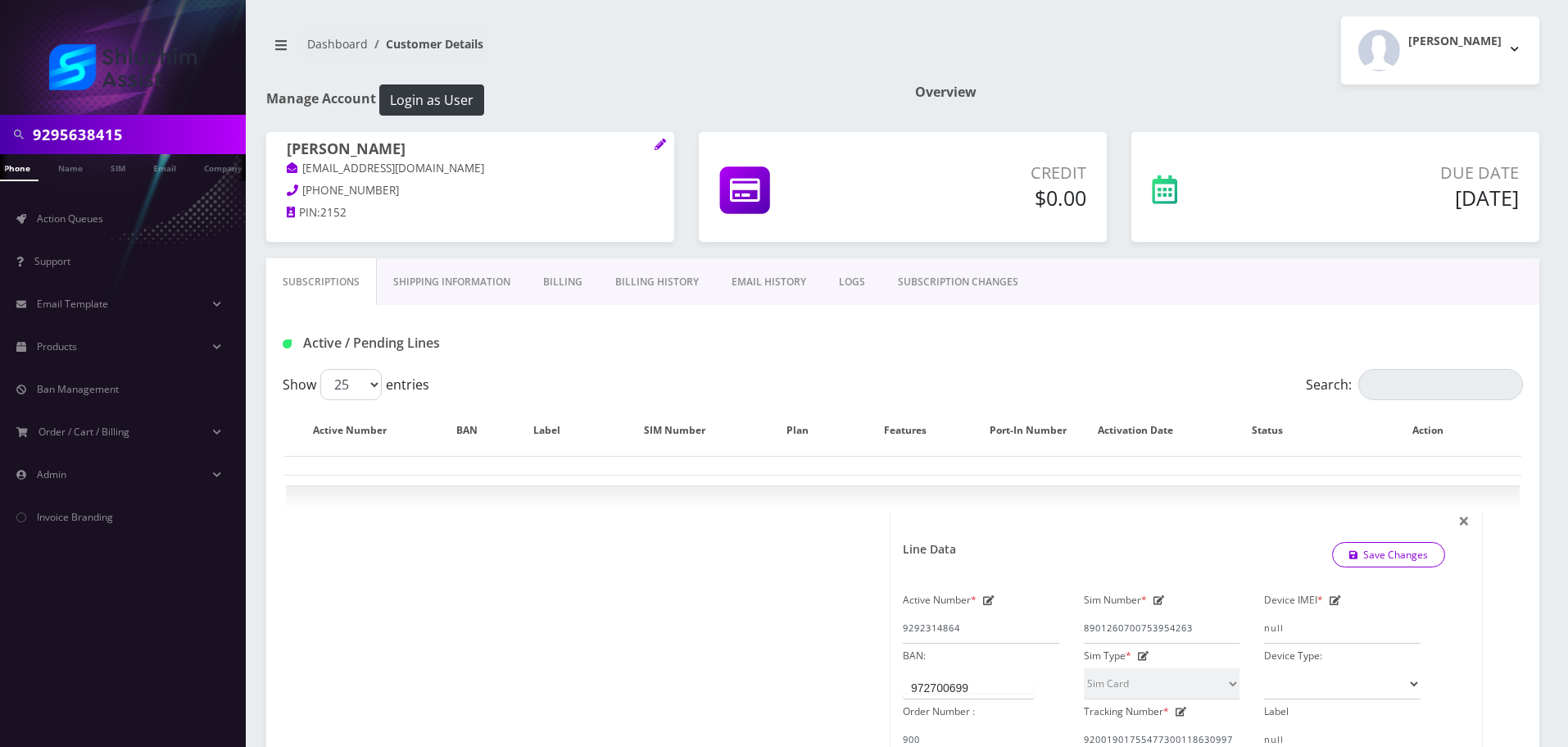
click at [661, 287] on link "Billing History" at bounding box center [657, 282] width 117 height 48
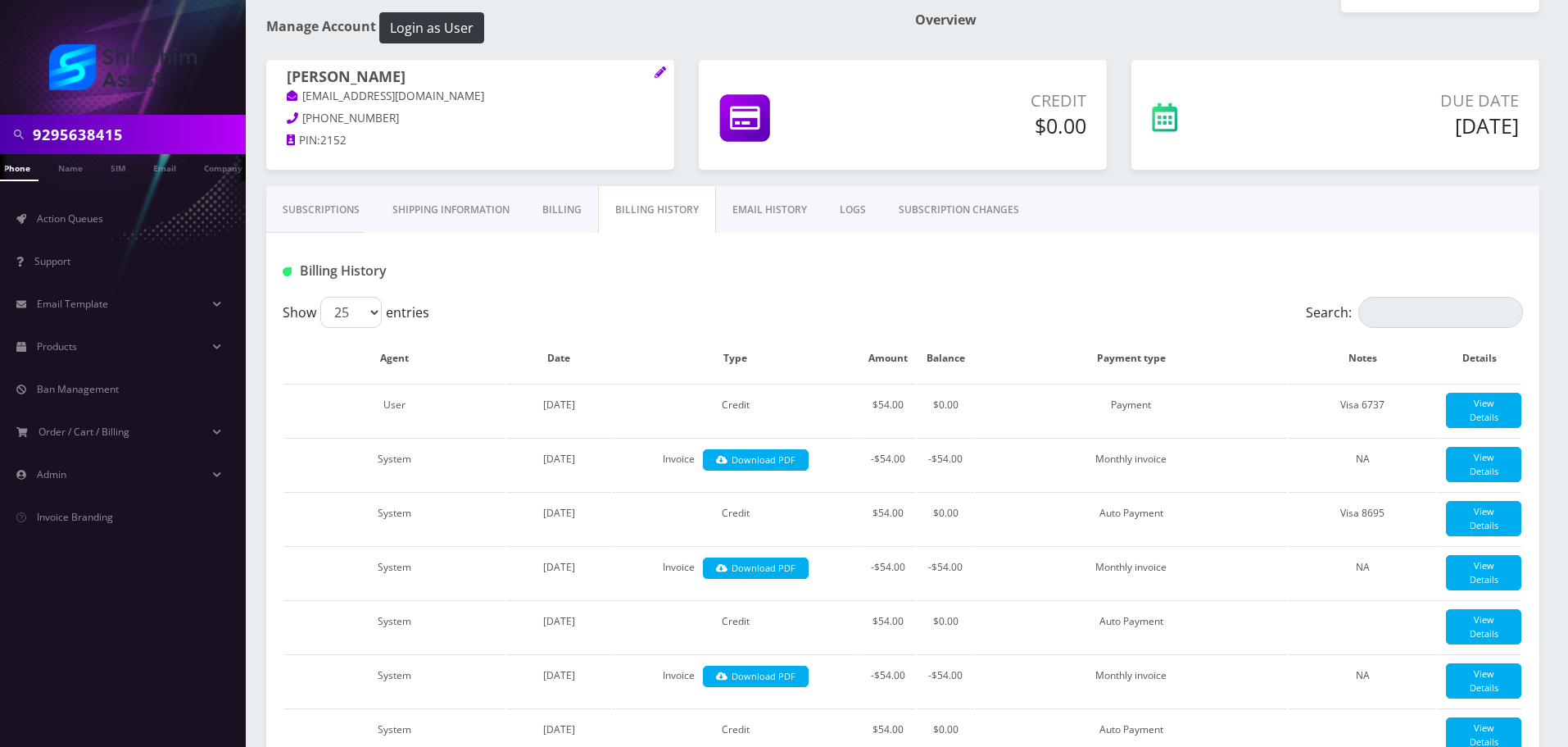
scroll to position [35, 0]
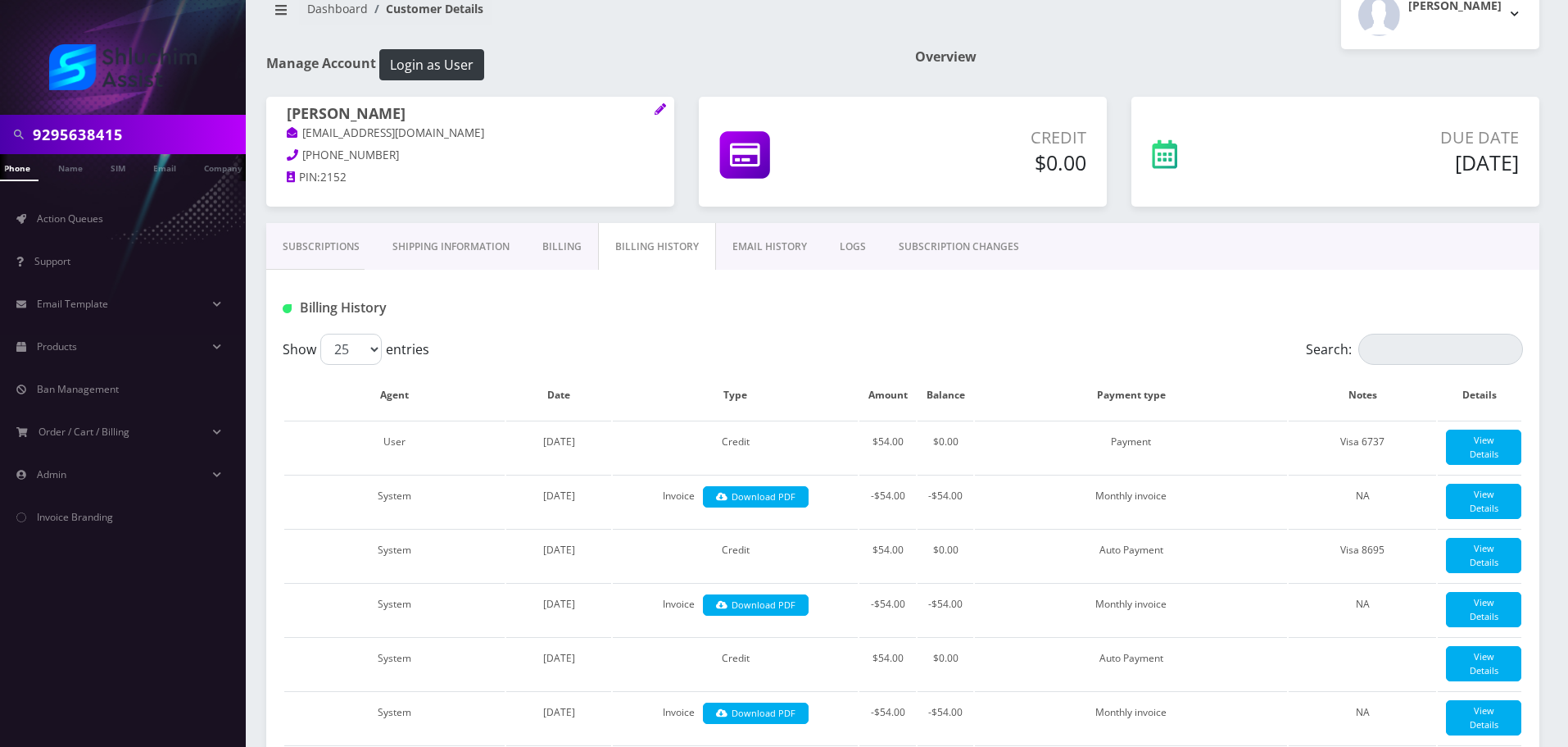
click at [544, 253] on link "Billing" at bounding box center [562, 246] width 72 height 48
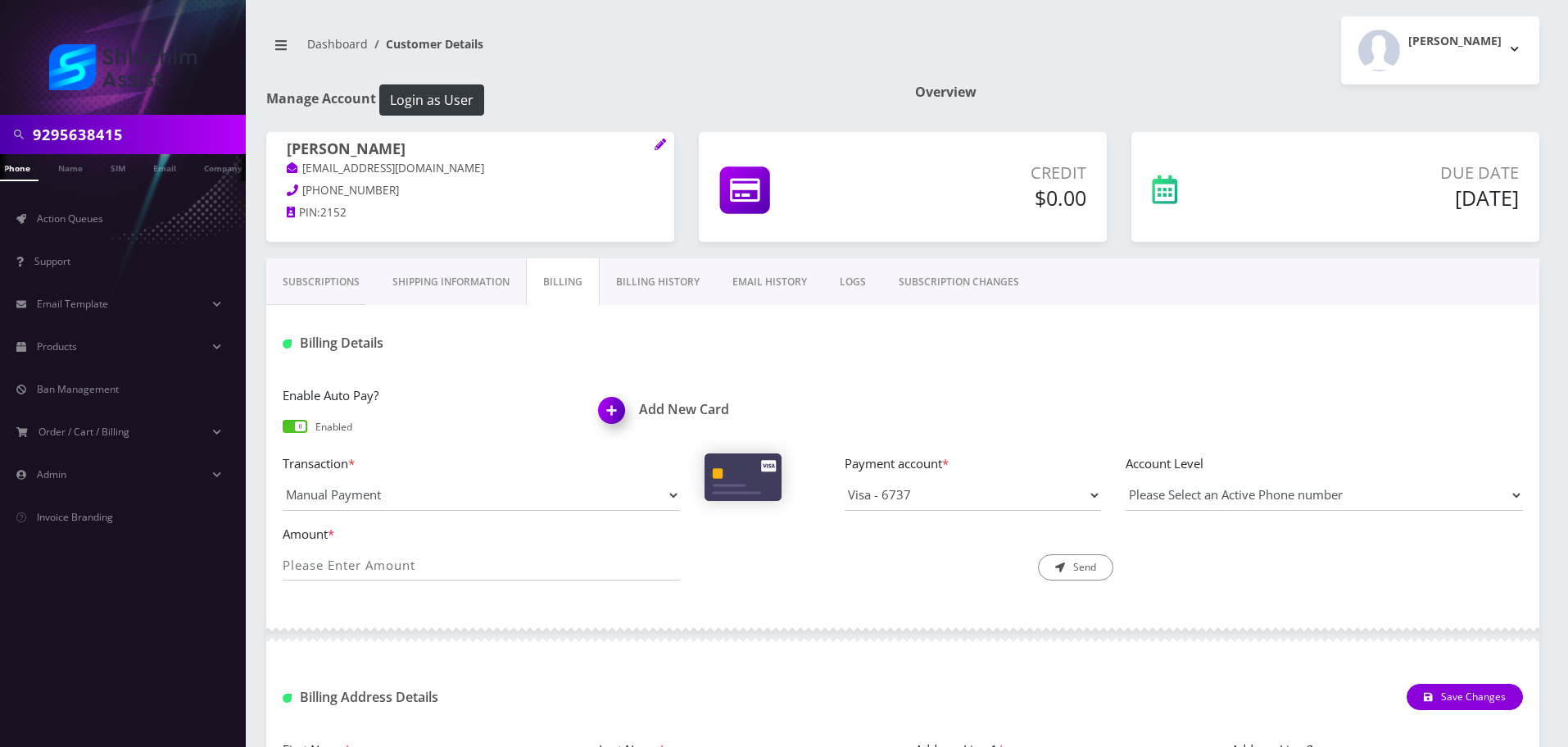
click at [670, 279] on link "Billing History" at bounding box center [658, 282] width 117 height 48
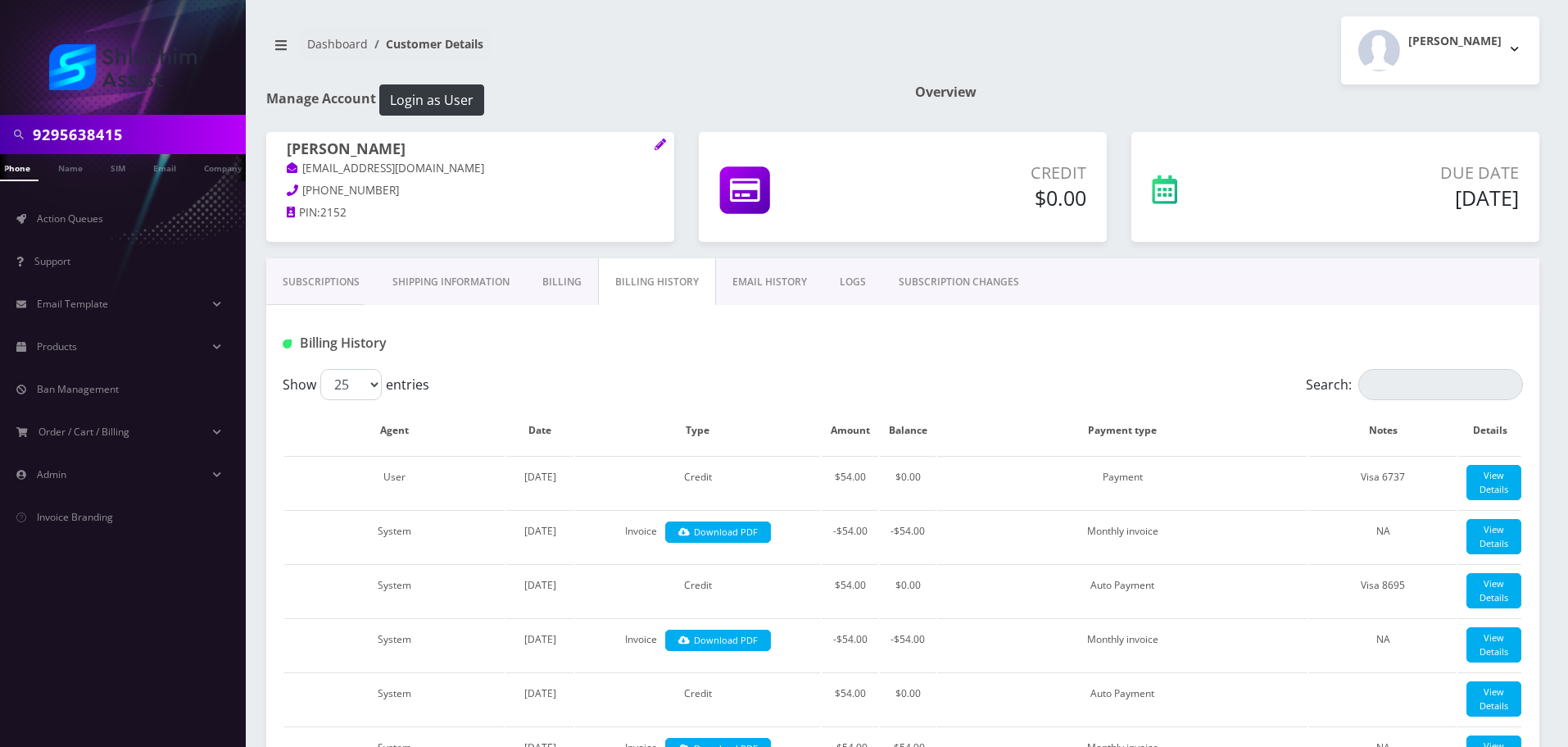
click at [777, 288] on link "EMAIL HISTORY" at bounding box center [769, 282] width 107 height 48
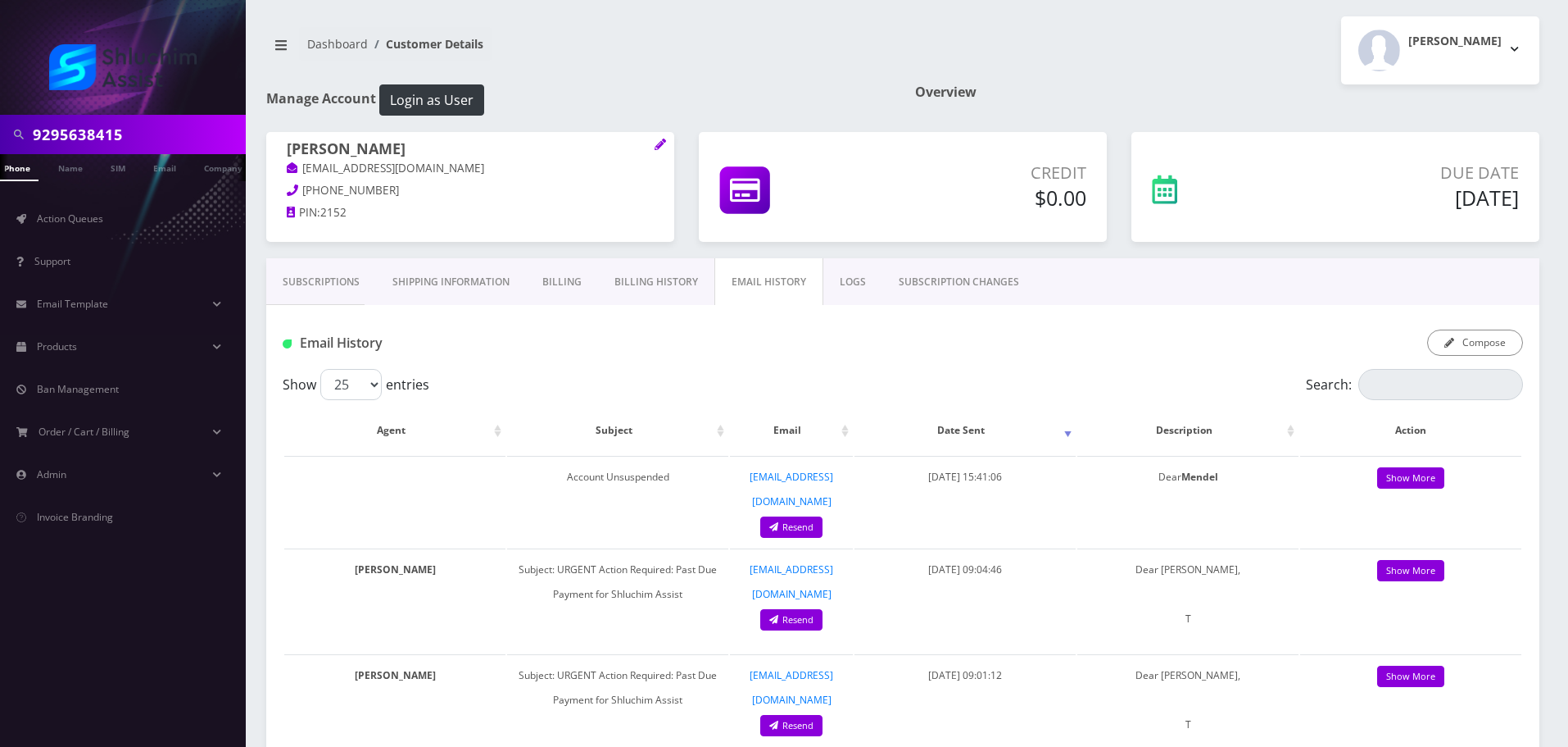
click at [652, 287] on link "Billing History" at bounding box center [657, 282] width 117 height 48
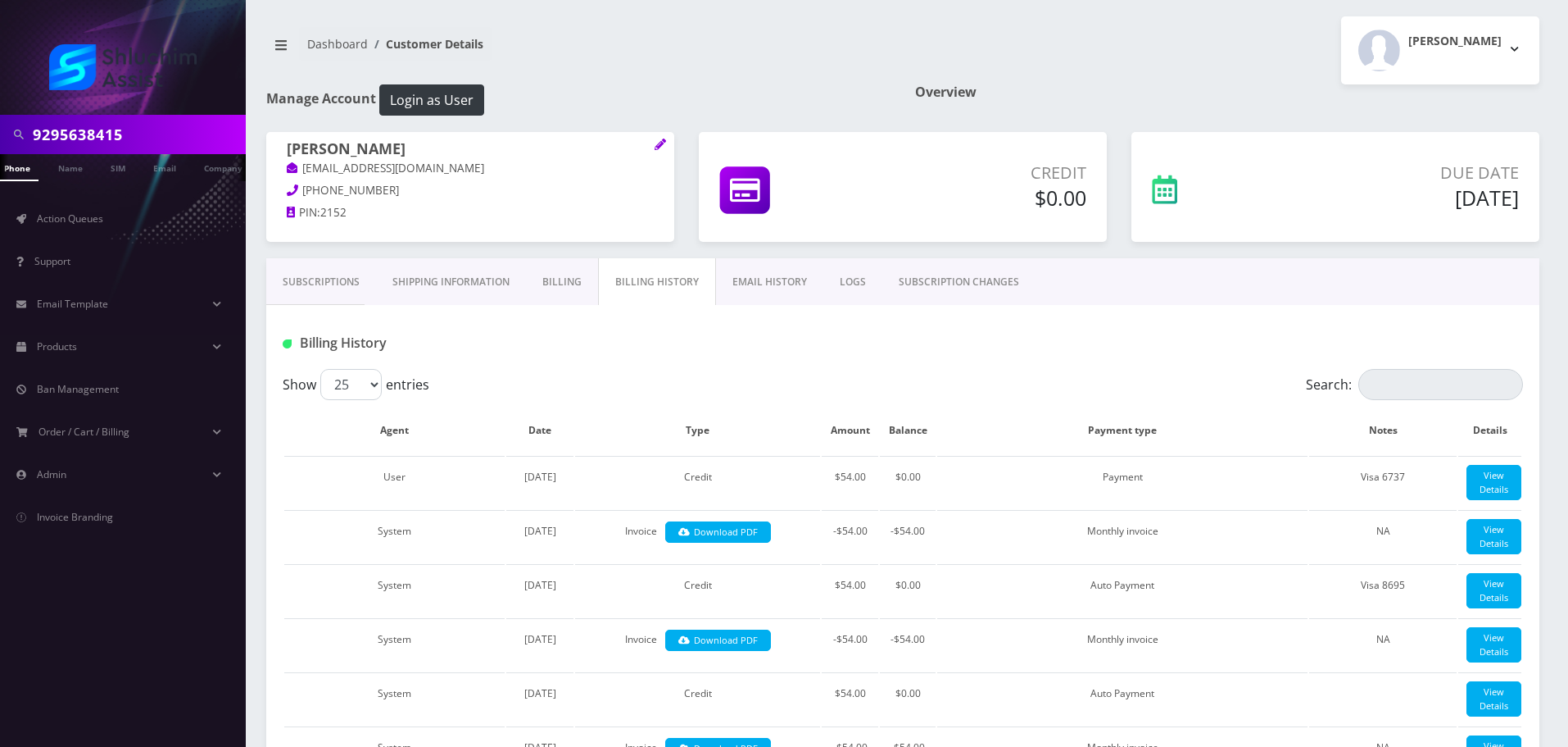
click at [579, 287] on link "Billing" at bounding box center [562, 282] width 72 height 48
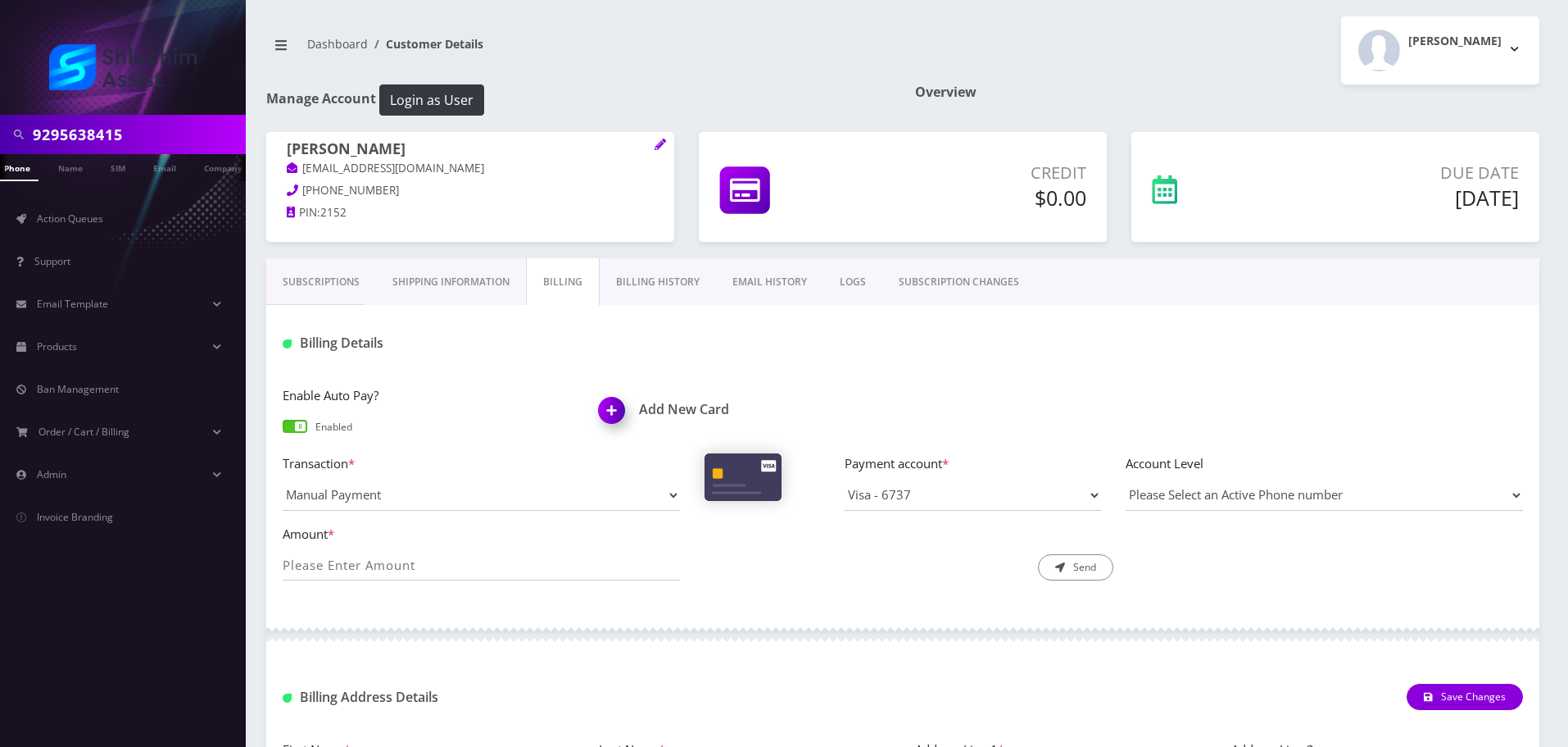
click at [652, 287] on link "Billing History" at bounding box center [658, 282] width 117 height 48
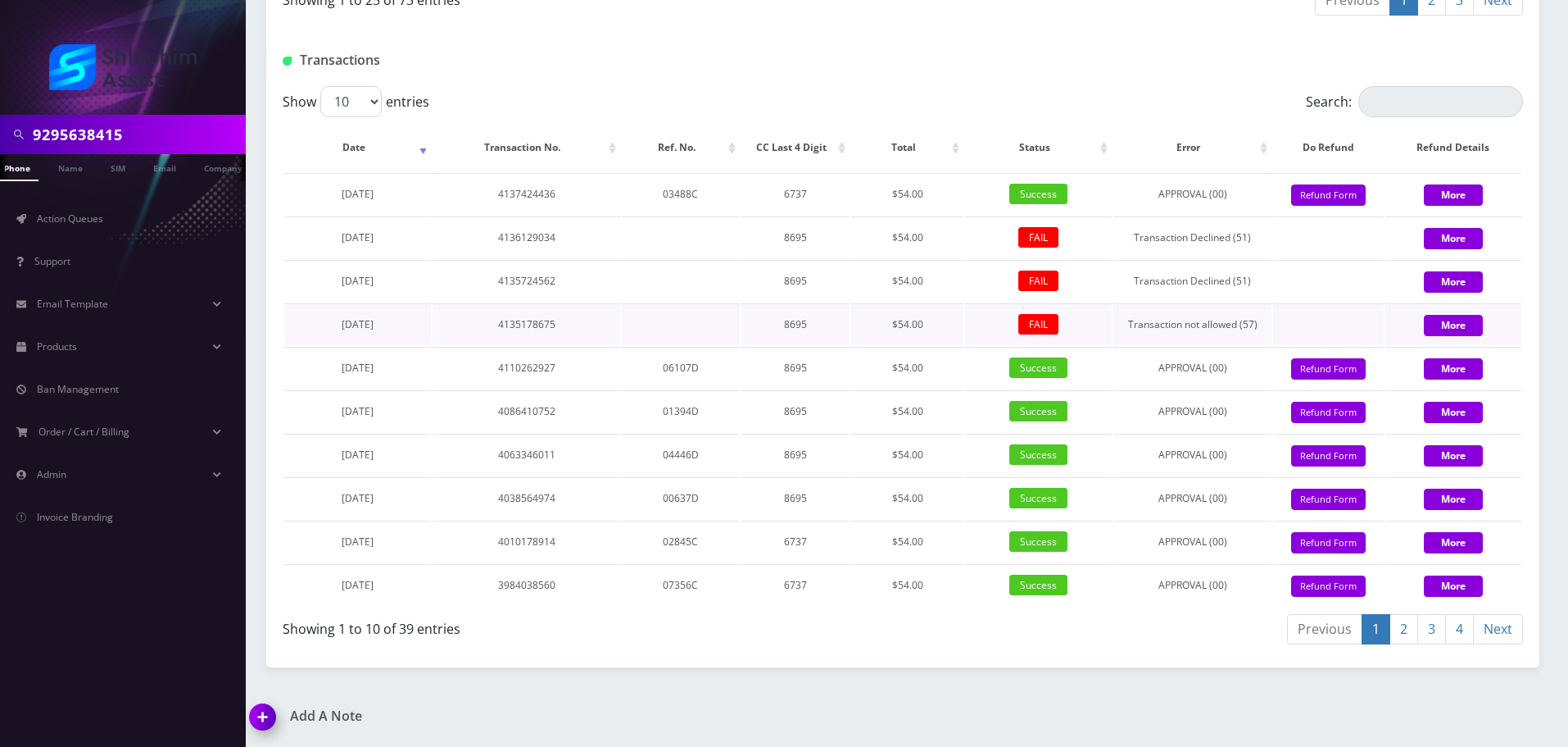
scroll to position [2178, 0]
